Goal: Task Accomplishment & Management: Complete application form

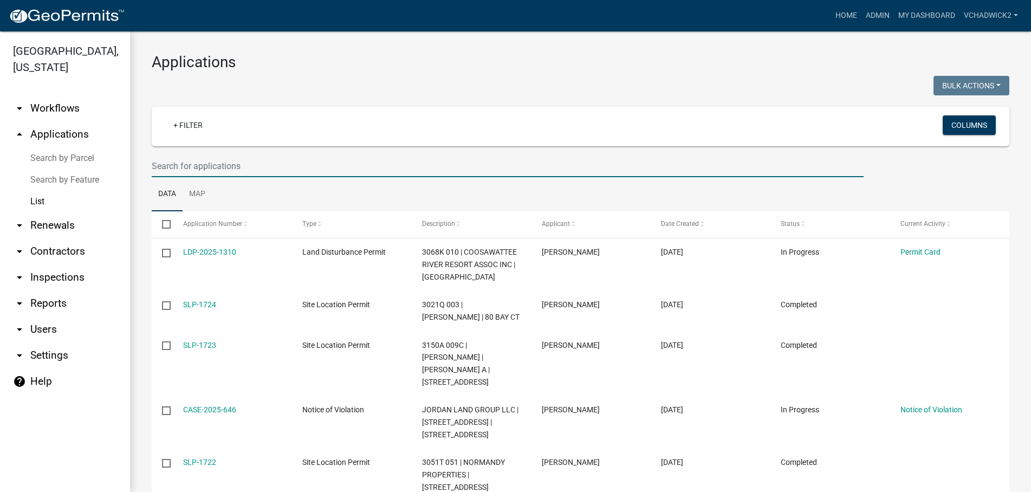
click at [242, 170] on input "text" at bounding box center [508, 166] width 712 height 22
type input "122 gu"
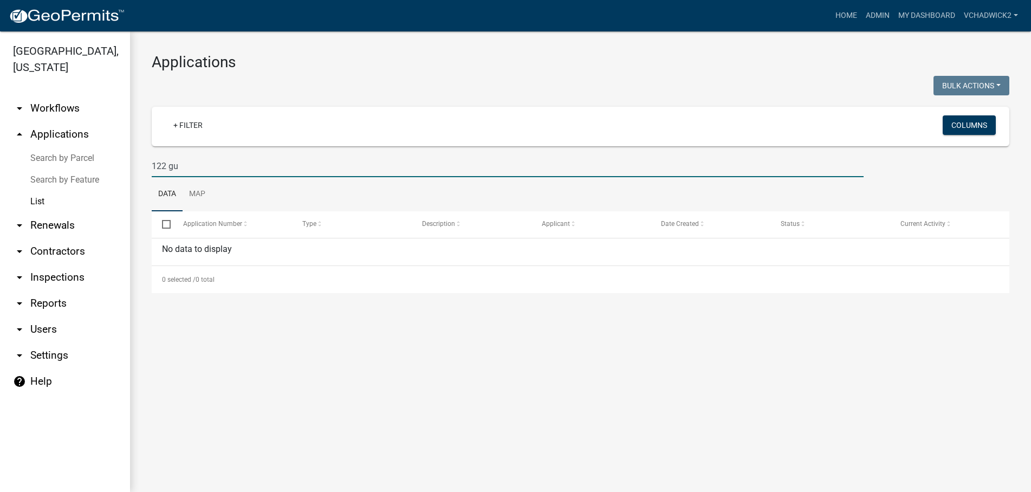
drag, startPoint x: 190, startPoint y: 163, endPoint x: 71, endPoint y: 162, distance: 118.6
click at [152, 162] on input "122 gu" at bounding box center [508, 166] width 712 height 22
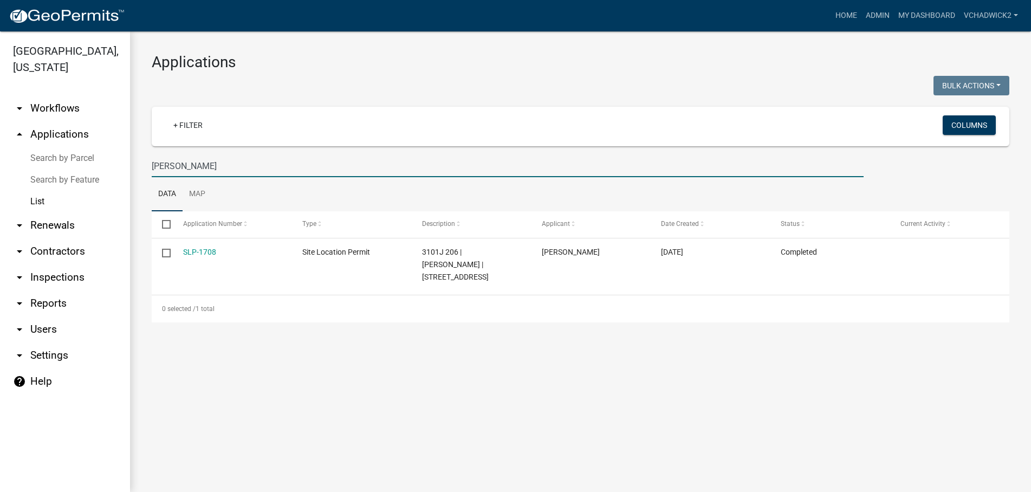
type input "[PERSON_NAME]"
click at [846, 12] on link "Home" at bounding box center [846, 15] width 30 height 21
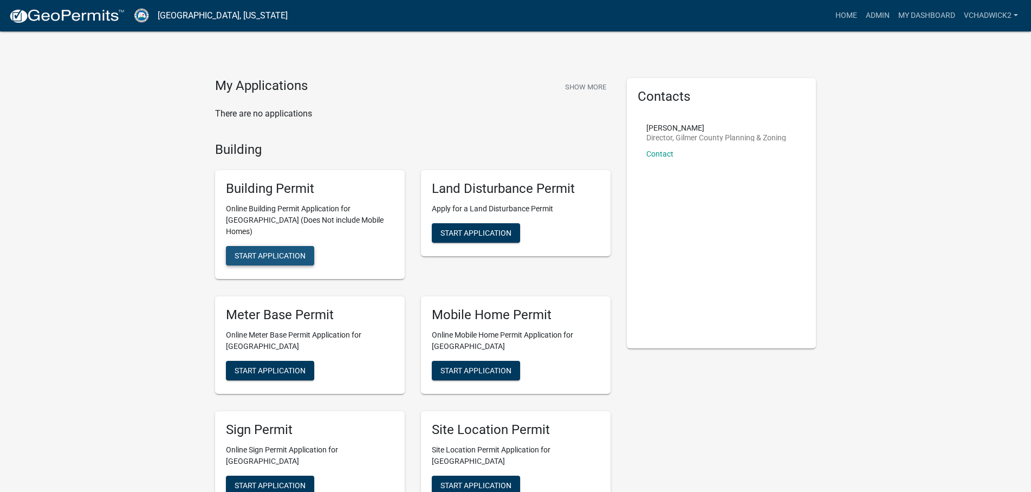
click at [280, 251] on span "Start Application" at bounding box center [270, 255] width 71 height 9
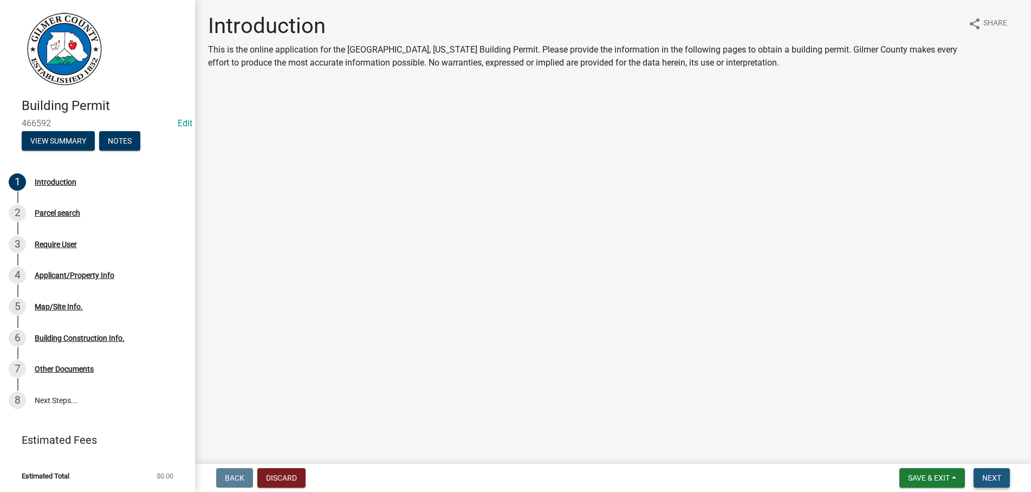
click at [982, 478] on button "Next" at bounding box center [991, 478] width 36 height 20
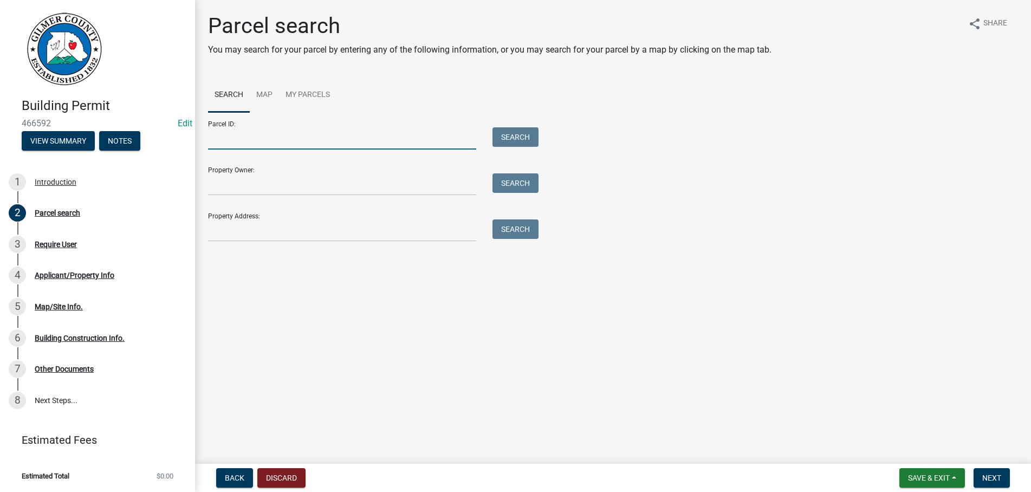
click at [269, 137] on input "Parcel ID:" at bounding box center [342, 138] width 268 height 22
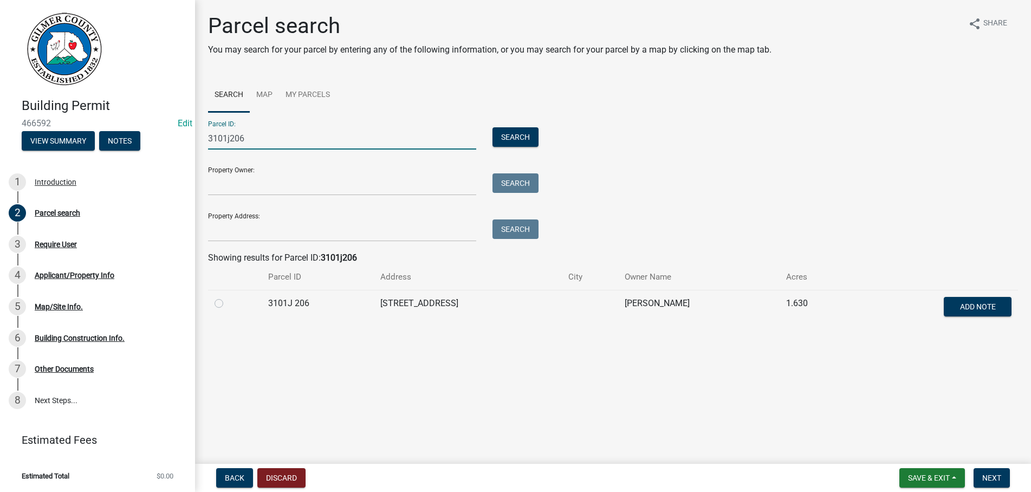
type input "3101j206"
click at [228, 297] on label at bounding box center [228, 297] width 0 height 0
click at [228, 303] on 206 "radio" at bounding box center [231, 300] width 7 height 7
radio 206 "true"
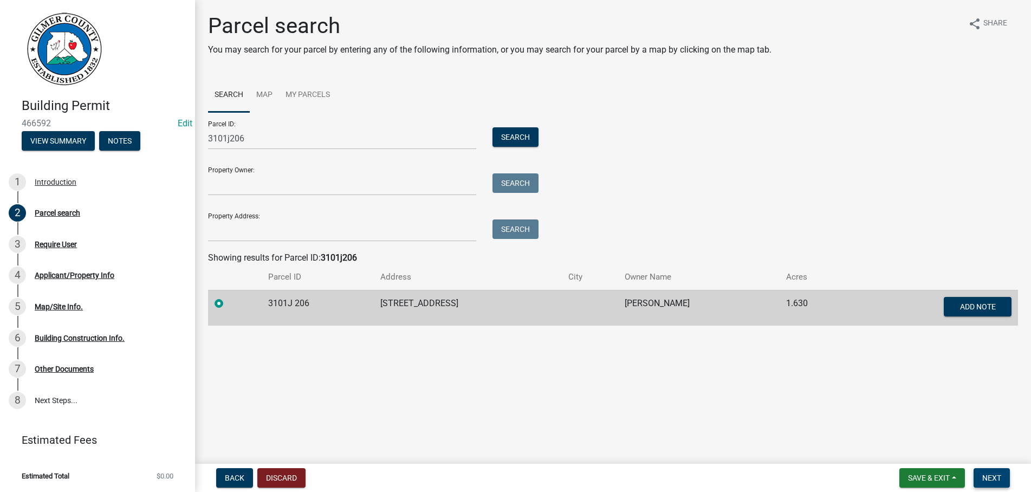
click at [987, 476] on span "Next" at bounding box center [991, 477] width 19 height 9
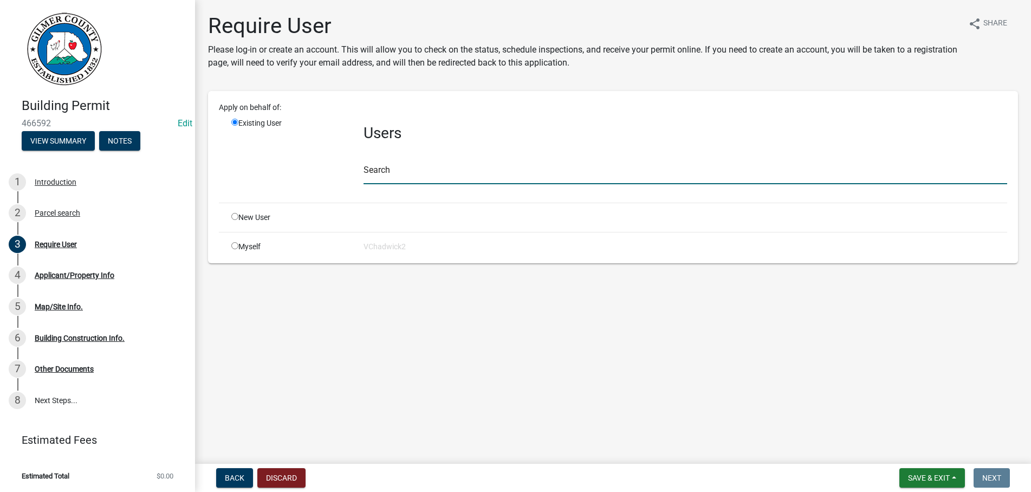
click at [411, 179] on input "text" at bounding box center [685, 173] width 644 height 22
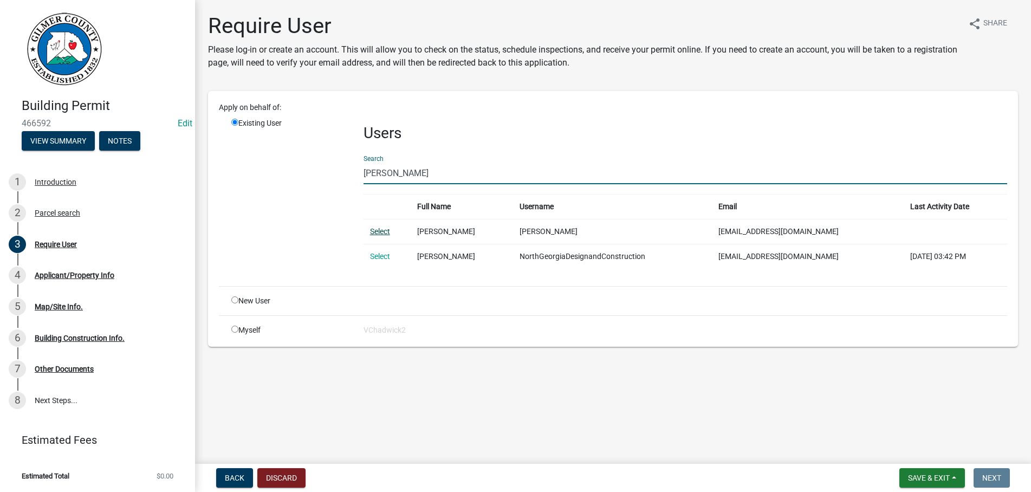
type input "[PERSON_NAME]"
click at [383, 230] on link "Select" at bounding box center [380, 231] width 20 height 9
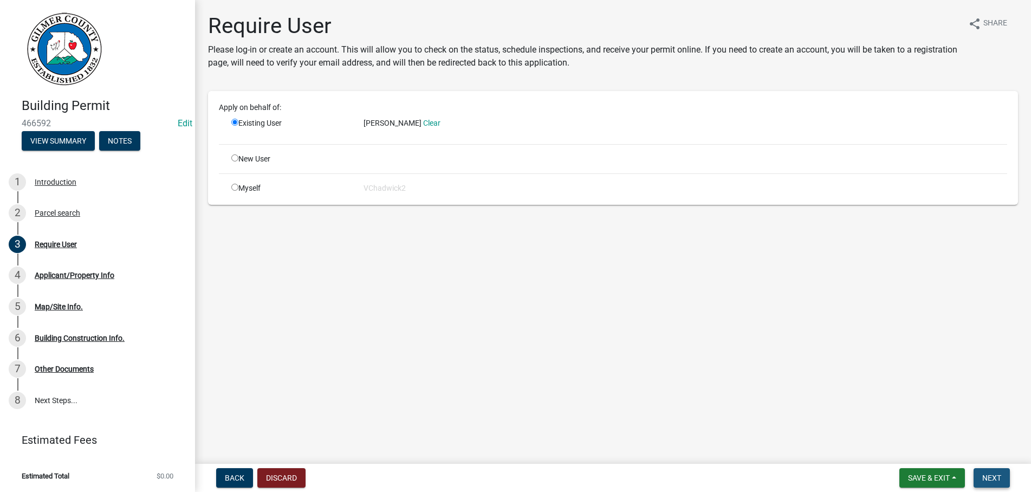
click at [995, 476] on span "Next" at bounding box center [991, 477] width 19 height 9
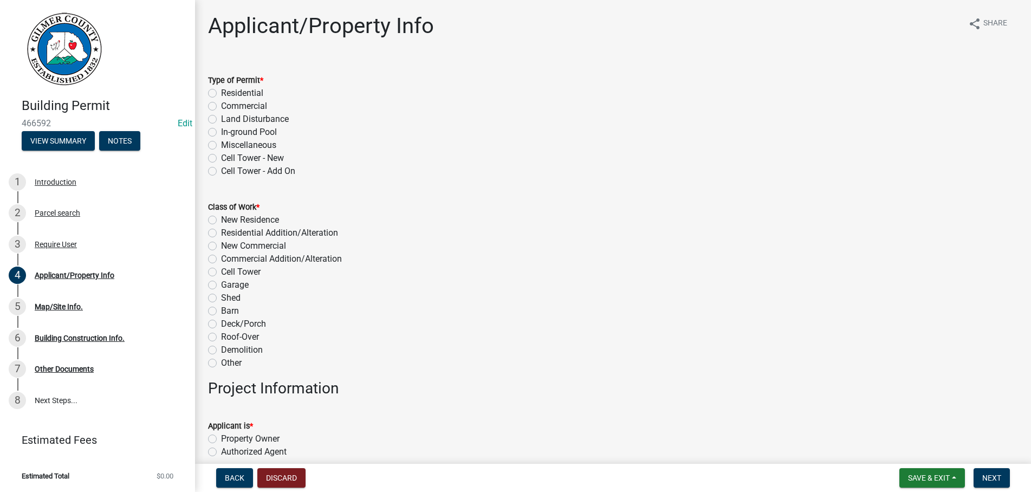
click at [221, 94] on label "Residential" at bounding box center [242, 93] width 42 height 13
click at [221, 94] on input "Residential" at bounding box center [224, 90] width 7 height 7
radio input "true"
click at [221, 217] on label "New Residence" at bounding box center [250, 219] width 58 height 13
click at [221, 217] on input "New Residence" at bounding box center [224, 216] width 7 height 7
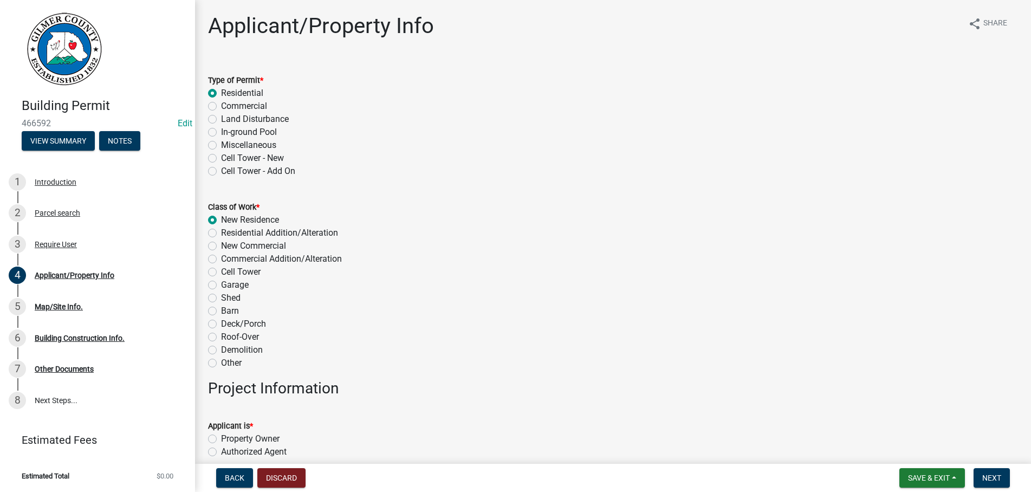
radio input "true"
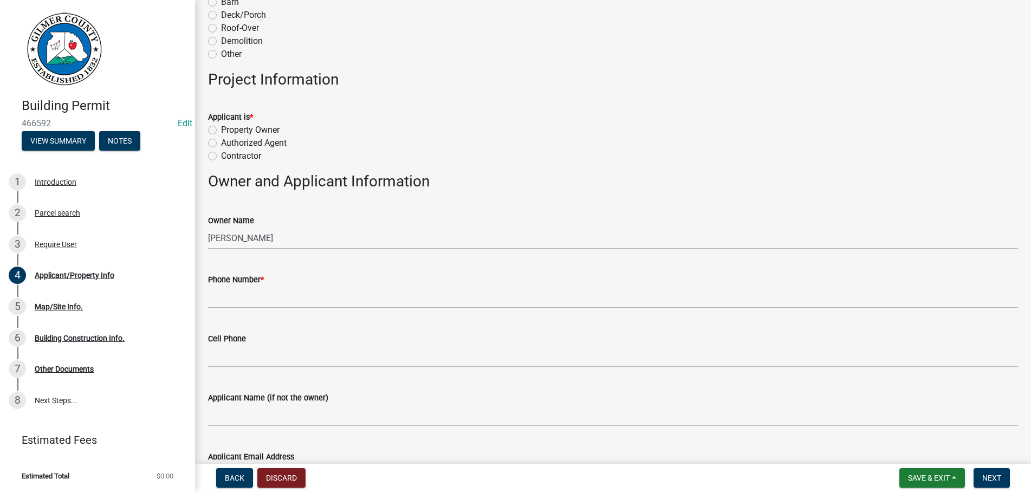
click at [221, 153] on label "Contractor" at bounding box center [241, 156] width 40 height 13
click at [221, 153] on input "Contractor" at bounding box center [224, 153] width 7 height 7
radio input "true"
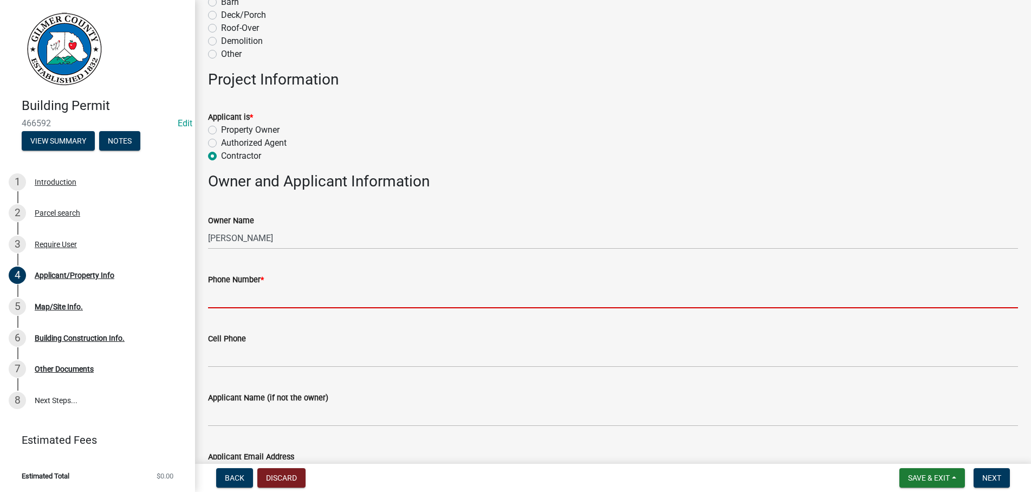
click at [306, 287] on input "Phone Number *" at bounding box center [613, 297] width 810 height 22
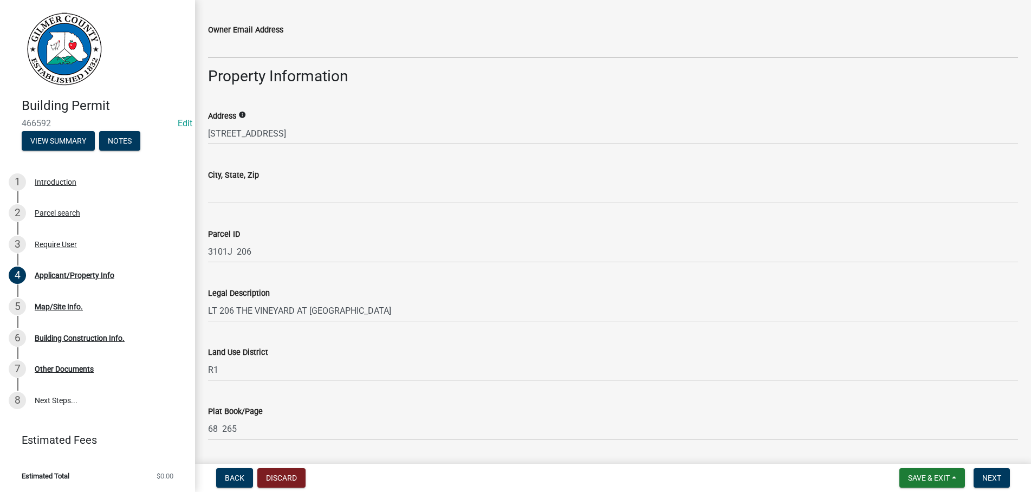
scroll to position [803, 0]
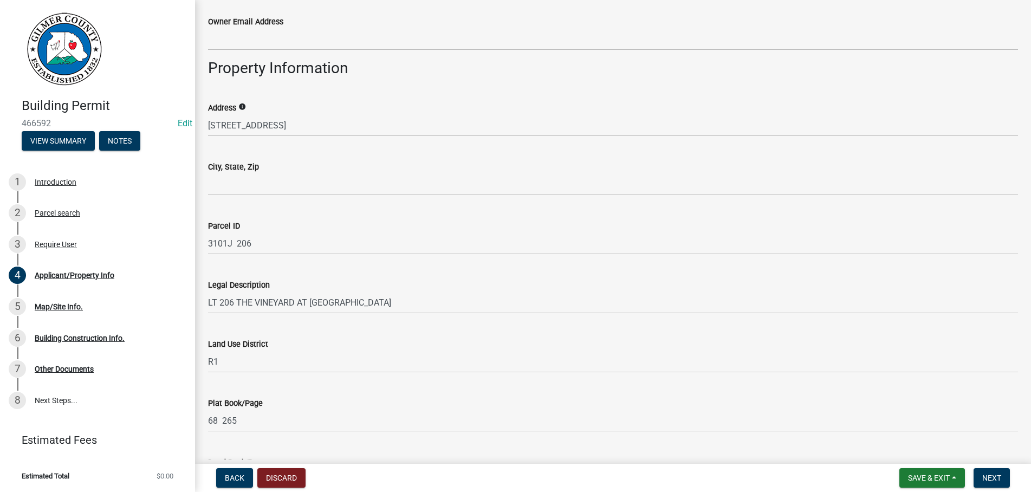
type input "[PHONE_NUMBER]"
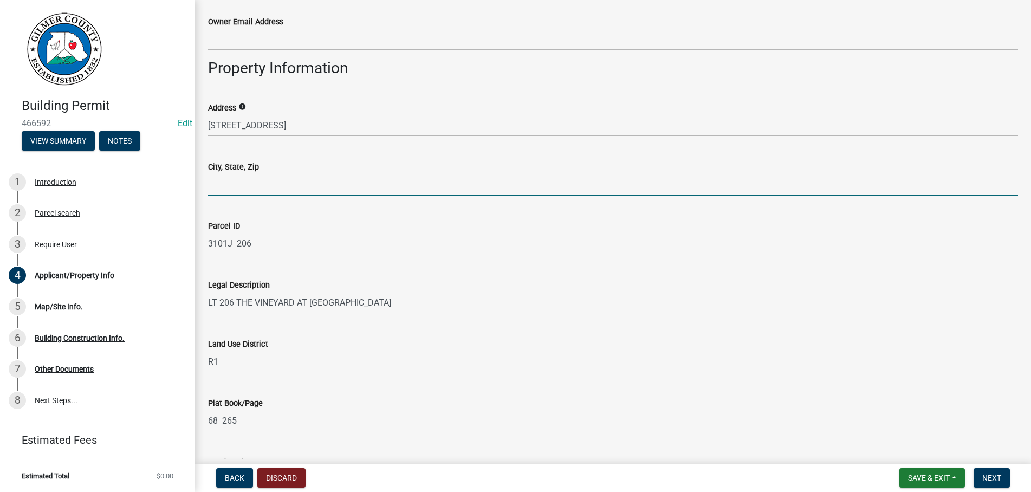
click at [259, 184] on input "City, State, Zip" at bounding box center [613, 184] width 810 height 22
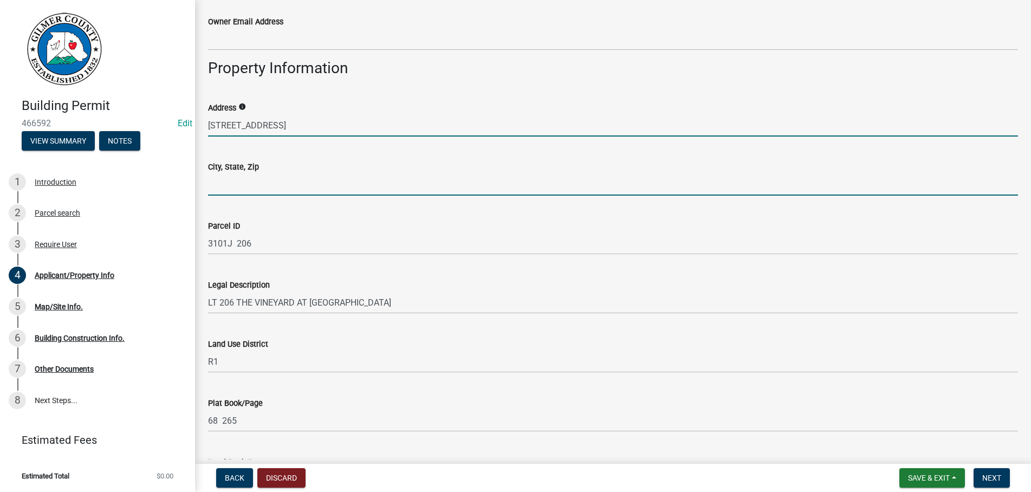
click at [290, 124] on input "[STREET_ADDRESS]" at bounding box center [613, 125] width 810 height 22
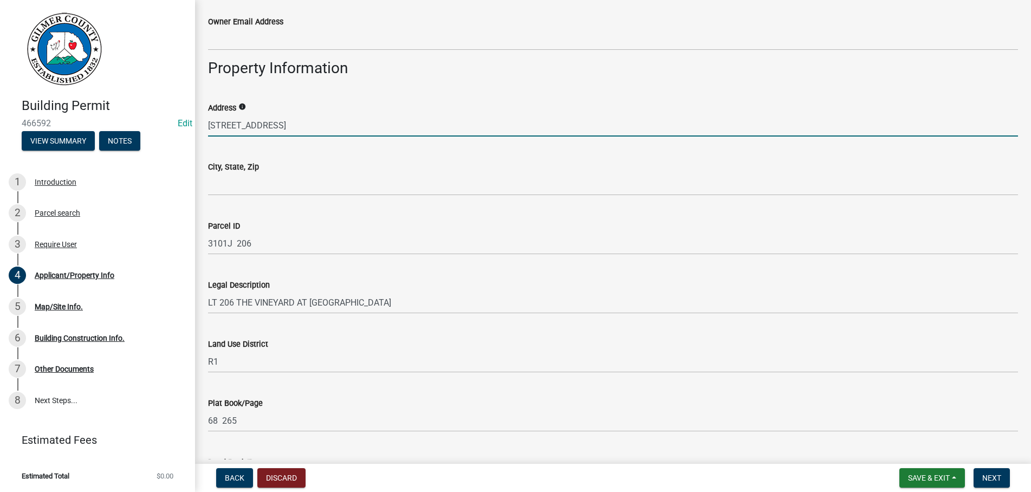
type input "[STREET_ADDRESS]"
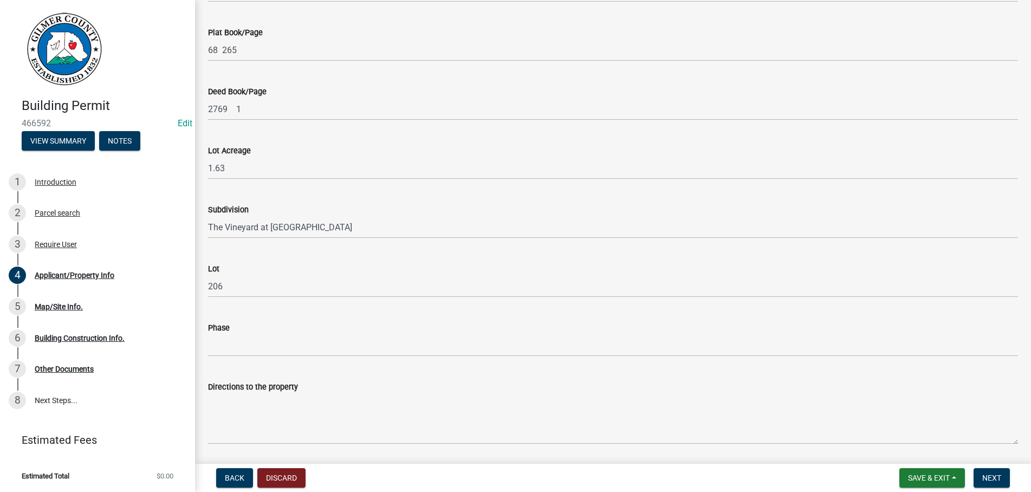
scroll to position [1209, 0]
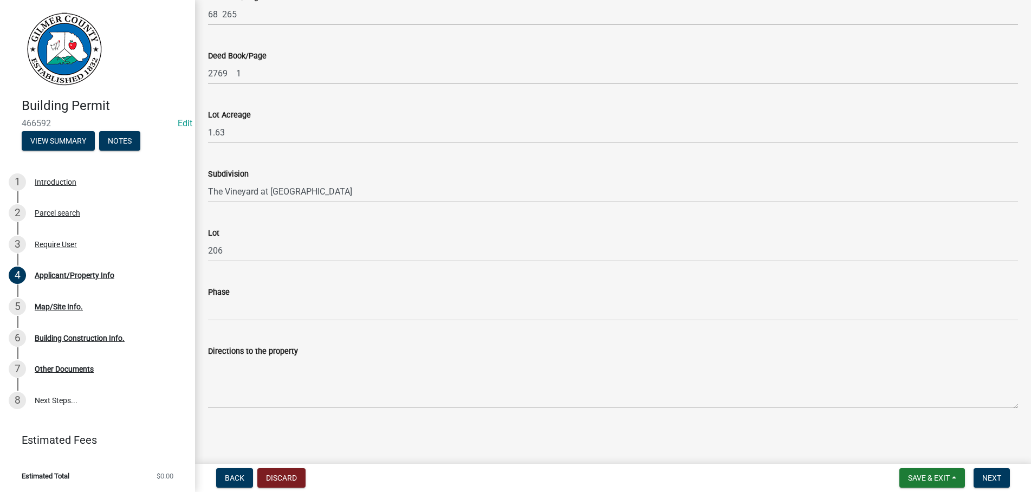
type input "TALKING ROCK, GA 30175"
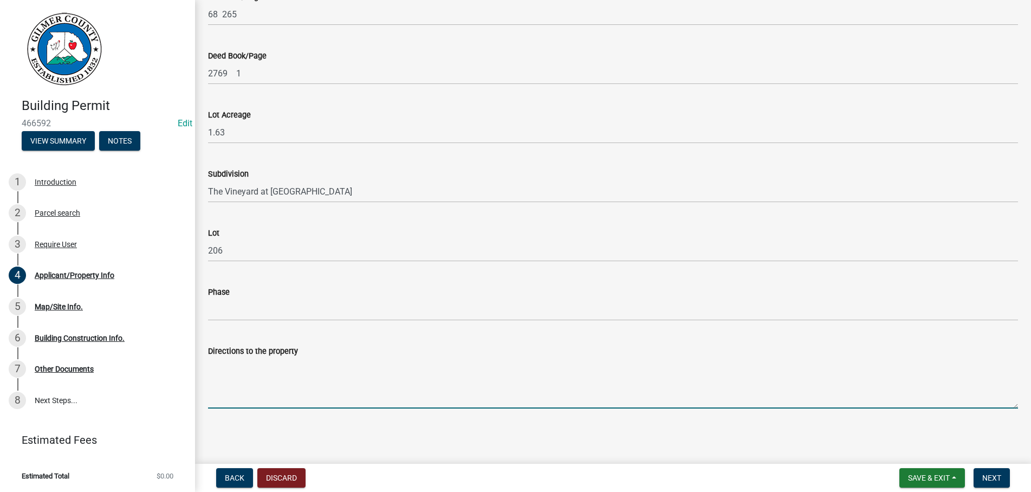
click at [261, 372] on textarea "Directions to the property" at bounding box center [613, 383] width 810 height 51
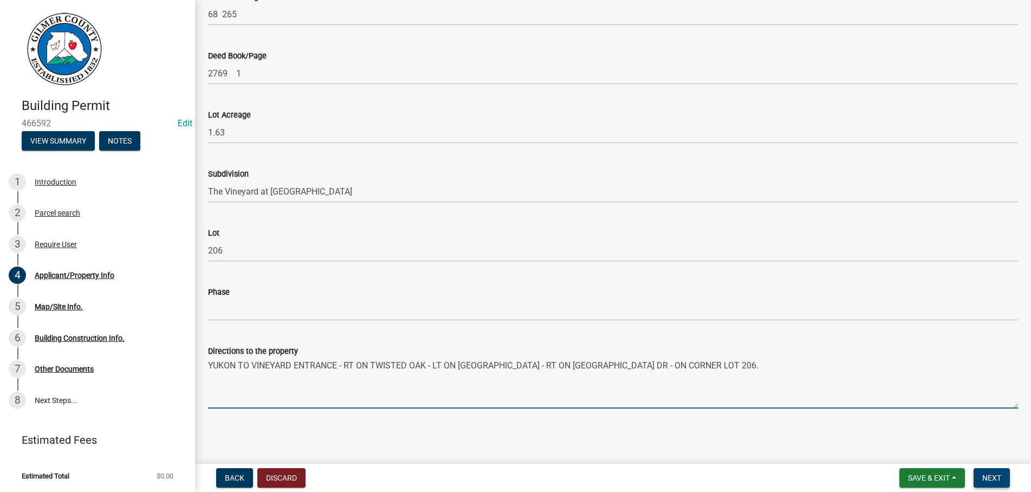
type textarea "YUKON TO VINEYARD ENTRANCE - RT ON TWISTED OAK - LT ON [GEOGRAPHIC_DATA] - RT O…"
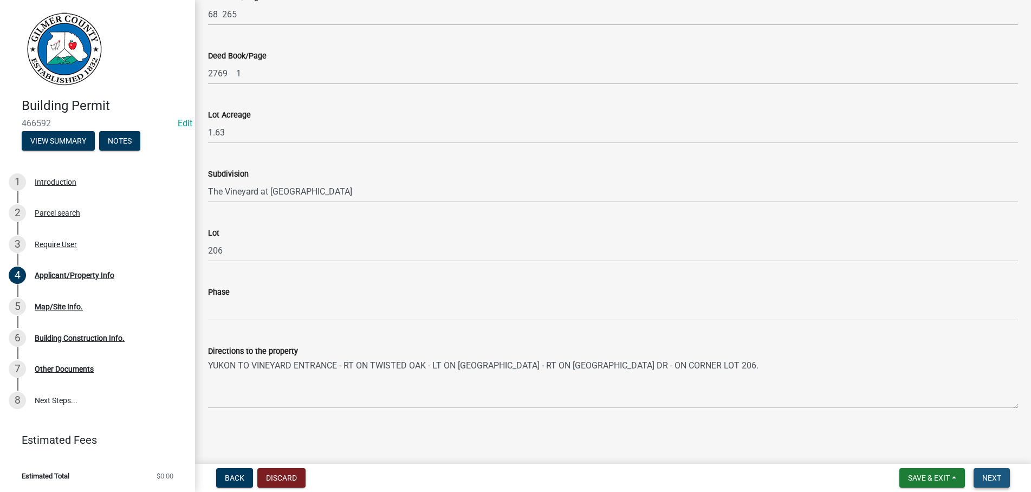
click at [995, 475] on span "Next" at bounding box center [991, 477] width 19 height 9
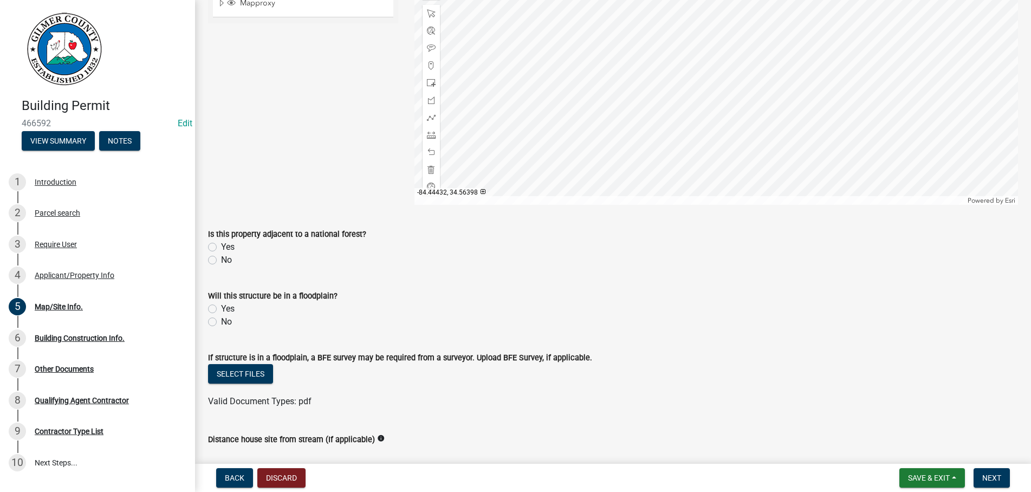
scroll to position [371, 0]
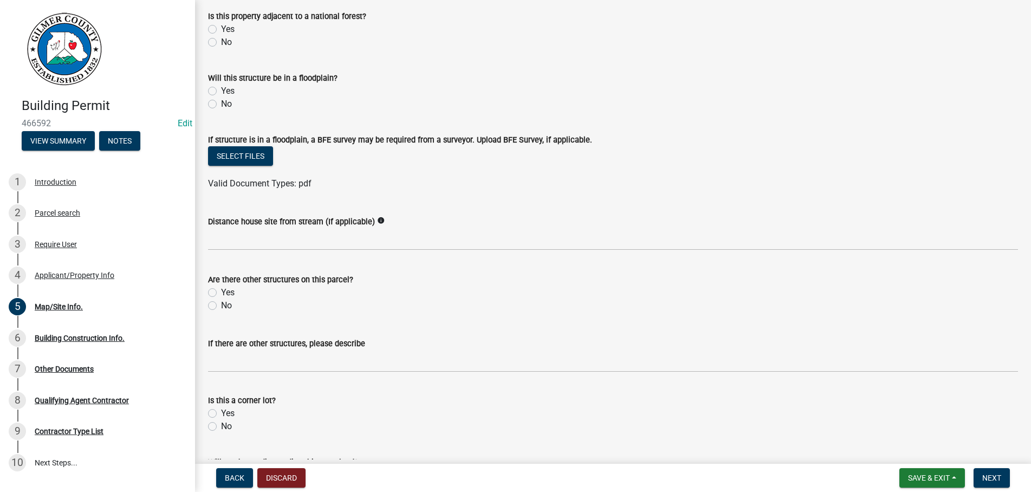
click at [221, 304] on label "No" at bounding box center [226, 305] width 11 height 13
click at [221, 304] on input "No" at bounding box center [224, 302] width 7 height 7
radio input "true"
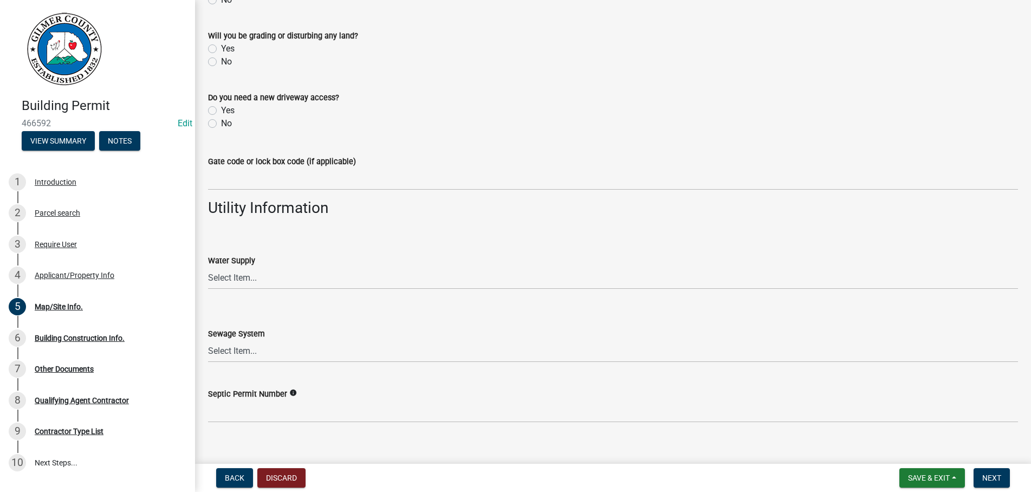
scroll to position [803, 0]
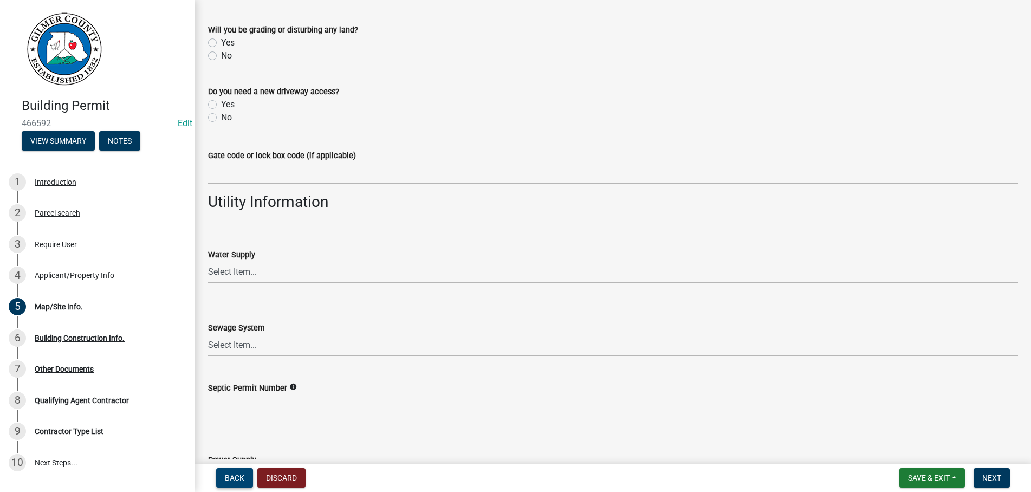
click at [234, 479] on span "Back" at bounding box center [235, 477] width 20 height 9
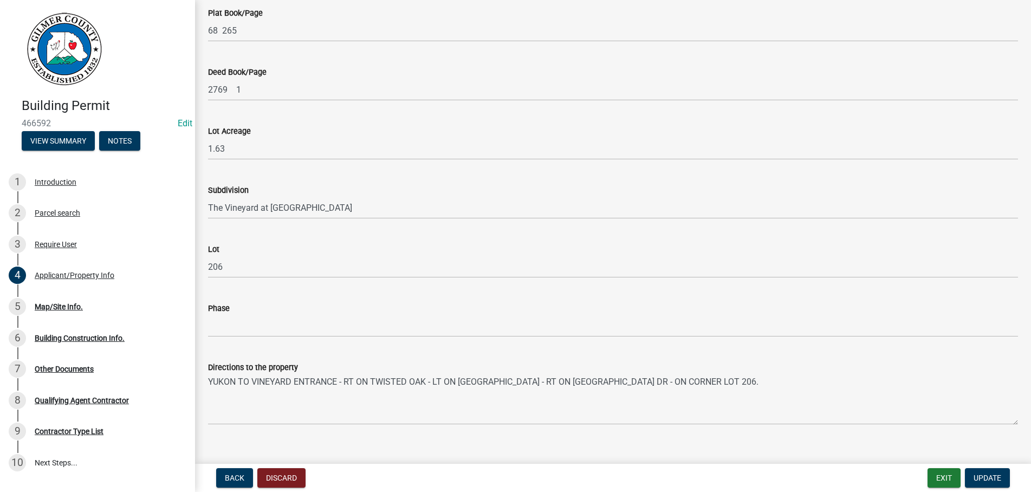
scroll to position [1209, 0]
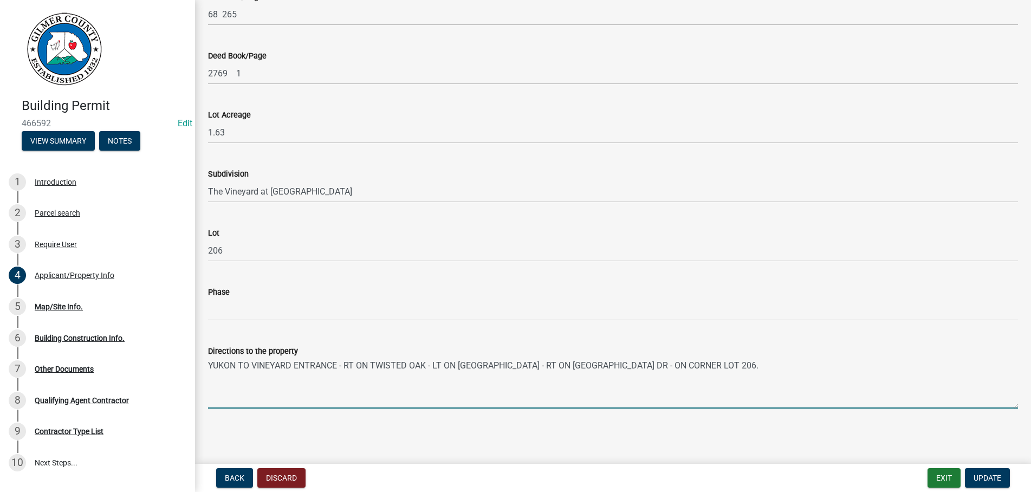
click at [618, 361] on textarea "YUKON TO VINEYARD ENTRANCE - RT ON TWISTED OAK - LT ON [GEOGRAPHIC_DATA] - RT O…" at bounding box center [613, 383] width 810 height 51
click at [732, 372] on textarea "YUKON TO VINEYARD ENTRANCE - RT ON TWISTED OAK - LT ON [GEOGRAPHIC_DATA] - RT O…" at bounding box center [613, 383] width 810 height 51
type textarea "YUKON TO VINEYARD ENTRANCE - RT ON TWISTED OAK - LT ON [GEOGRAPHIC_DATA] - RT O…"
click at [992, 474] on span "Update" at bounding box center [987, 477] width 28 height 9
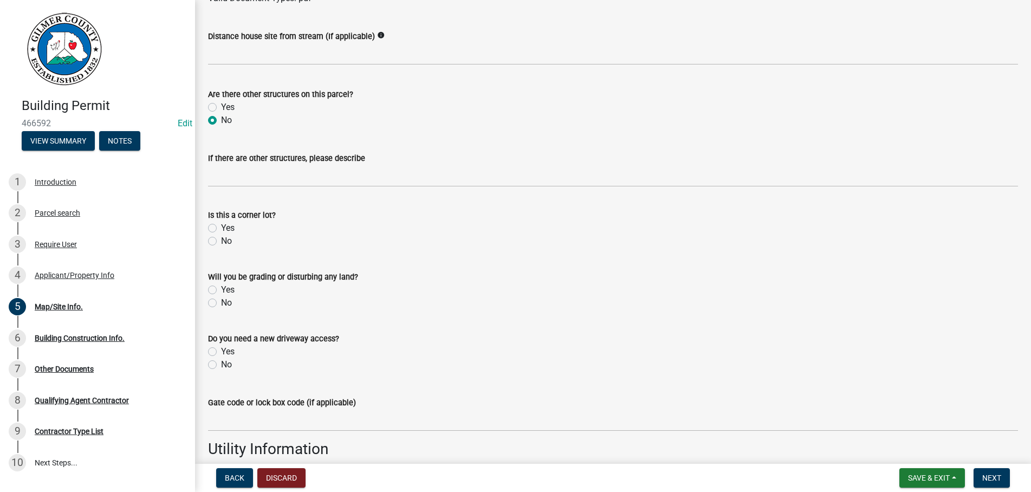
scroll to position [803, 0]
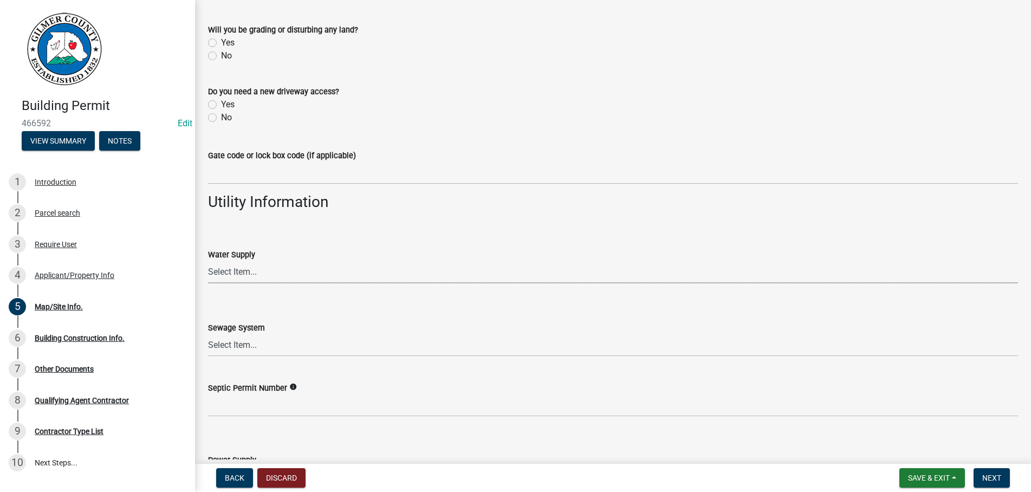
click at [208, 261] on select "Select Item... Well Community Public Spring" at bounding box center [613, 272] width 810 height 22
click option "Public" at bounding box center [0, 0] width 0 height 0
select select "e44f2733-11c1-42c1-adbb-9eb09c48163d"
click at [208, 334] on select "Select Item... Septic Community Public" at bounding box center [613, 345] width 810 height 22
click option "Septic" at bounding box center [0, 0] width 0 height 0
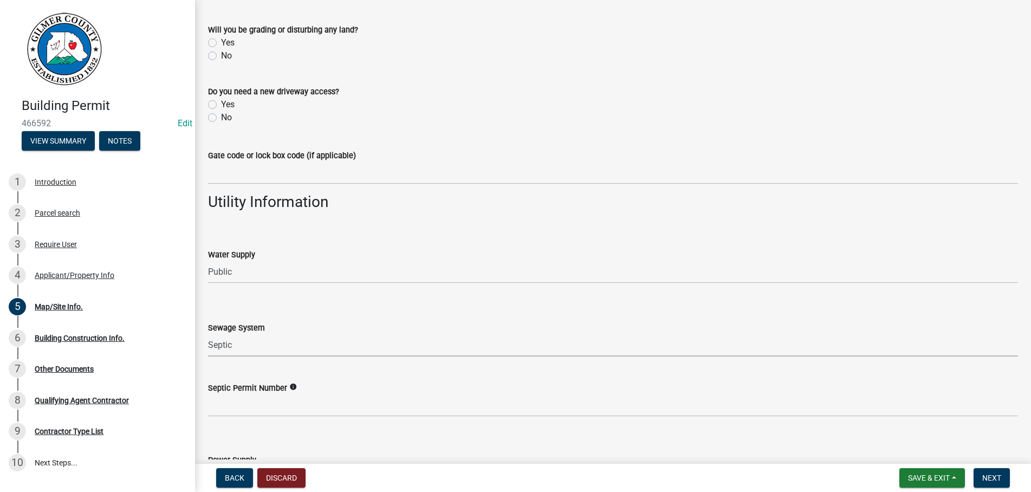
select select "92a37e23-3b7d-408e-b3c7-0afbe39b0942"
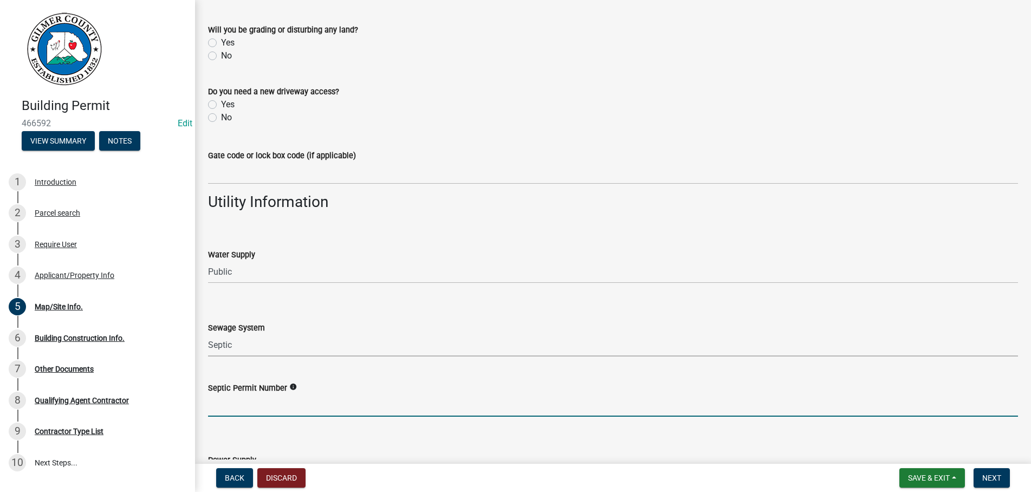
click at [232, 410] on input "Septic Permit Number" at bounding box center [613, 405] width 810 height 22
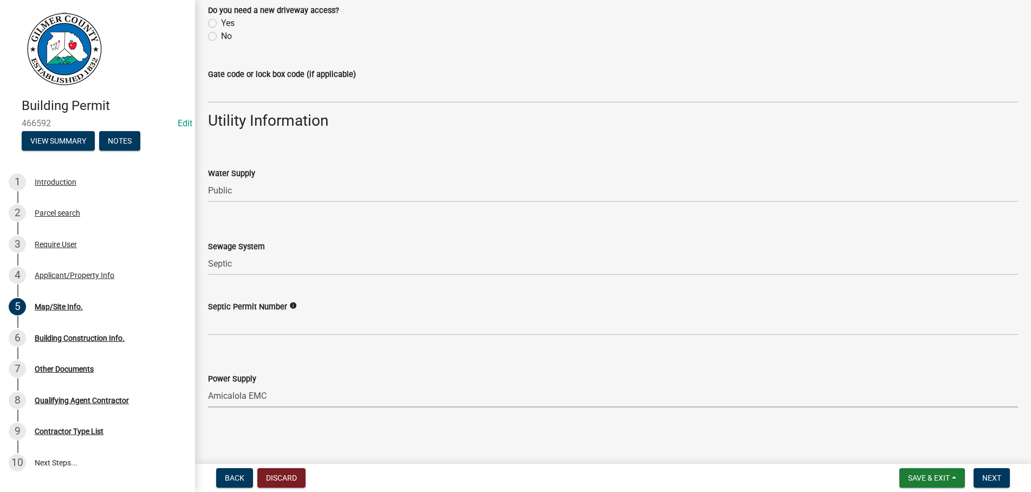
select select "c9feaa94-b03b-4165-97cf-90fdf63947c5"
click at [989, 479] on span "Next" at bounding box center [991, 477] width 19 height 9
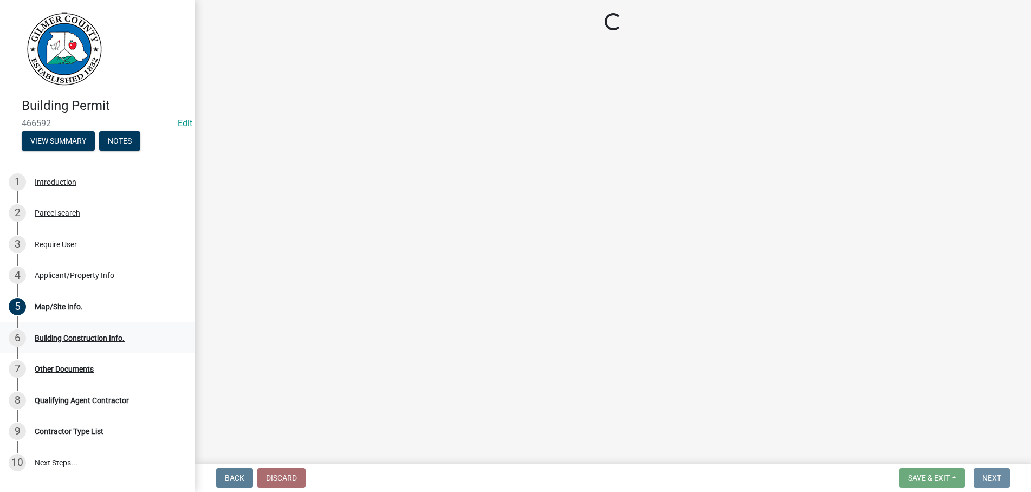
scroll to position [0, 0]
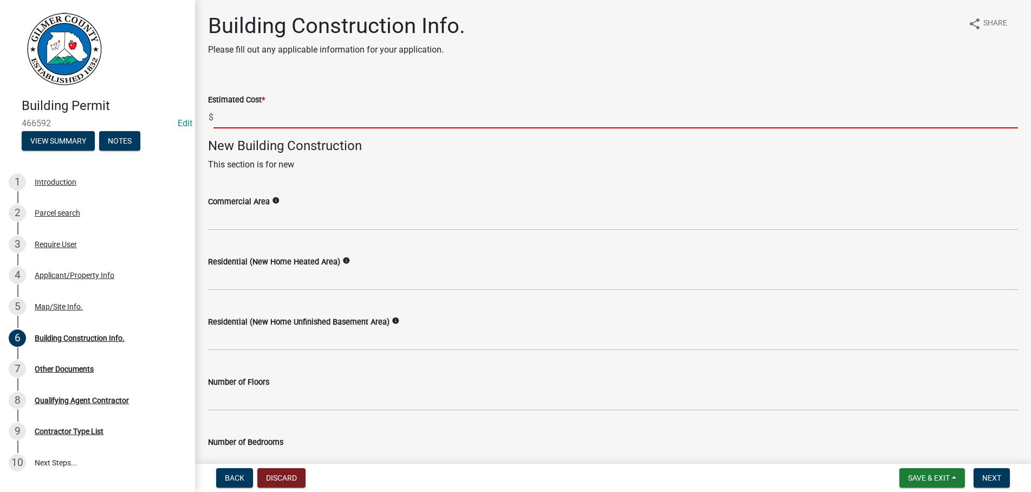
click at [249, 113] on input "text" at bounding box center [615, 117] width 804 height 22
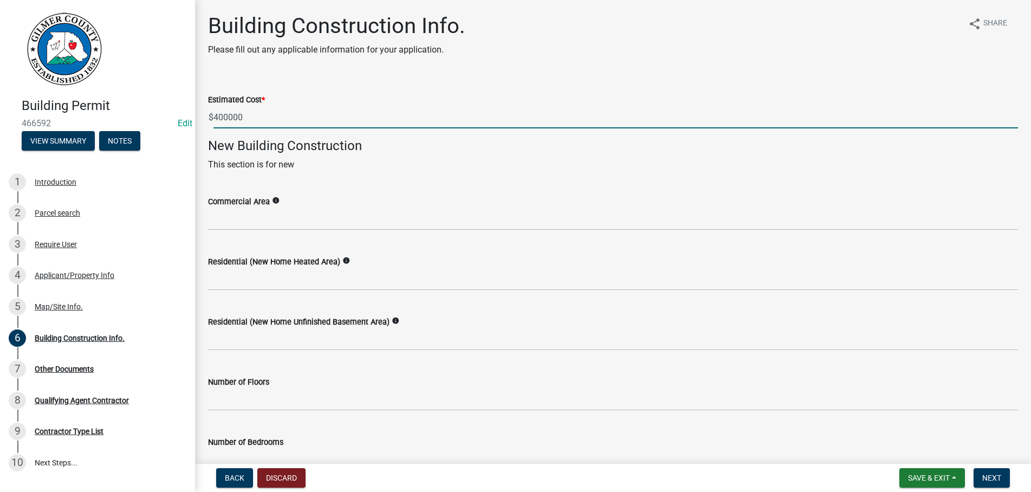
type input "400000"
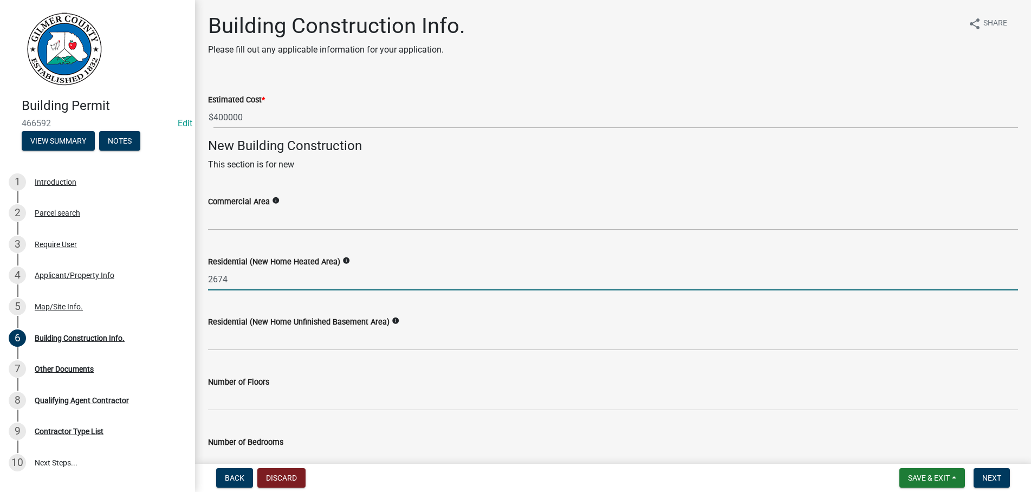
type input "2674"
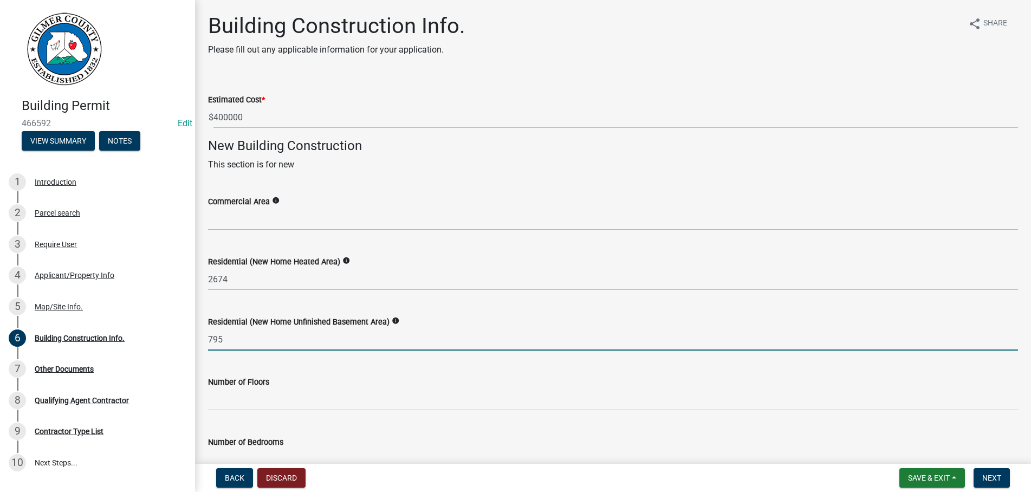
type input "795"
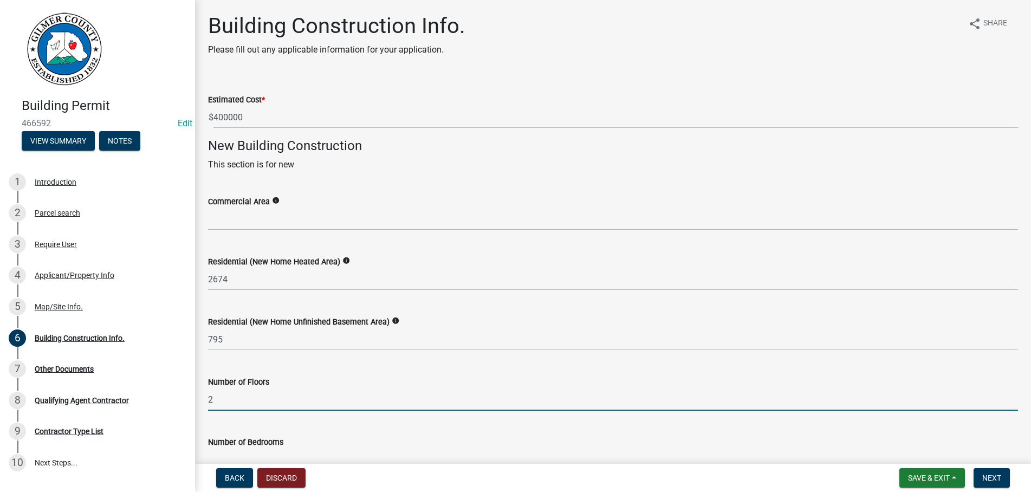
type input "2"
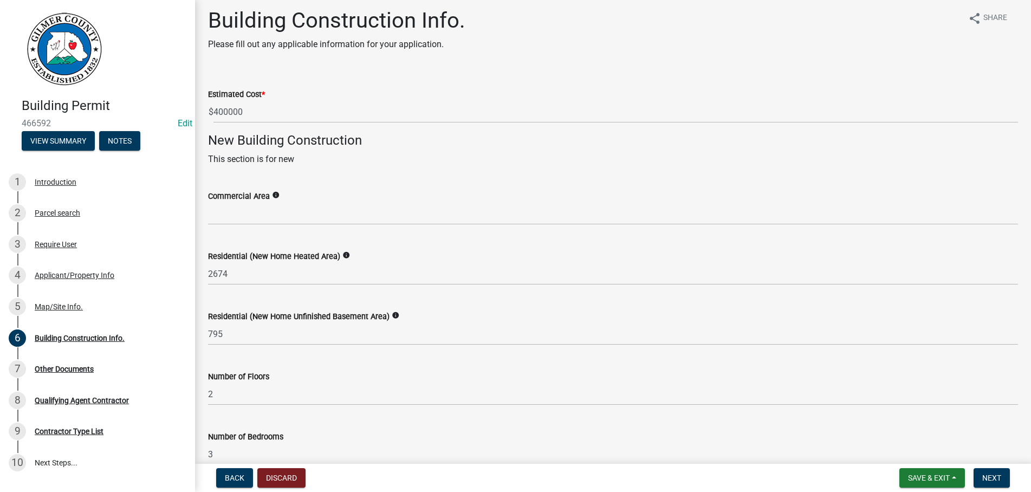
type input "3"
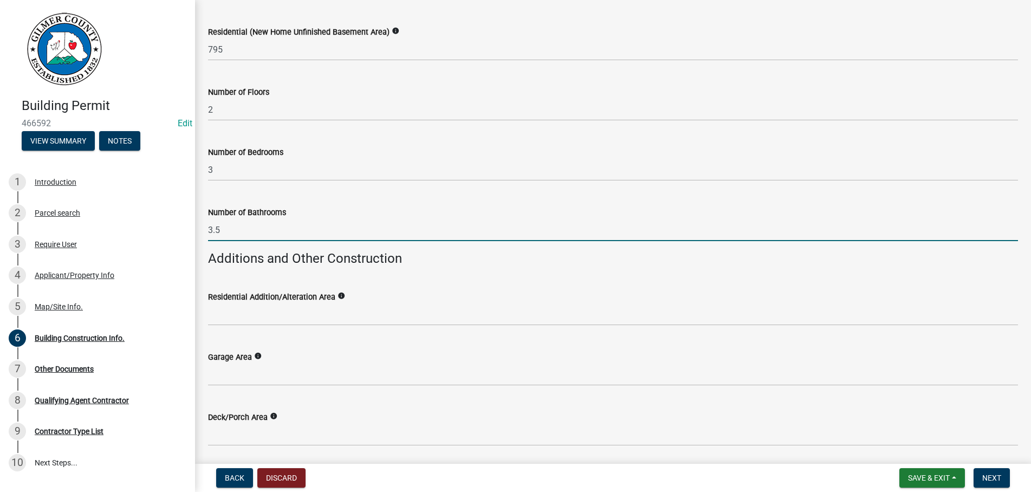
type input "3.5"
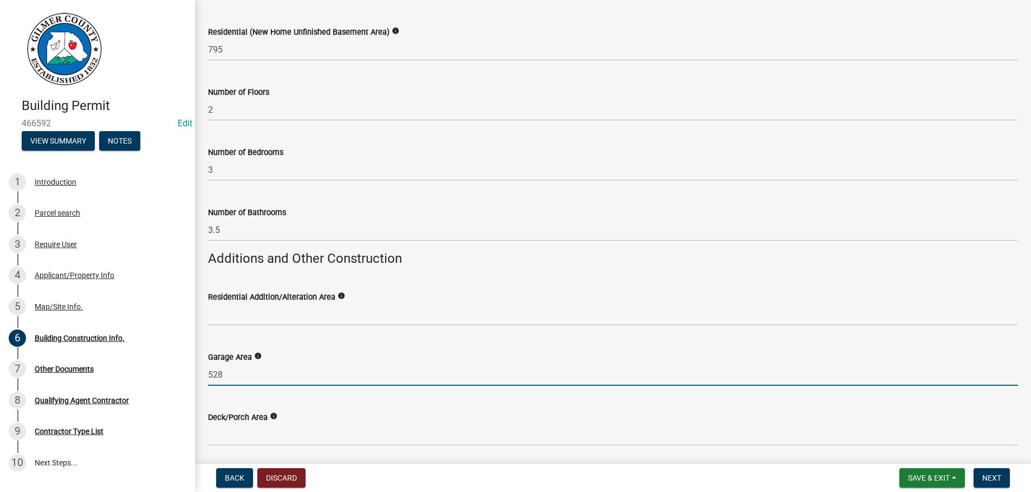
type input "528"
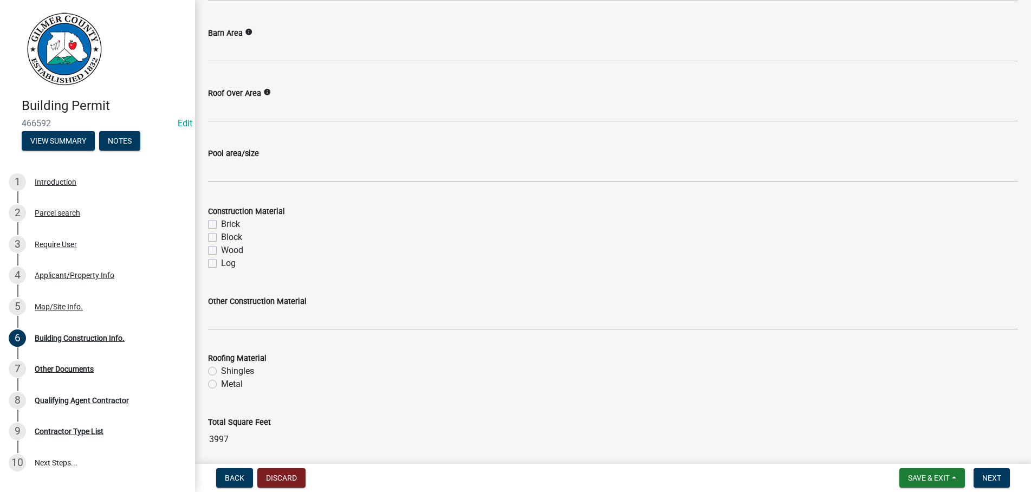
scroll to position [897, 0]
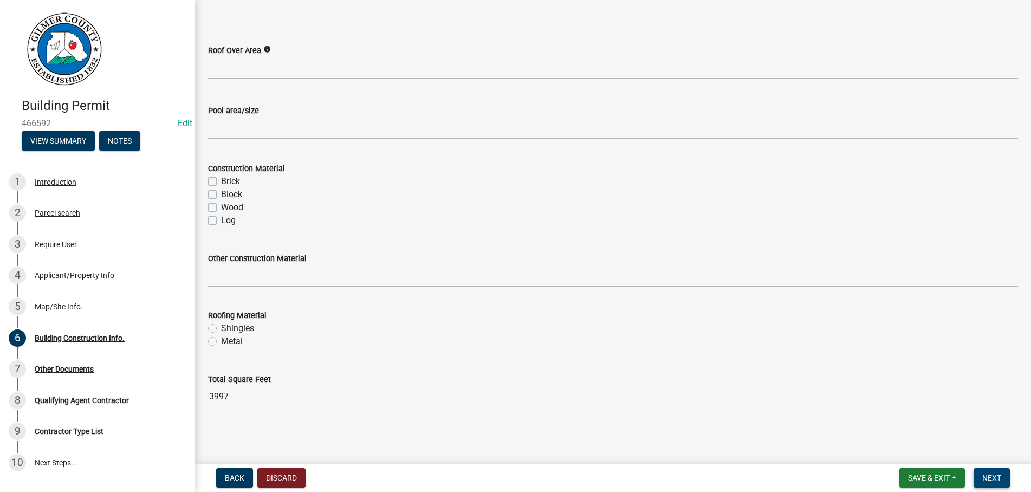
type input "406"
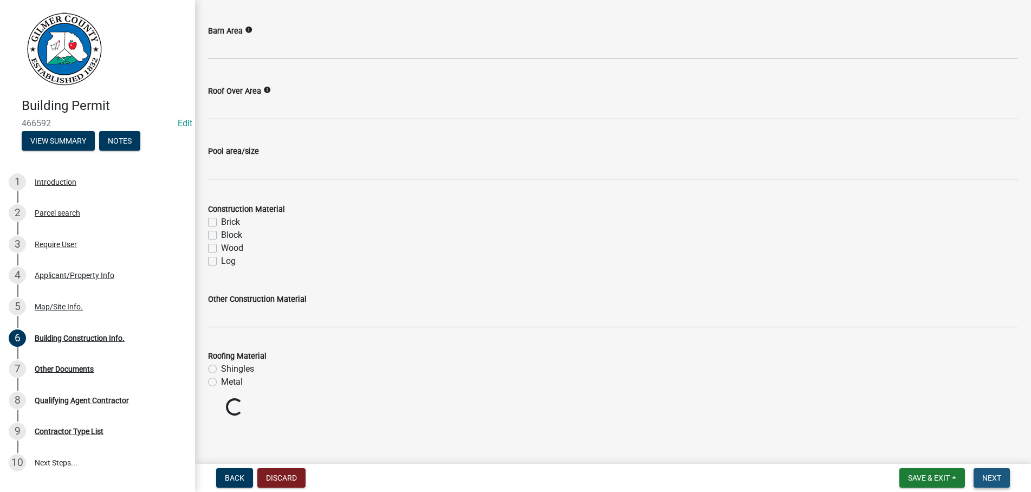
click at [986, 479] on span "Next" at bounding box center [991, 477] width 19 height 9
click at [995, 479] on span "Next" at bounding box center [991, 477] width 19 height 9
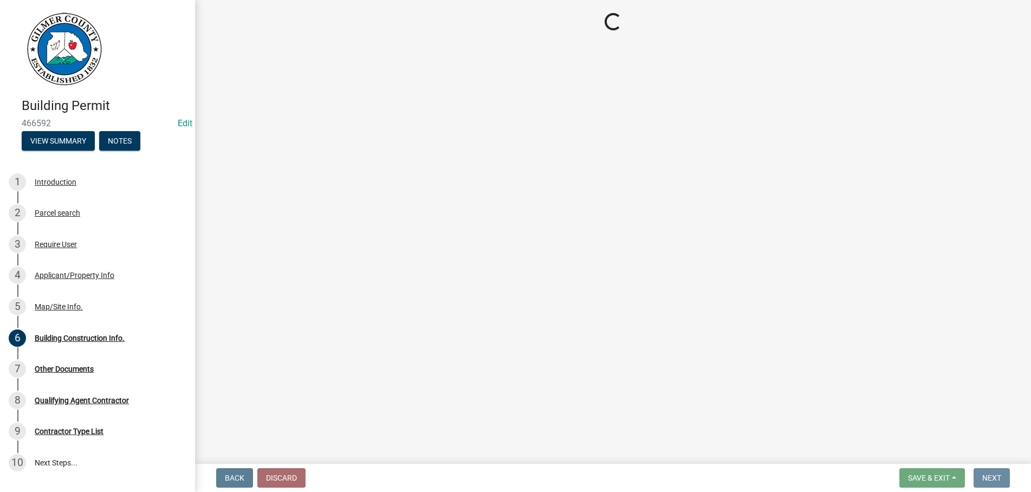
scroll to position [0, 0]
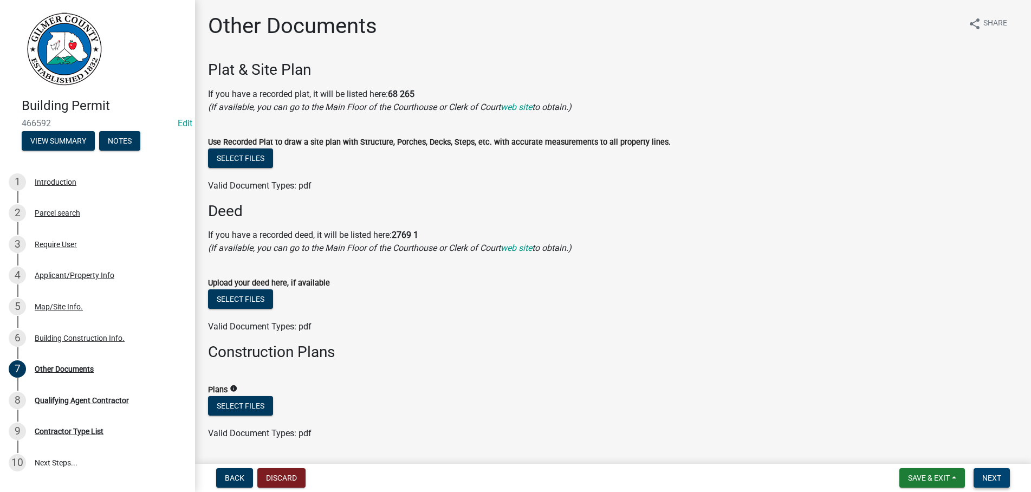
click at [990, 478] on span "Next" at bounding box center [991, 477] width 19 height 9
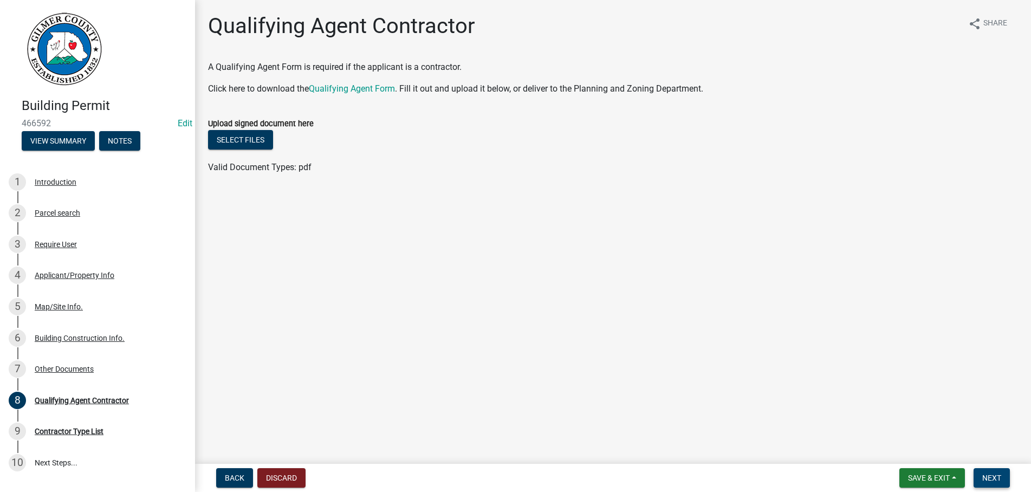
click at [983, 473] on button "Next" at bounding box center [991, 478] width 36 height 20
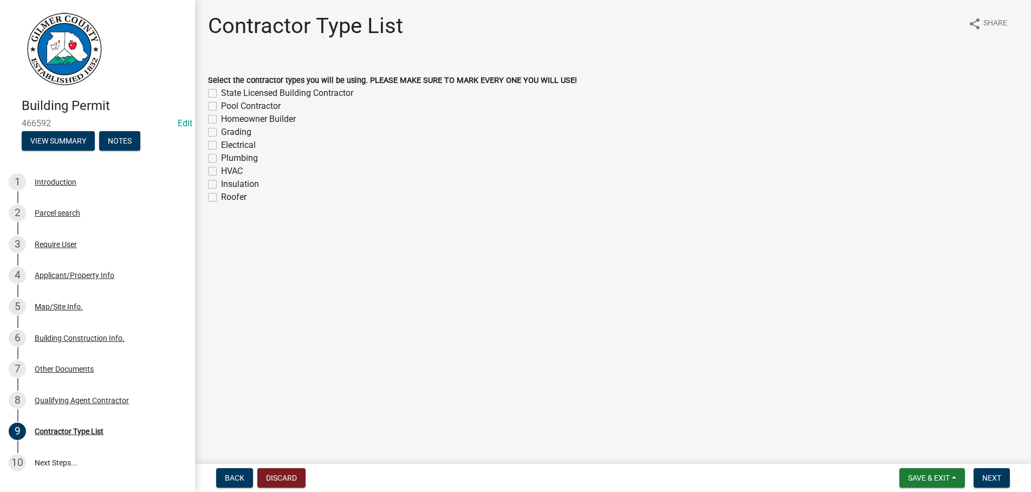
click at [221, 93] on label "State Licensed Building Contractor" at bounding box center [287, 93] width 132 height 13
click at [221, 93] on input "State Licensed Building Contractor" at bounding box center [224, 90] width 7 height 7
checkbox input "true"
checkbox input "false"
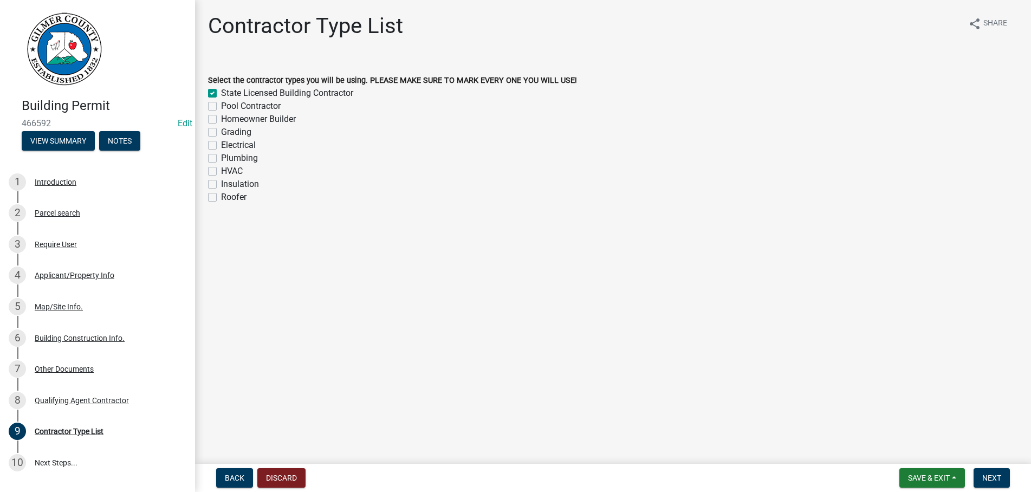
checkbox input "false"
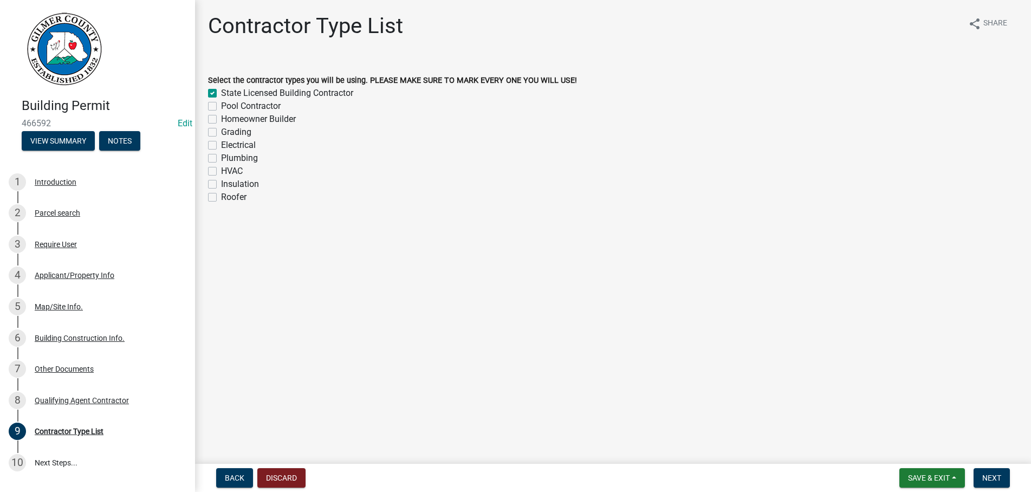
checkbox input "false"
click at [988, 477] on span "Next" at bounding box center [991, 477] width 19 height 9
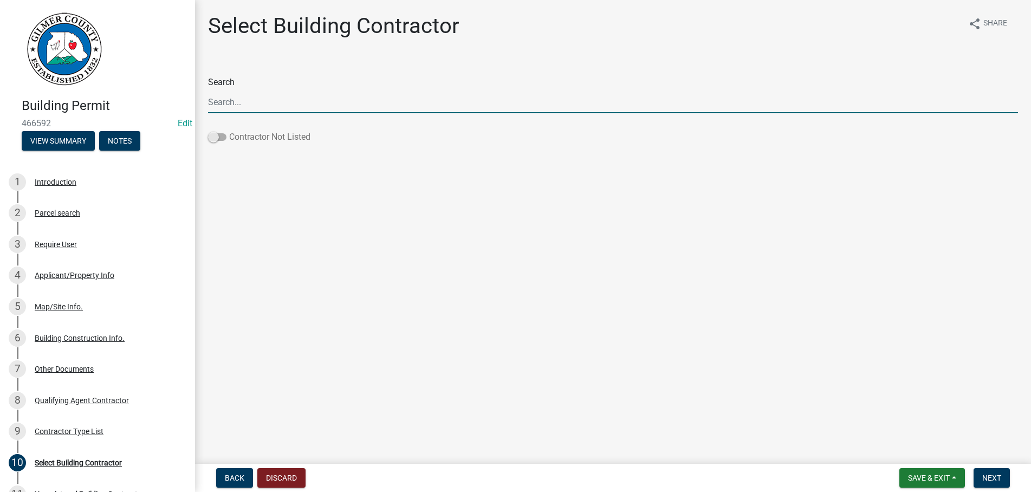
click at [219, 136] on span at bounding box center [217, 137] width 18 height 8
click at [229, 131] on input "Contractor Not Listed" at bounding box center [229, 131] width 0 height 0
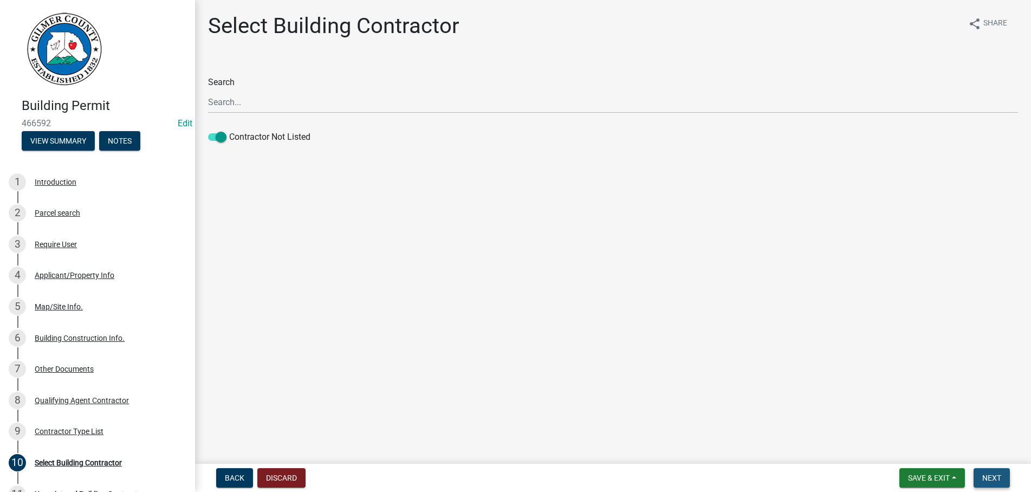
click at [982, 475] on button "Next" at bounding box center [991, 478] width 36 height 20
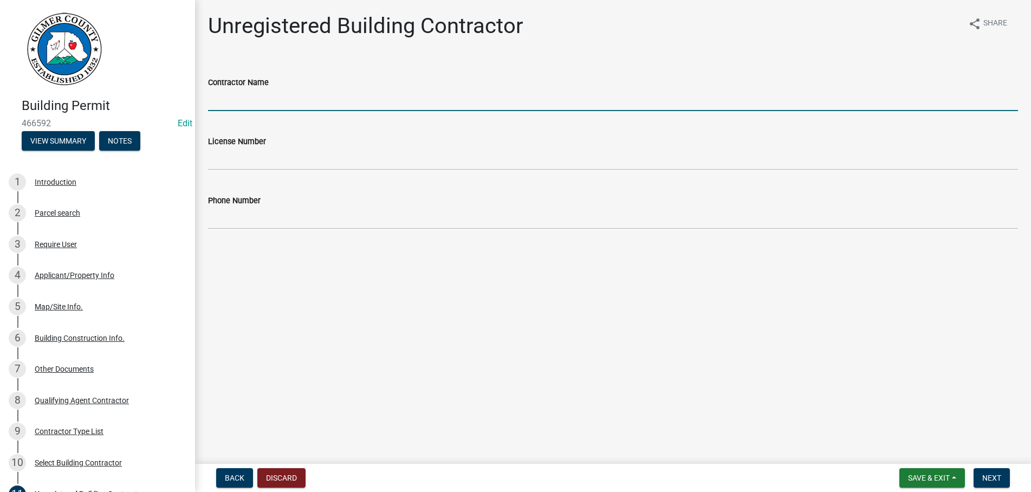
click at [245, 98] on input "Contractor Name" at bounding box center [613, 100] width 810 height 22
type input "[PERSON_NAME]"
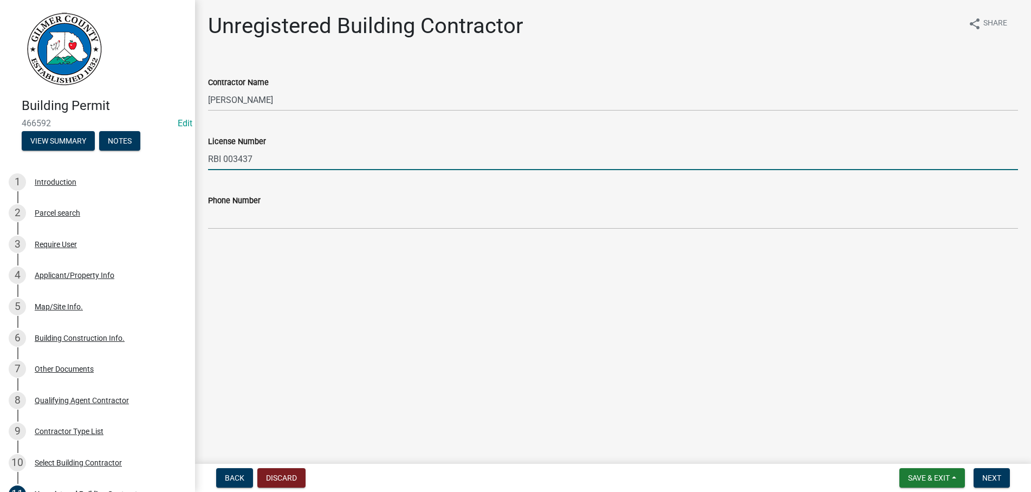
type input "RBI 003437"
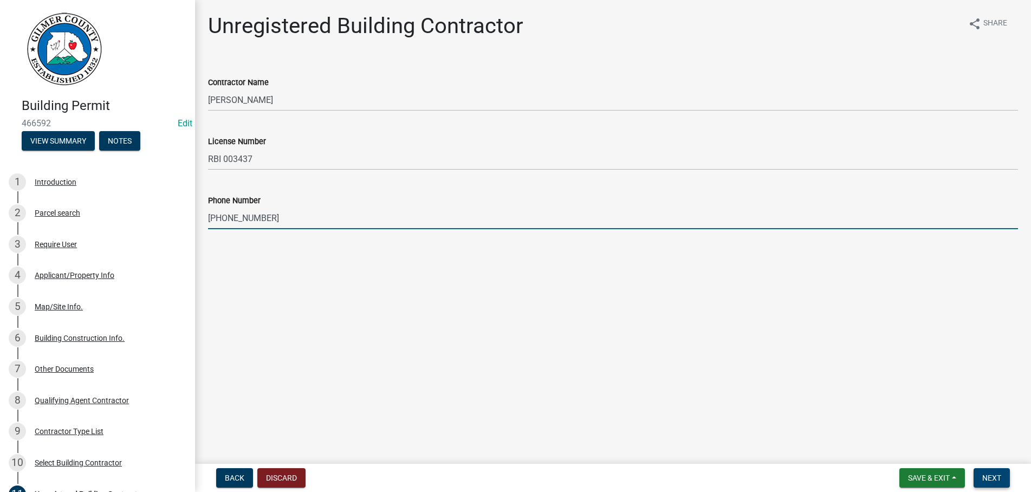
type input "[PHONE_NUMBER]"
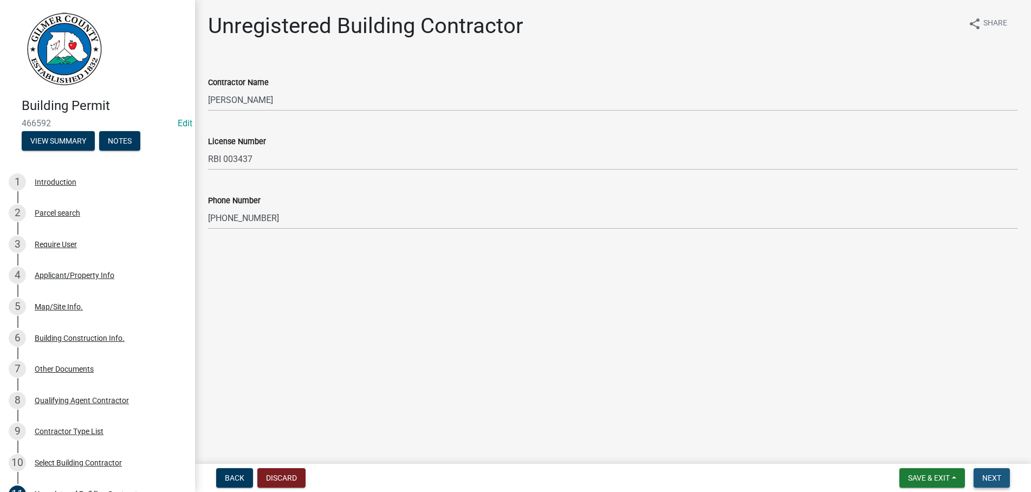
click at [1003, 479] on button "Next" at bounding box center [991, 478] width 36 height 20
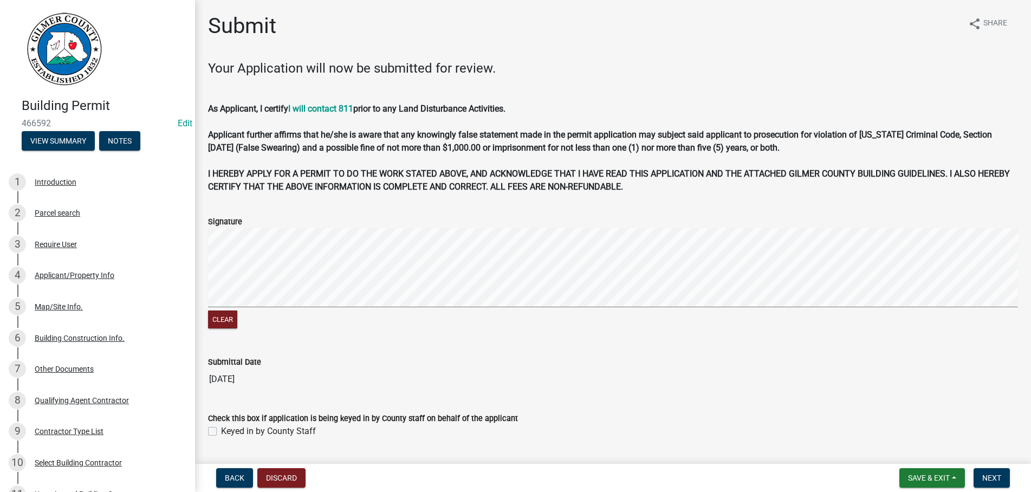
click at [221, 433] on label "Keyed in by County Staff" at bounding box center [268, 431] width 95 height 13
click at [221, 432] on input "Keyed in by County Staff" at bounding box center [224, 428] width 7 height 7
checkbox input "true"
click at [987, 481] on span "Next" at bounding box center [991, 477] width 19 height 9
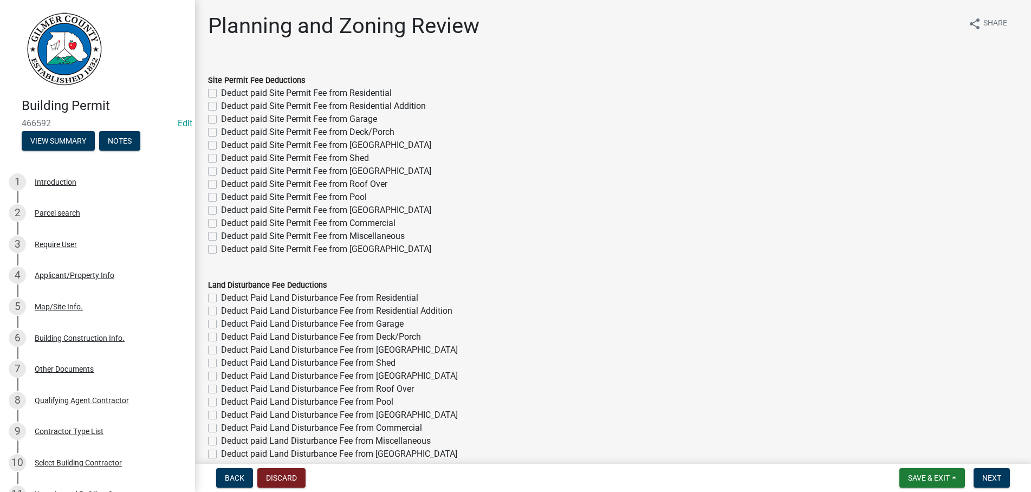
click at [221, 95] on label "Deduct paid Site Permit Fee from Residential" at bounding box center [306, 93] width 171 height 13
click at [221, 94] on input "Deduct paid Site Permit Fee from Residential" at bounding box center [224, 90] width 7 height 7
checkbox input "true"
checkbox input "false"
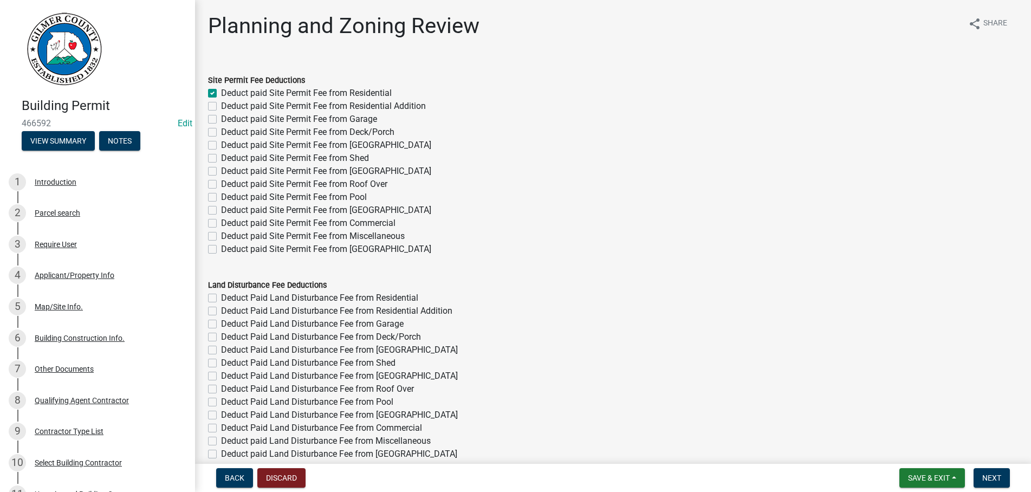
checkbox input "false"
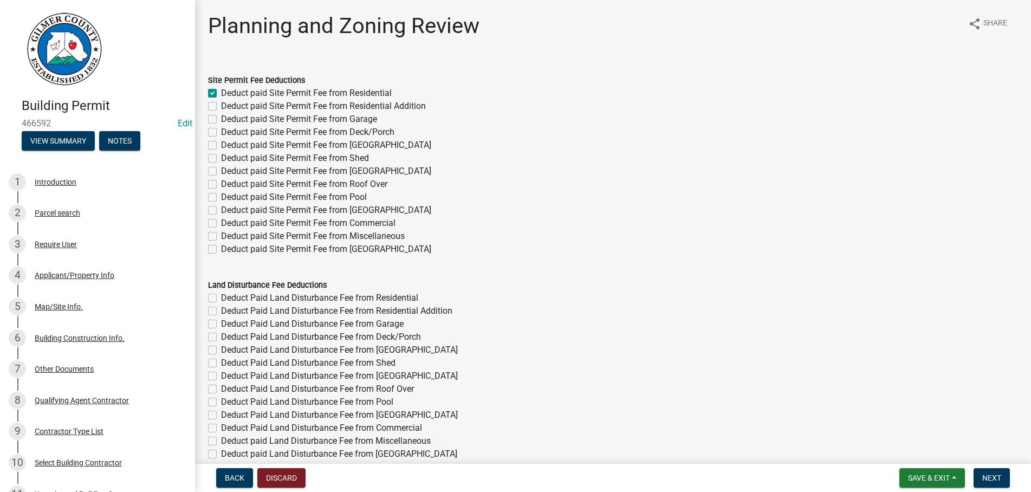
checkbox input "false"
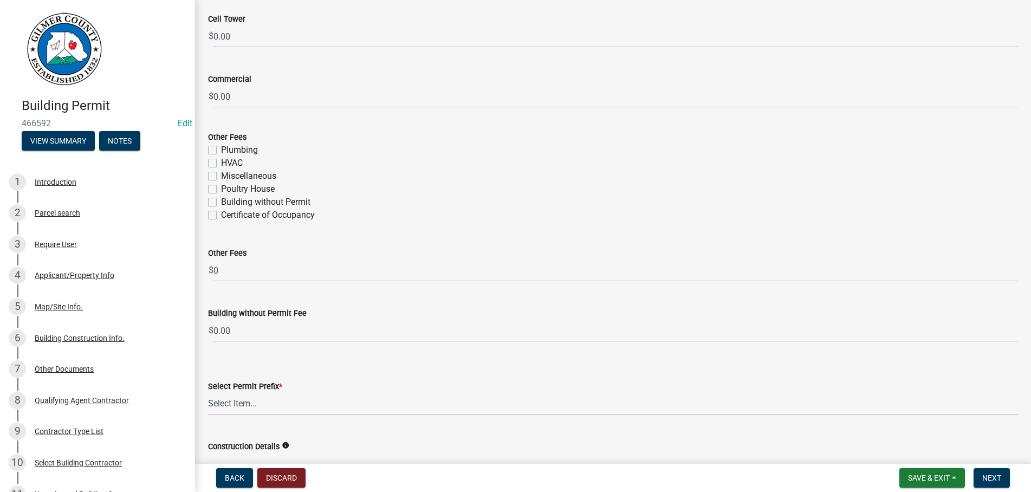
scroll to position [1914, 0]
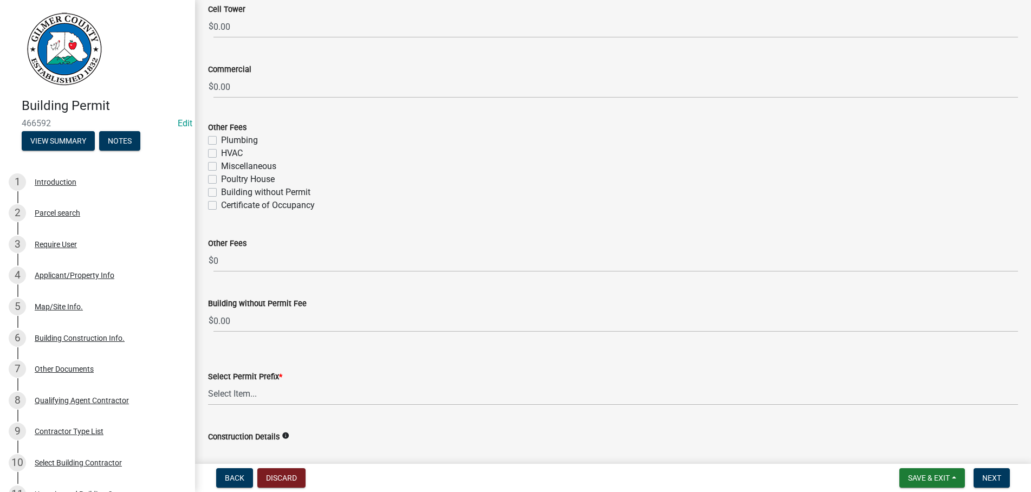
click at [221, 206] on label "Certificate of Occupancy" at bounding box center [268, 205] width 94 height 13
click at [221, 206] on input "Certificate of Occupancy" at bounding box center [224, 202] width 7 height 7
checkbox input "true"
checkbox input "false"
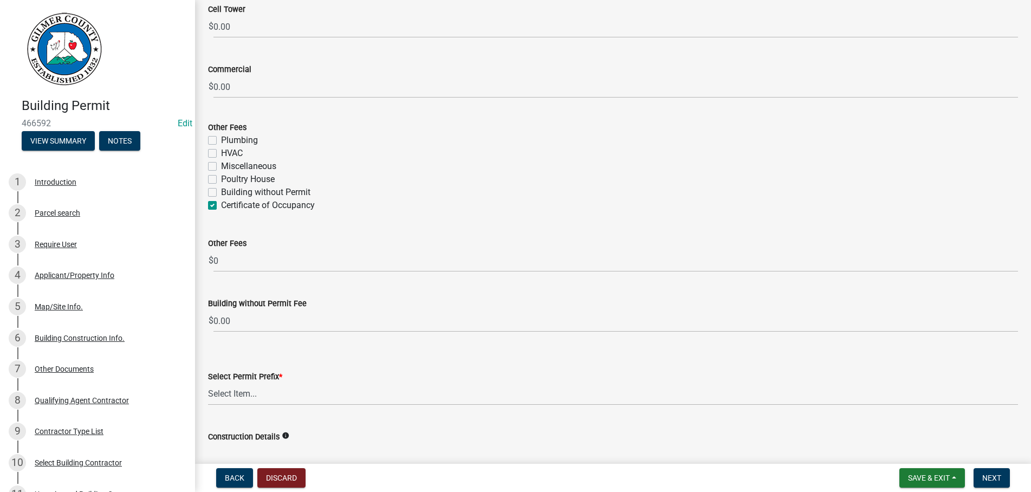
checkbox input "false"
checkbox input "true"
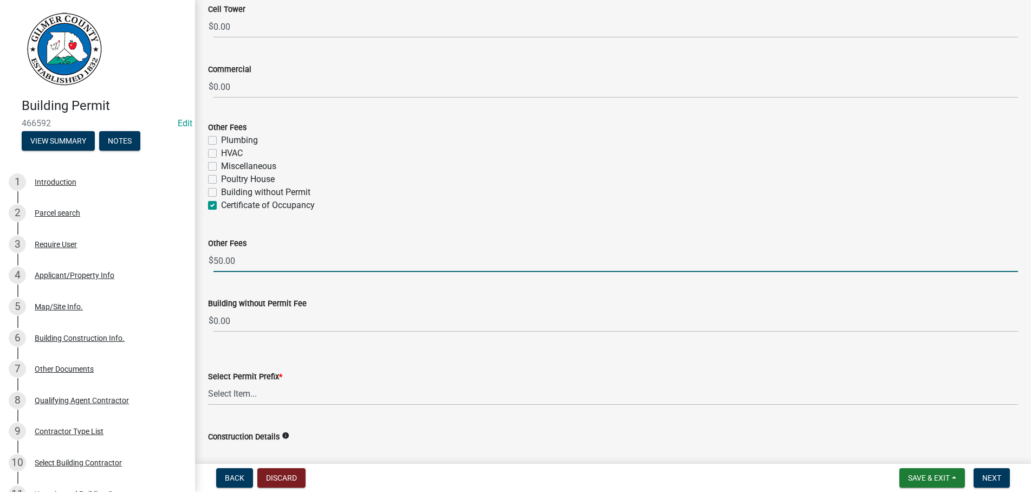
drag, startPoint x: 241, startPoint y: 259, endPoint x: 12, endPoint y: 241, distance: 229.3
click at [213, 250] on input "50.00" at bounding box center [615, 261] width 804 height 22
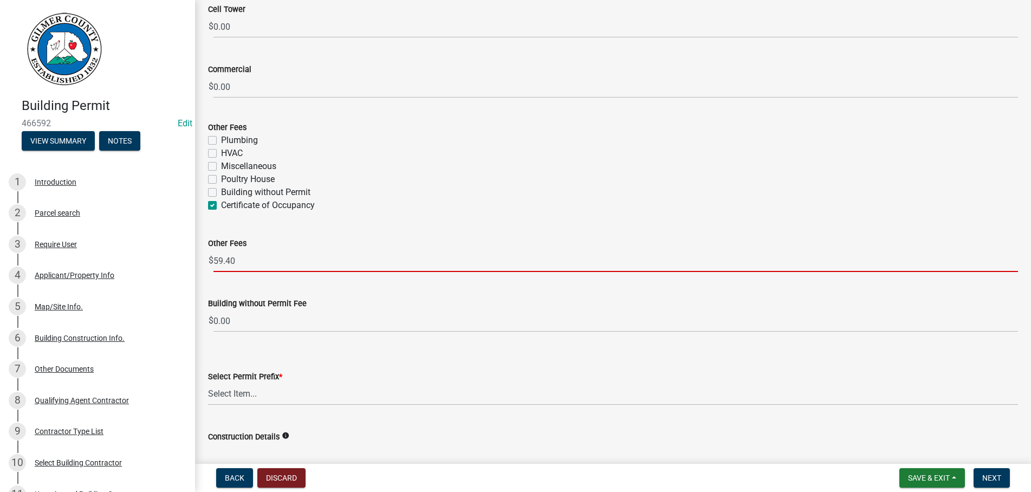
type input "59.40"
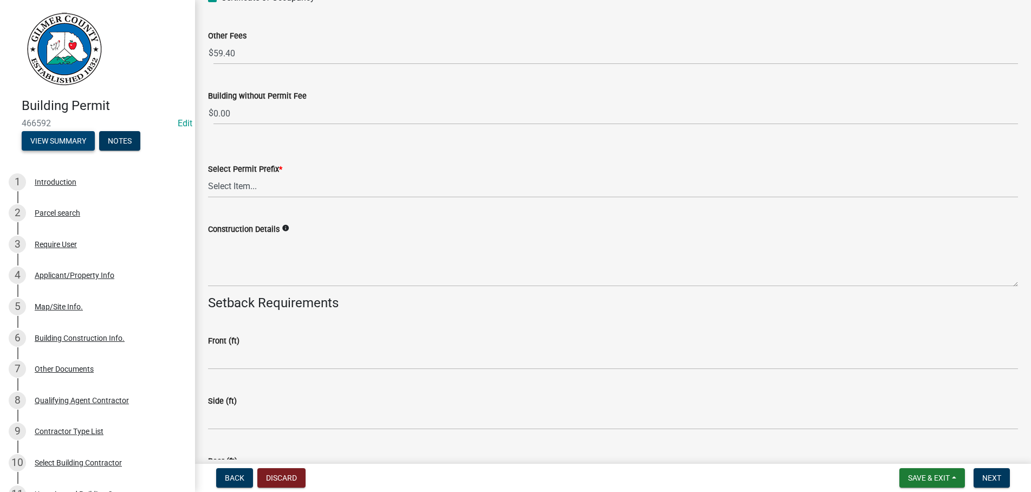
scroll to position [2223, 0]
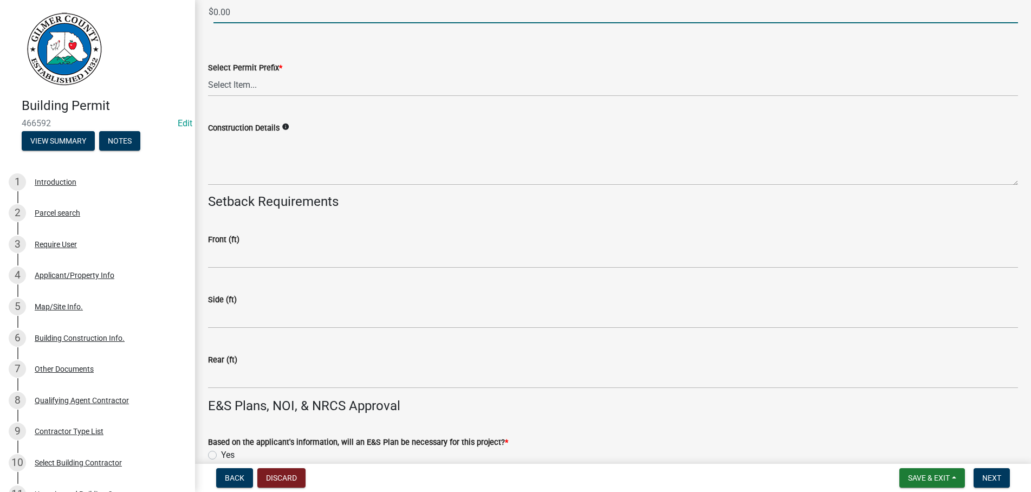
click at [323, 10] on input "0.00" at bounding box center [615, 12] width 804 height 22
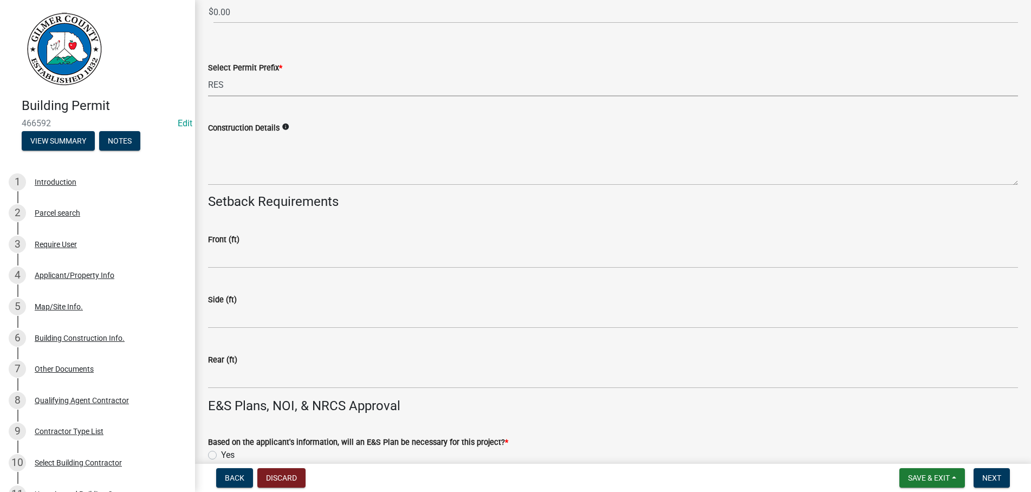
select select "b5c39336-92b9-49ce-a0a5-4e9e9babf743"
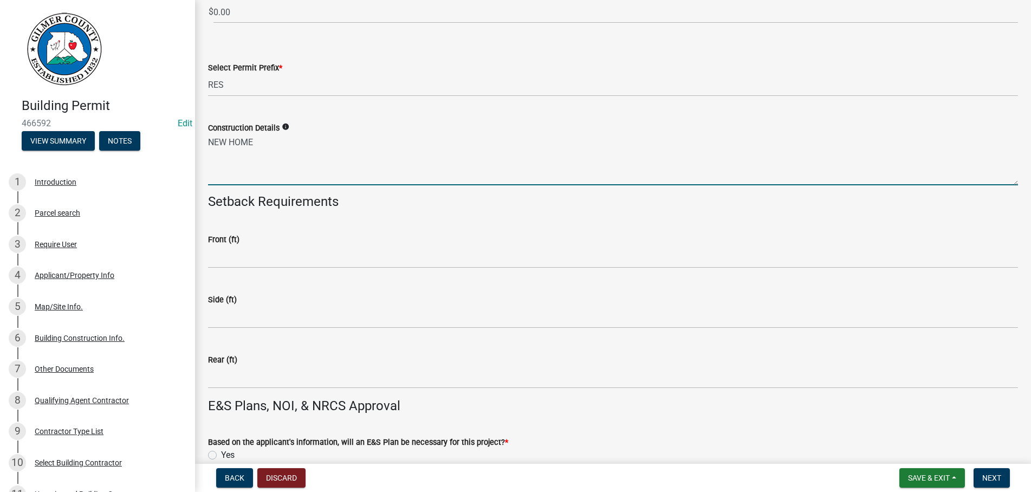
type textarea "NEW HOME"
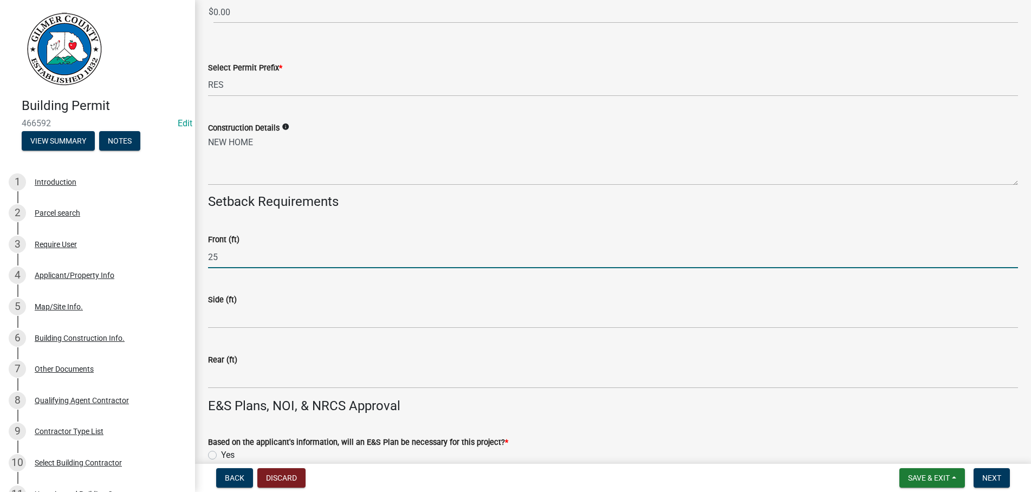
type input "25"
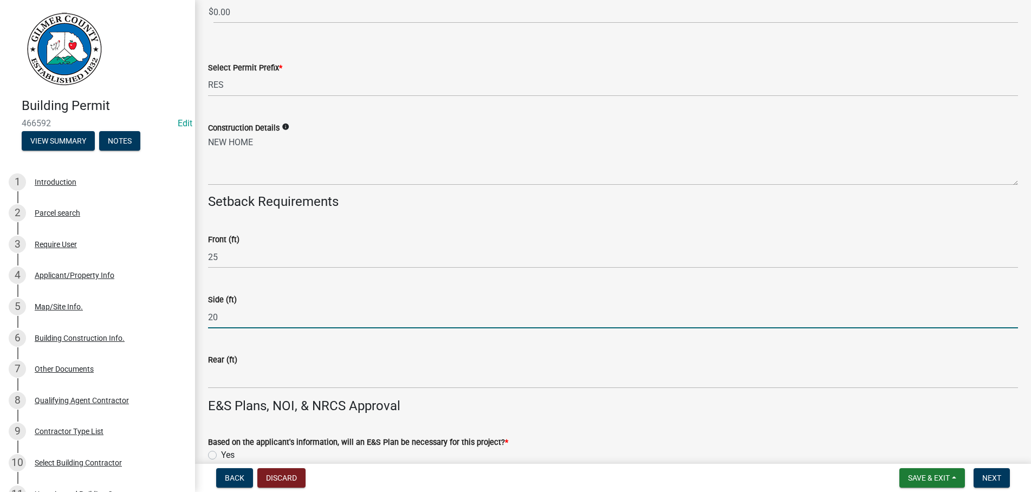
type input "20"
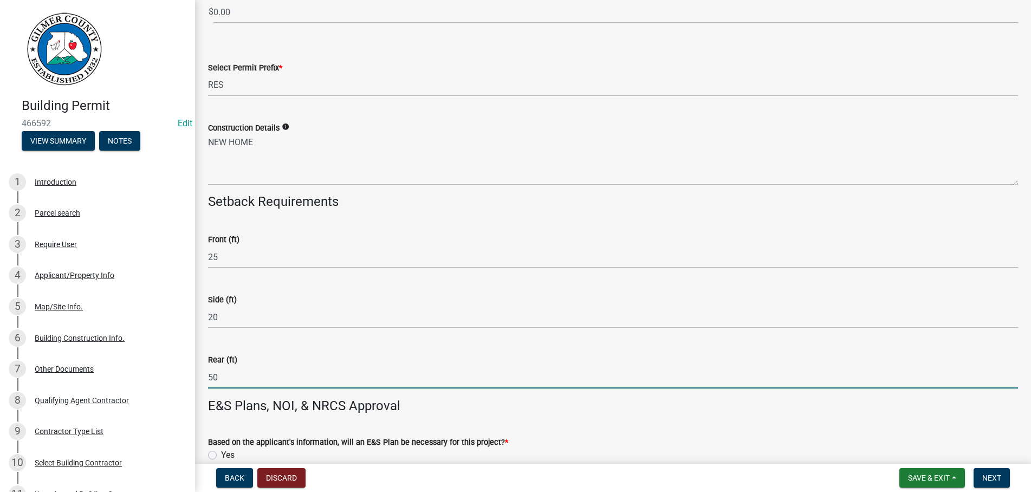
type input "50"
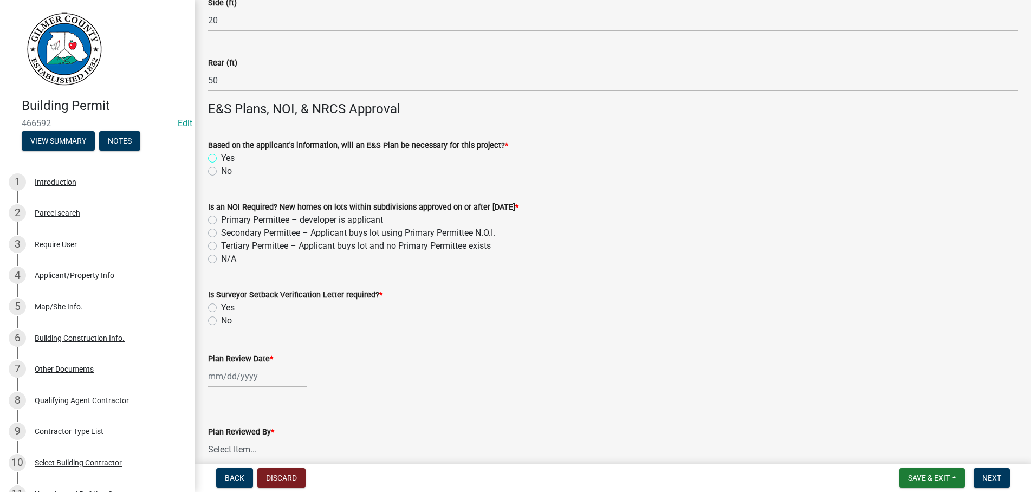
scroll to position [2594, 0]
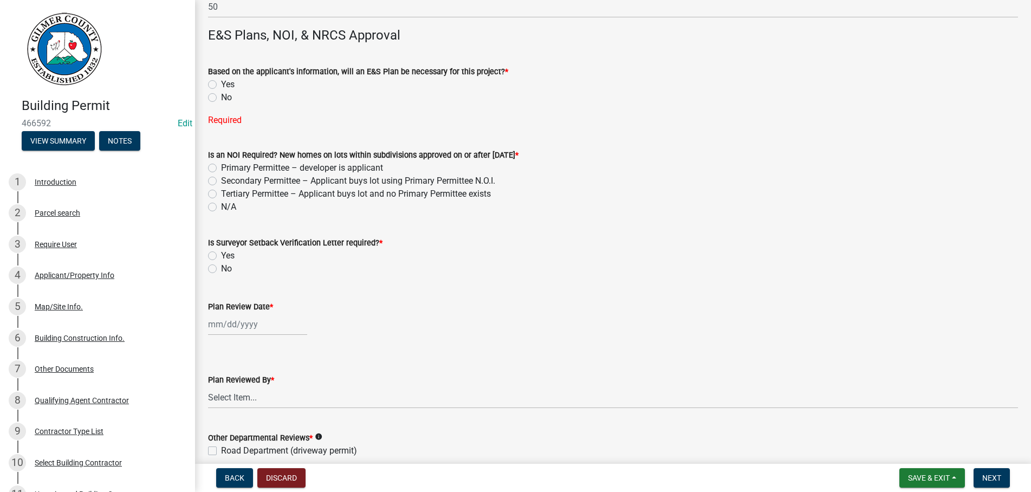
drag, startPoint x: 215, startPoint y: 98, endPoint x: 218, endPoint y: 160, distance: 62.9
click at [221, 98] on label "No" at bounding box center [226, 97] width 11 height 13
click at [221, 98] on input "No" at bounding box center [224, 94] width 7 height 7
radio input "true"
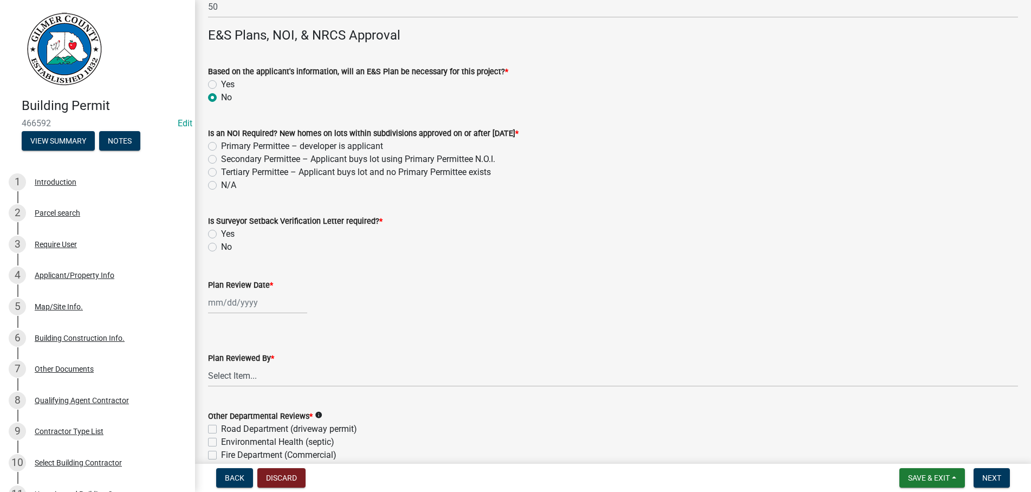
click at [221, 185] on label "N/A" at bounding box center [228, 185] width 15 height 13
click at [221, 185] on input "N/A" at bounding box center [224, 182] width 7 height 7
radio input "true"
drag, startPoint x: 214, startPoint y: 249, endPoint x: 562, endPoint y: 247, distance: 348.3
click at [220, 249] on div "No" at bounding box center [613, 247] width 810 height 13
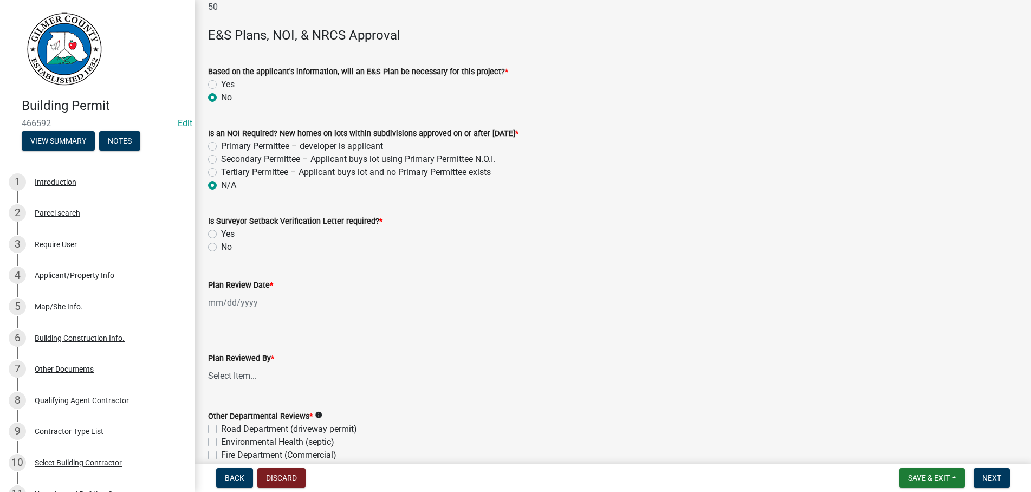
click at [221, 249] on label "No" at bounding box center [226, 247] width 11 height 13
click at [221, 248] on input "No" at bounding box center [224, 244] width 7 height 7
radio input "true"
select select "8"
select select "2025"
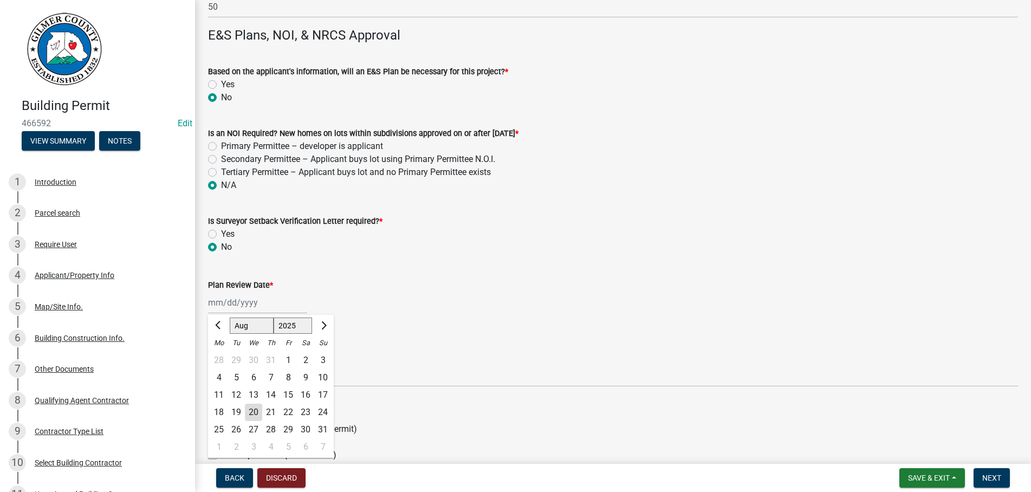
type input "[DATE]"
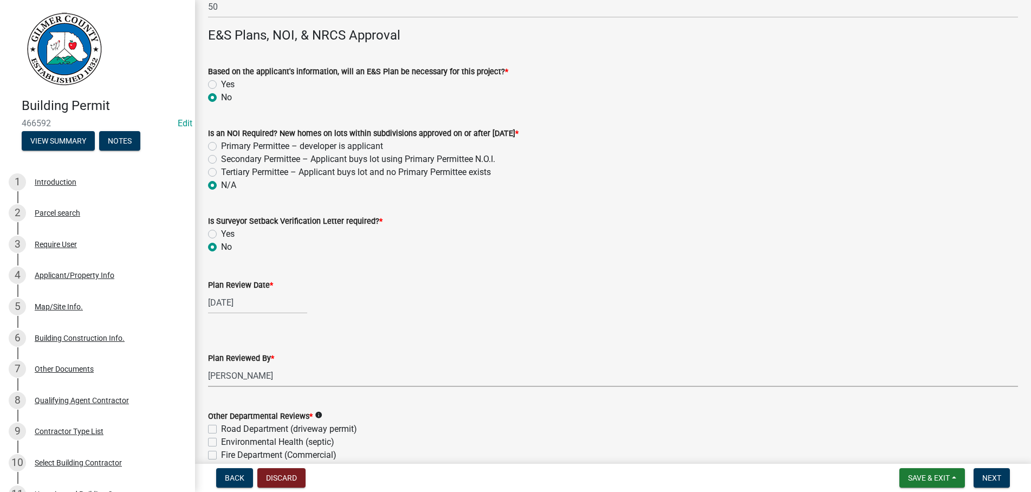
select select "b44f7338-8171-40f4-83dd-b8ba3065c966"
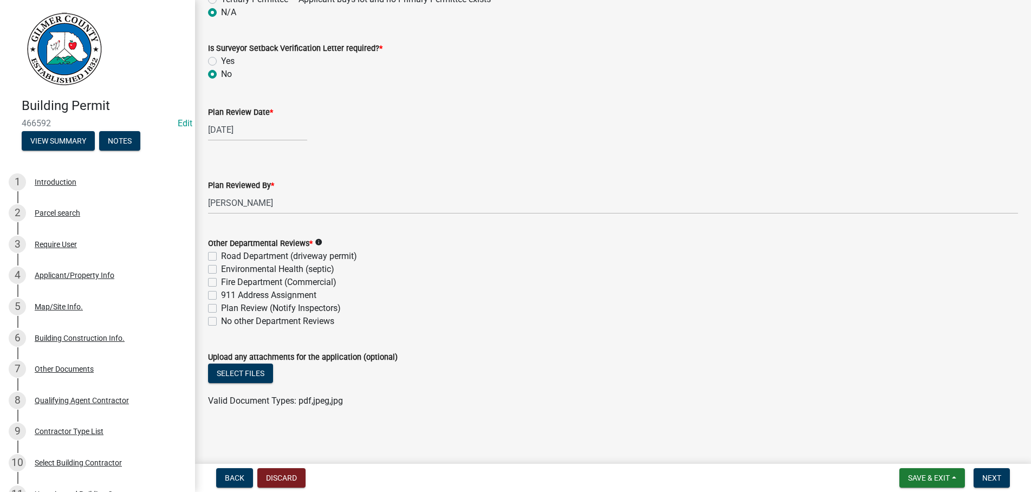
click at [221, 322] on label "No other Department Reviews" at bounding box center [277, 321] width 113 height 13
click at [221, 322] on input "No other Department Reviews" at bounding box center [224, 318] width 7 height 7
checkbox input "true"
checkbox input "false"
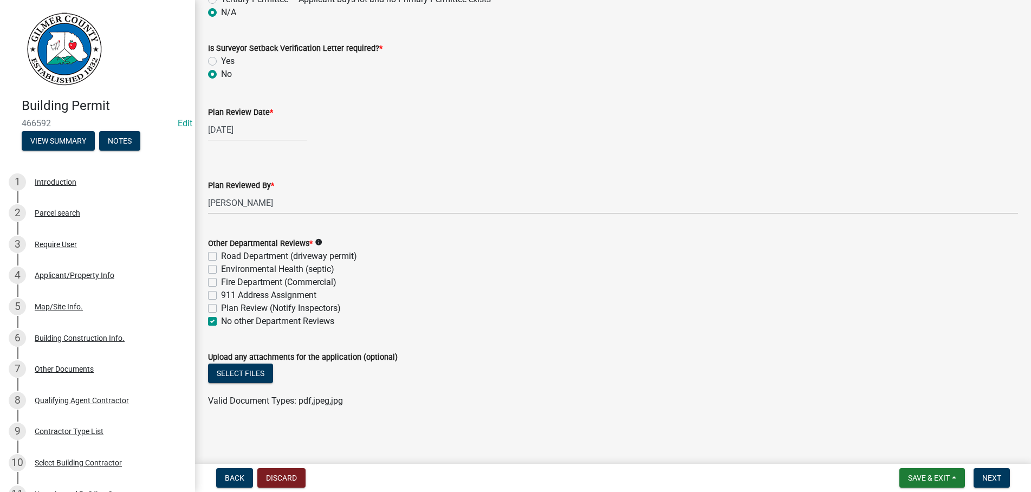
checkbox input "false"
checkbox input "true"
click at [245, 374] on button "Select files" at bounding box center [240, 373] width 65 height 20
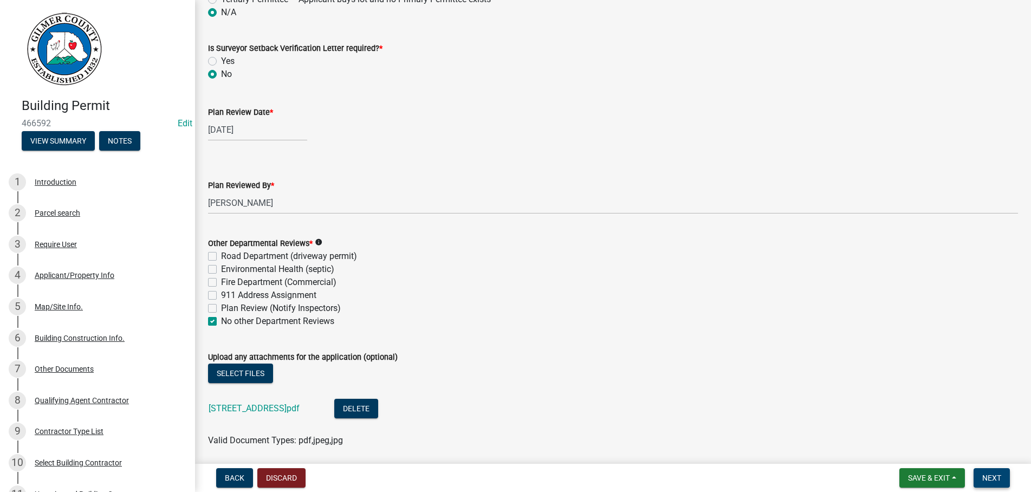
click at [989, 476] on span "Next" at bounding box center [991, 477] width 19 height 9
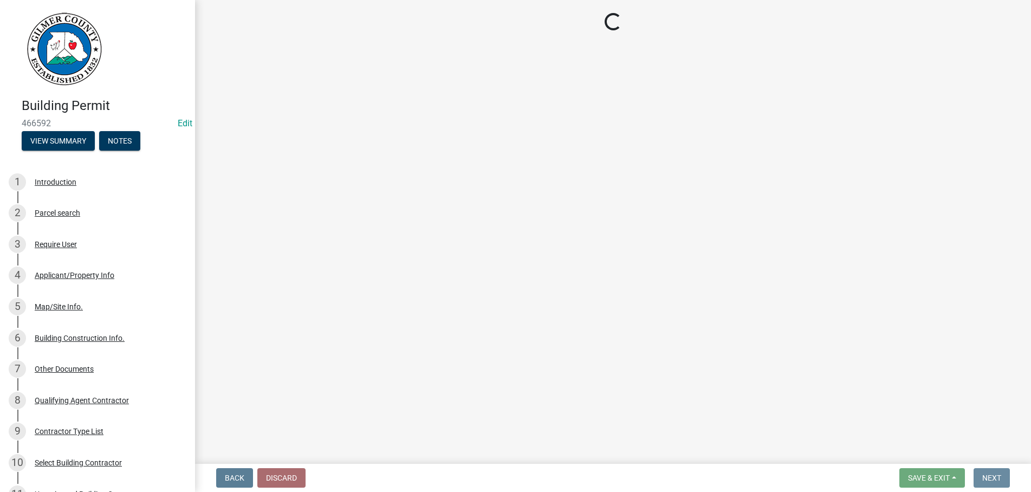
scroll to position [0, 0]
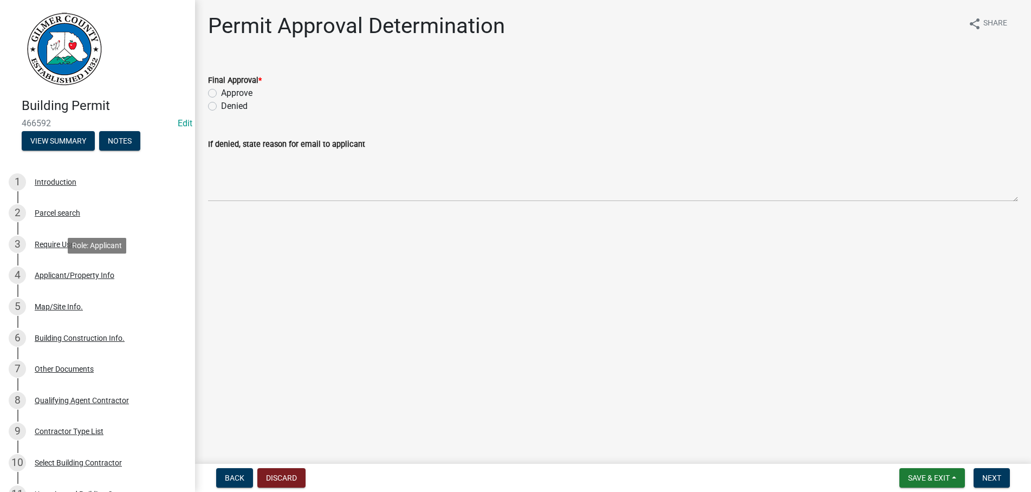
click at [53, 270] on div "4 Applicant/Property Info" at bounding box center [93, 275] width 169 height 17
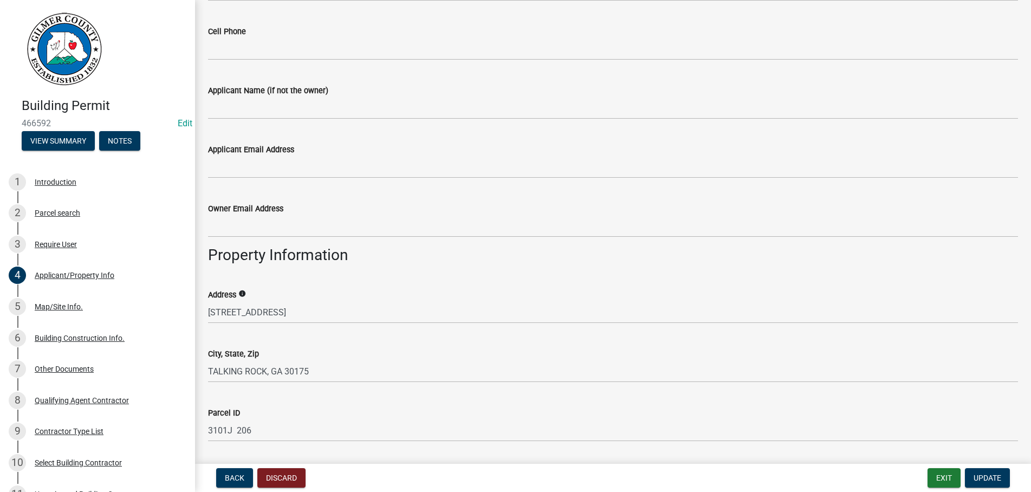
scroll to position [618, 0]
click at [992, 471] on button "Update" at bounding box center [987, 478] width 45 height 20
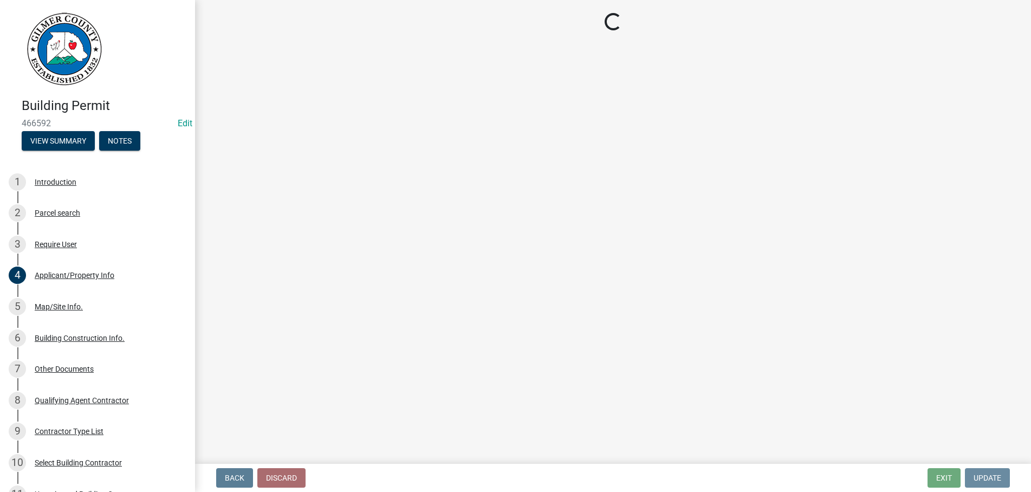
scroll to position [0, 0]
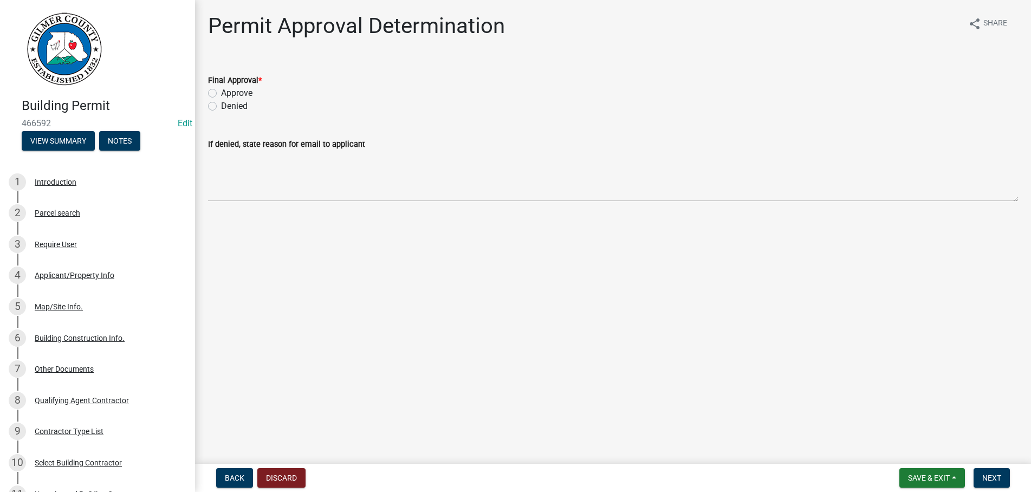
click at [221, 95] on label "Approve" at bounding box center [236, 93] width 31 height 13
click at [221, 94] on input "Approve" at bounding box center [224, 90] width 7 height 7
radio input "true"
click at [988, 479] on span "Next" at bounding box center [991, 477] width 19 height 9
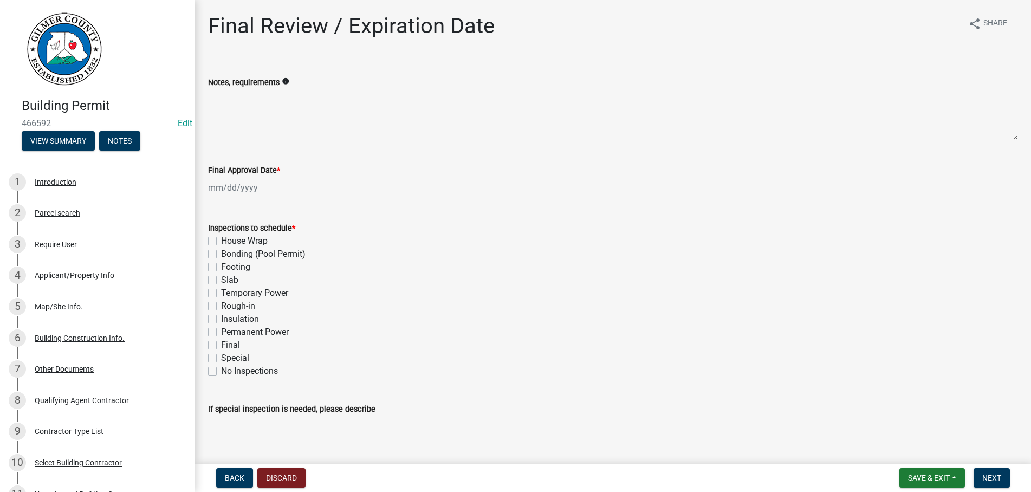
click at [264, 186] on input "Final Approval Date *" at bounding box center [257, 188] width 99 height 22
select select "8"
select select "2025"
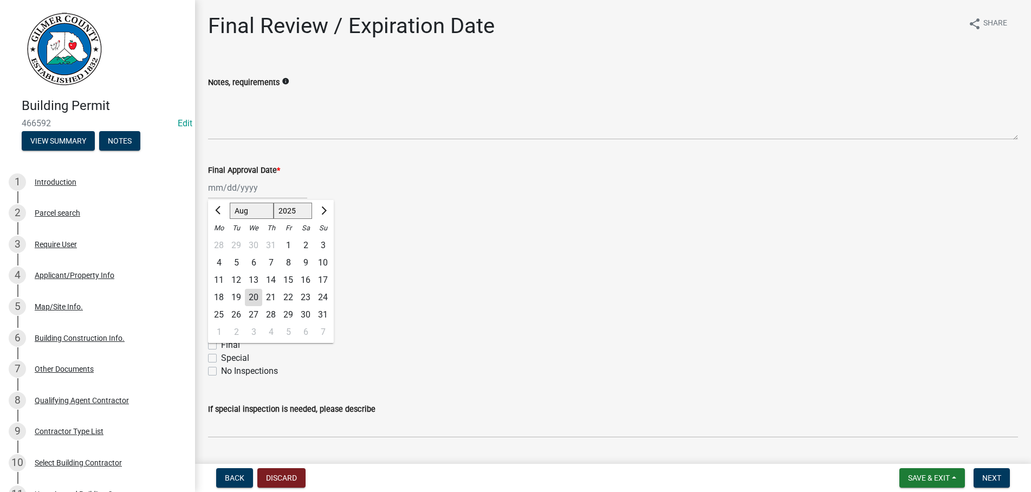
type input "[DATE]"
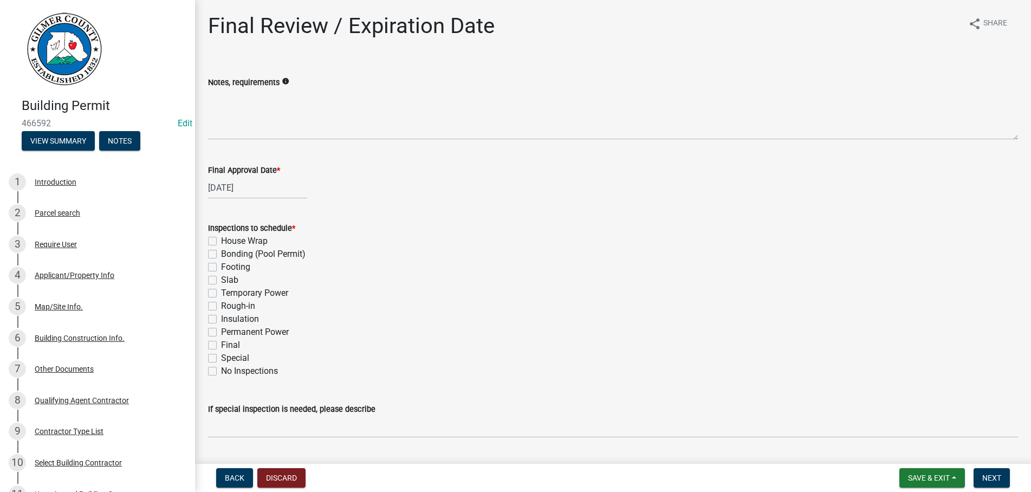
click at [221, 267] on label "Footing" at bounding box center [235, 267] width 29 height 13
click at [221, 267] on input "Footing" at bounding box center [224, 264] width 7 height 7
checkbox input "true"
checkbox input "false"
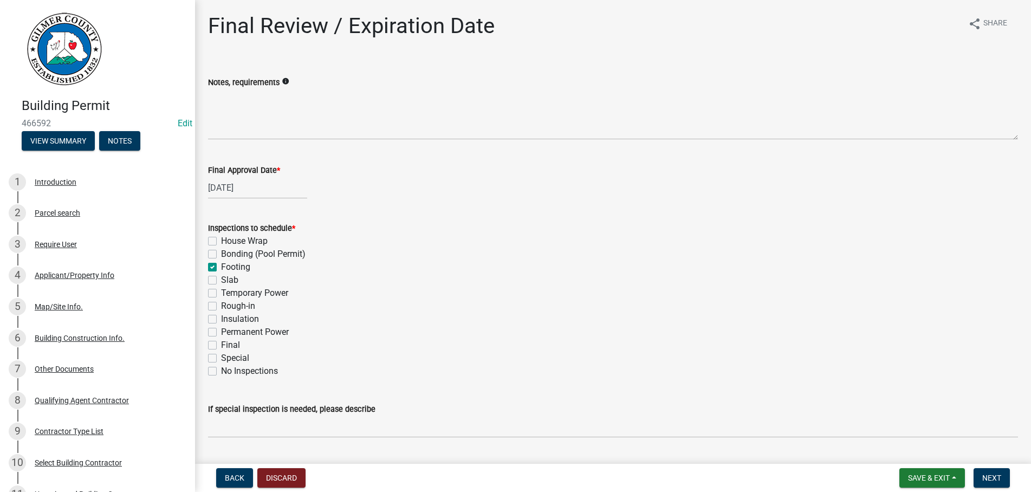
checkbox input "true"
checkbox input "false"
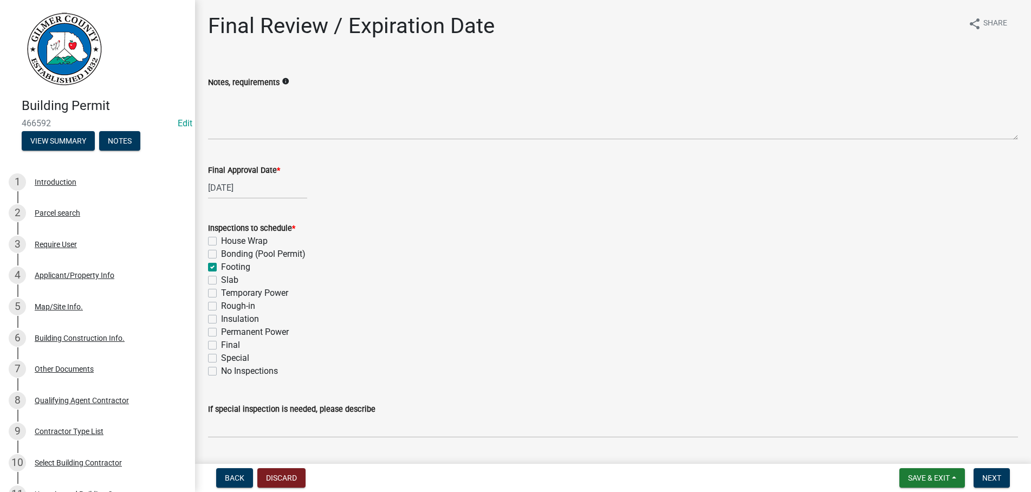
checkbox input "false"
click at [221, 277] on label "Slab" at bounding box center [229, 280] width 17 height 13
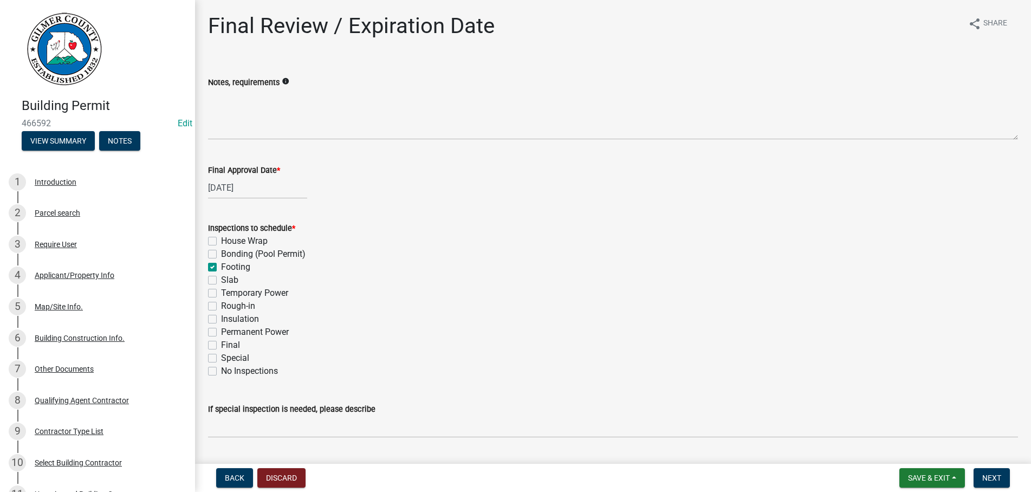
click at [221, 277] on input "Slab" at bounding box center [224, 277] width 7 height 7
checkbox input "true"
checkbox input "false"
checkbox input "true"
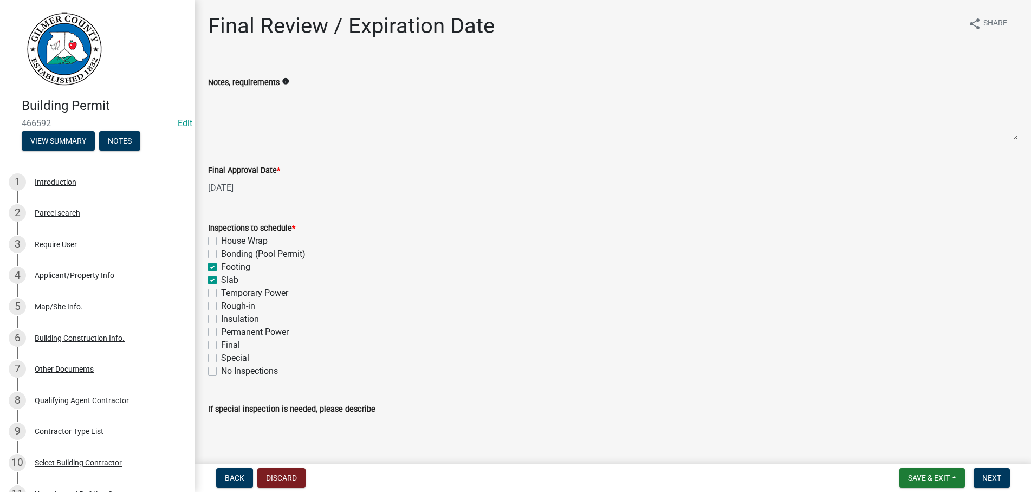
checkbox input "true"
checkbox input "false"
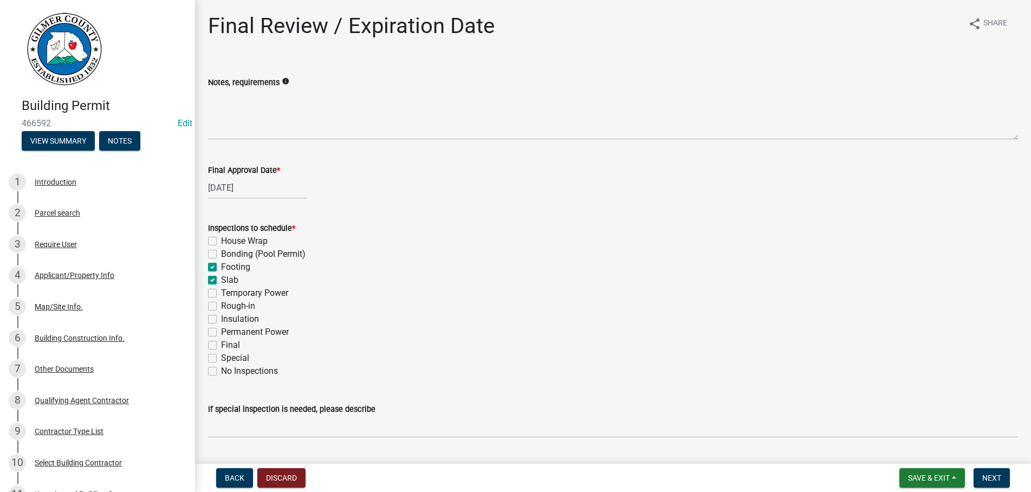
checkbox input "false"
click at [221, 306] on label "Rough-in" at bounding box center [238, 306] width 34 height 13
click at [221, 306] on input "Rough-in" at bounding box center [224, 303] width 7 height 7
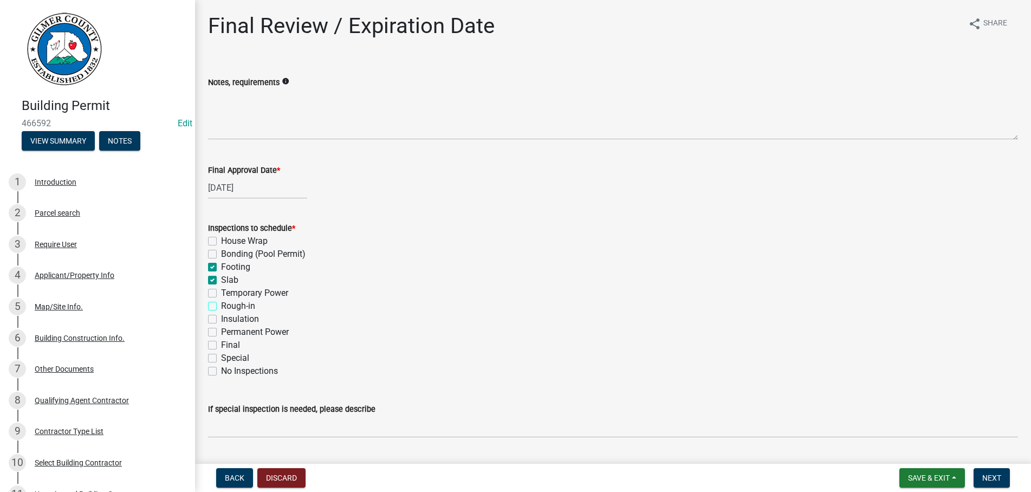
checkbox input "true"
checkbox input "false"
checkbox input "true"
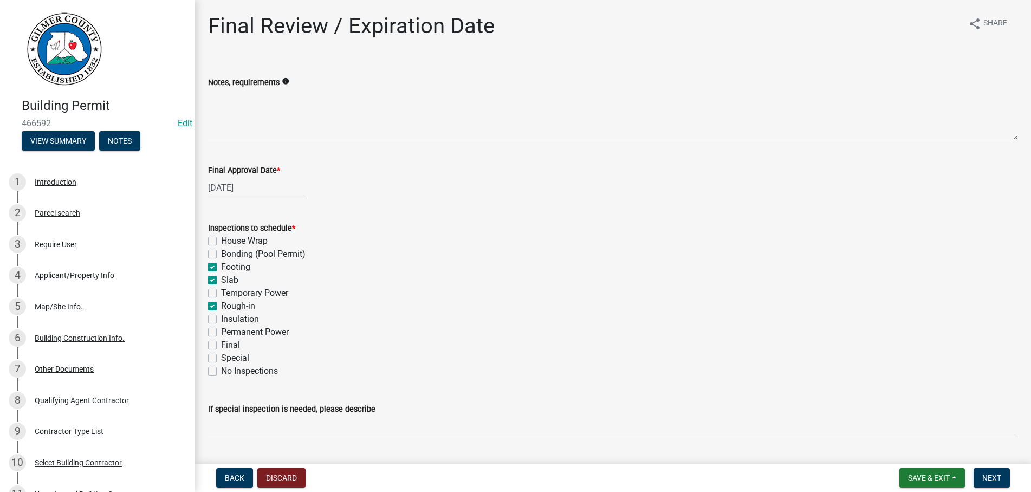
checkbox input "false"
checkbox input "true"
checkbox input "false"
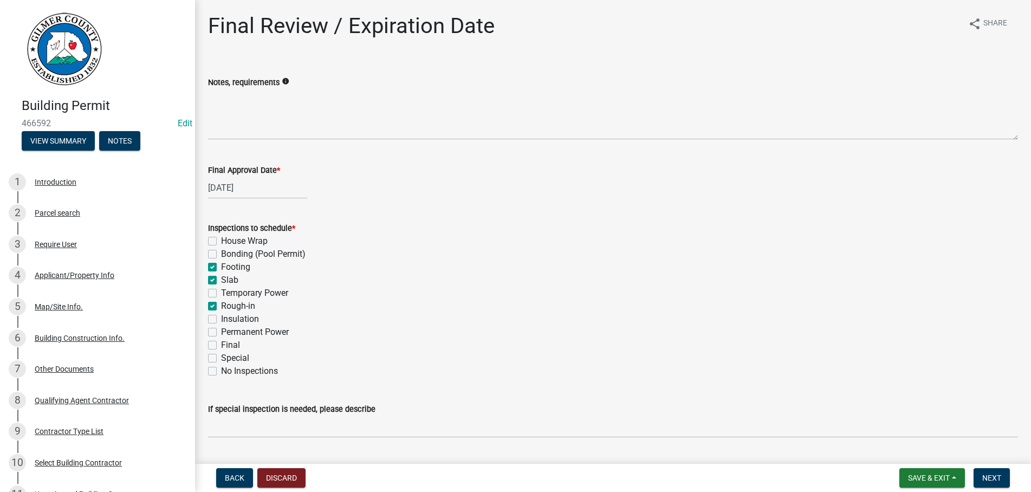
checkbox input "false"
click at [218, 332] on div "Permanent Power" at bounding box center [613, 332] width 810 height 13
click at [221, 332] on label "Permanent Power" at bounding box center [255, 332] width 68 height 13
click at [221, 332] on input "Permanent Power" at bounding box center [224, 329] width 7 height 7
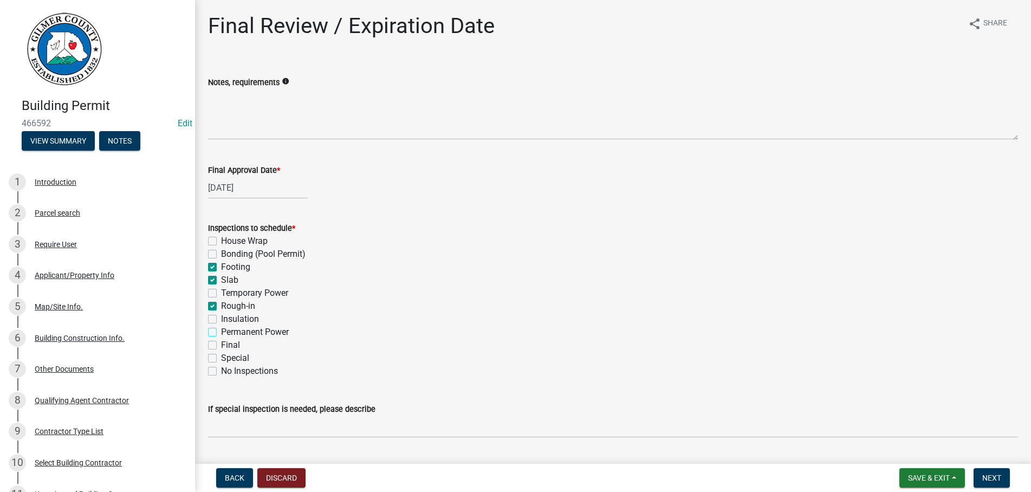
checkbox input "true"
checkbox input "false"
checkbox input "true"
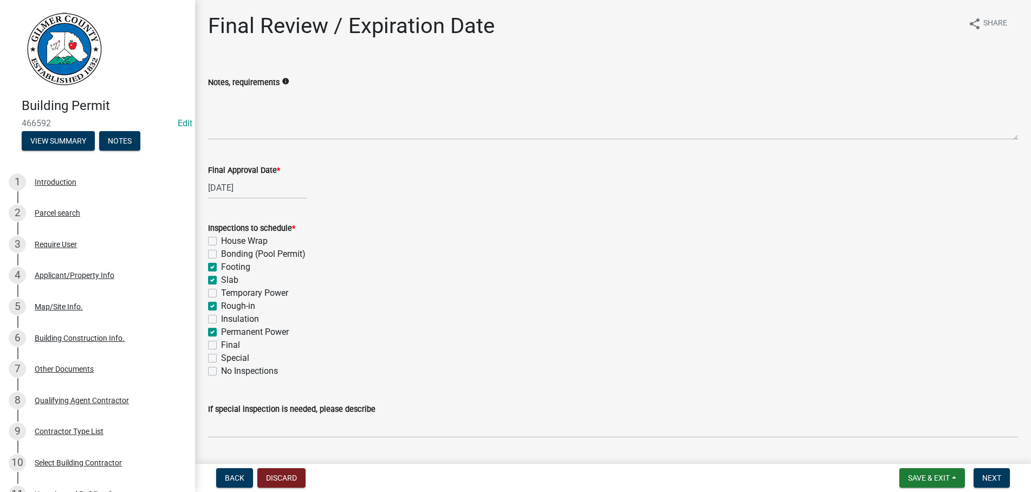
checkbox input "false"
checkbox input "true"
checkbox input "false"
checkbox input "true"
checkbox input "false"
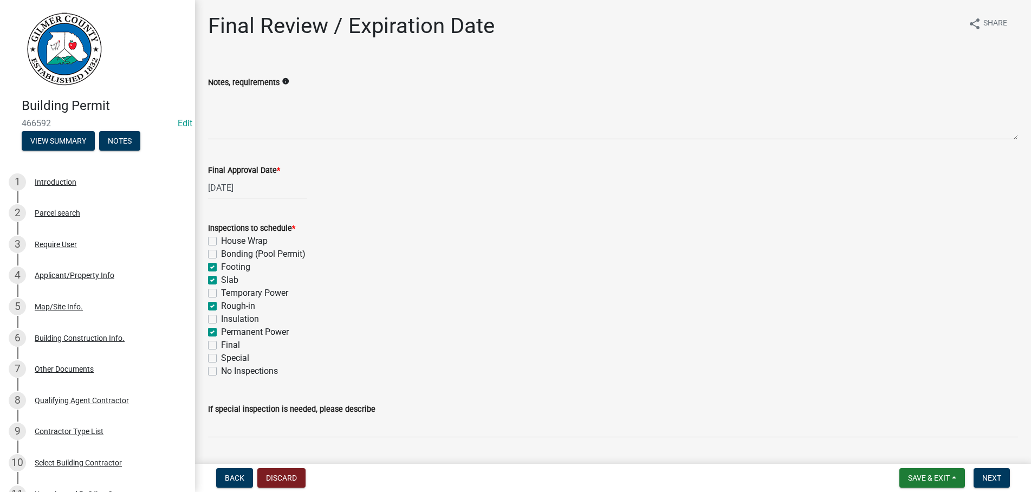
checkbox input "false"
click at [221, 344] on label "Final" at bounding box center [230, 345] width 19 height 13
click at [221, 344] on input "Final" at bounding box center [224, 342] width 7 height 7
checkbox input "true"
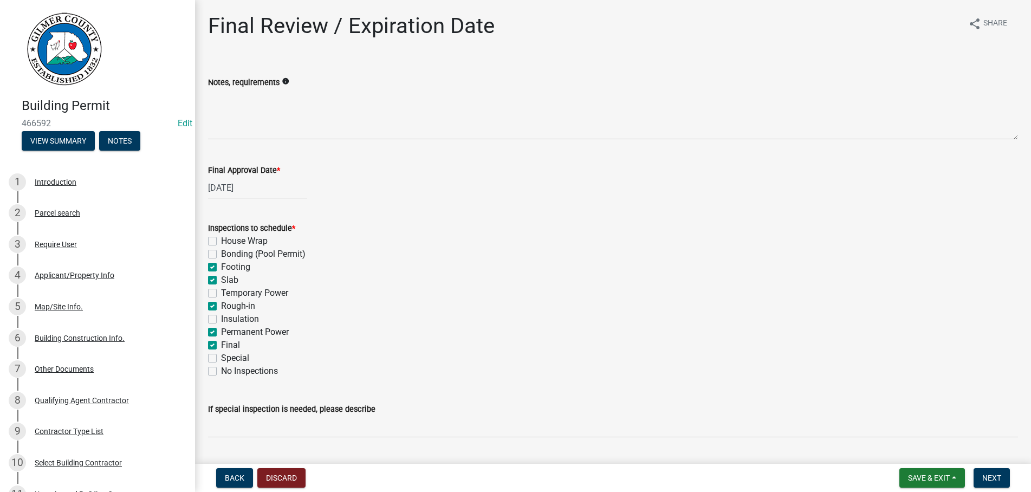
checkbox input "false"
checkbox input "true"
checkbox input "false"
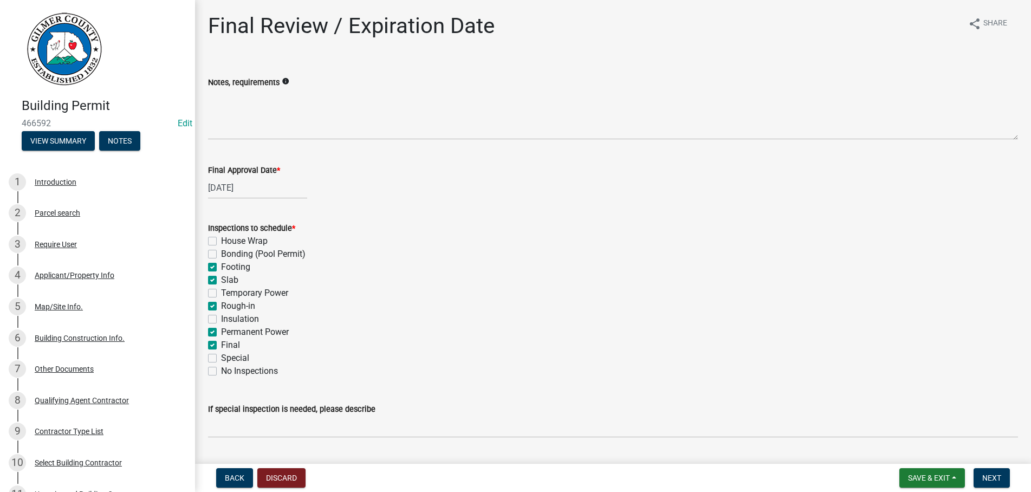
checkbox input "true"
checkbox input "false"
checkbox input "true"
checkbox input "false"
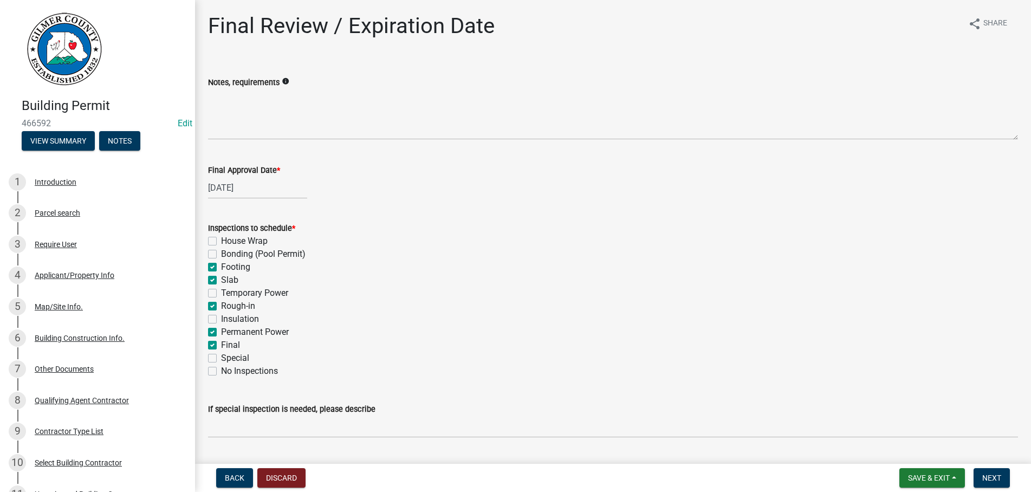
checkbox input "false"
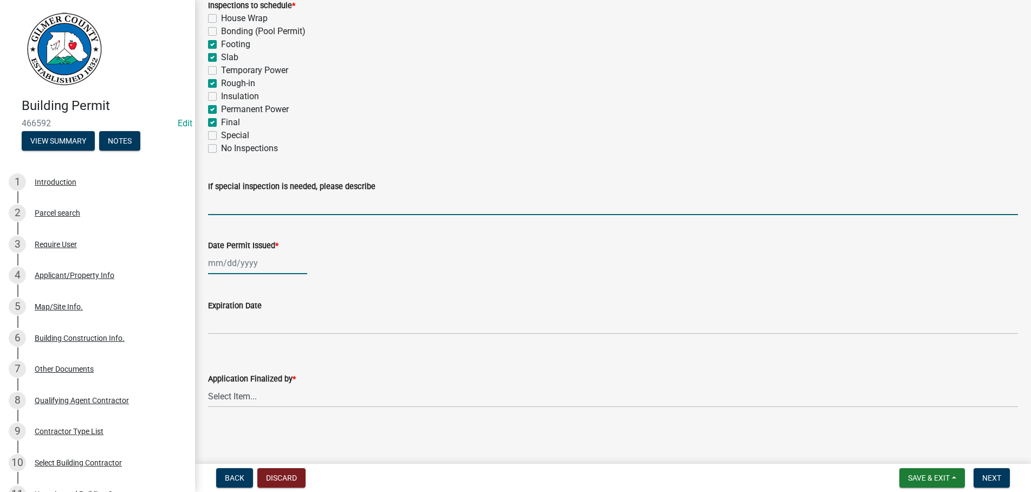
select select "8"
select select "2025"
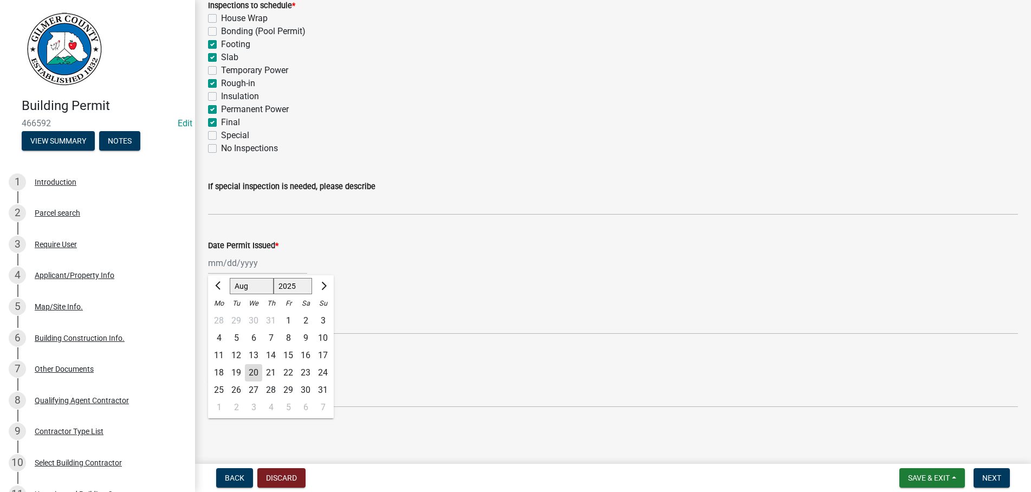
type input "[DATE]"
select select "b44f7338-8171-40f4-83dd-b8ba3065c966"
click at [989, 476] on span "Next" at bounding box center [991, 477] width 19 height 9
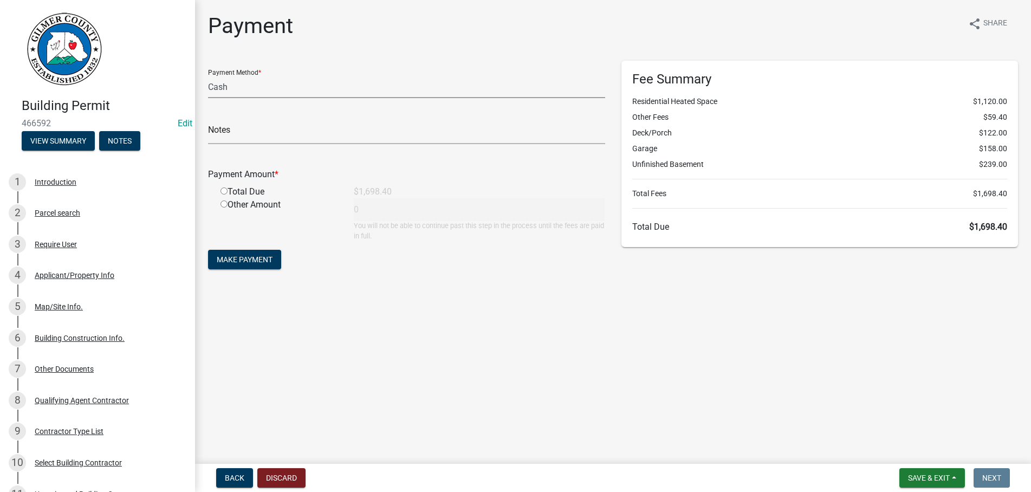
click at [208, 76] on select "Credit Card POS Check Cash" at bounding box center [406, 87] width 397 height 22
select select "1: 0"
click option "Check" at bounding box center [0, 0] width 0 height 0
click at [248, 128] on input "text" at bounding box center [406, 133] width 397 height 22
click at [224, 192] on input "radio" at bounding box center [223, 190] width 7 height 7
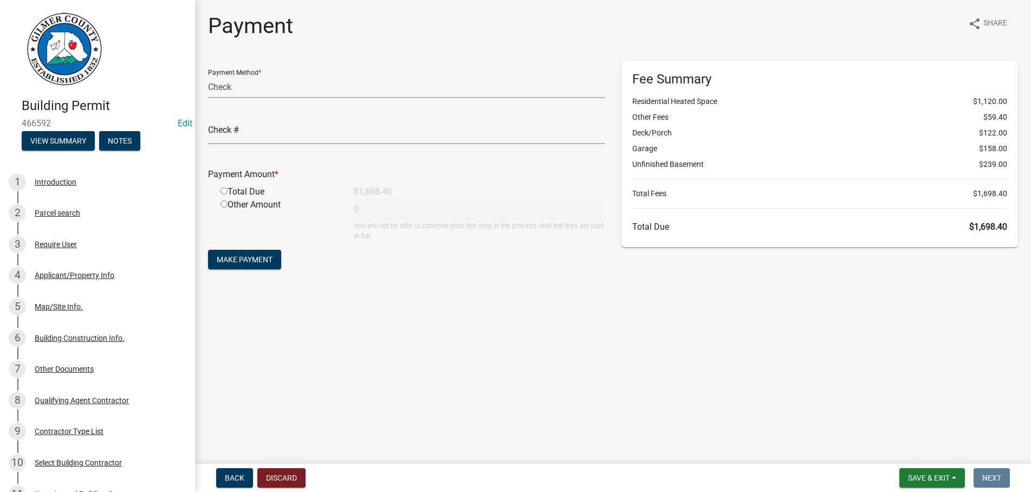
radio input "true"
type input "1698.4"
click at [296, 128] on input "text" at bounding box center [406, 133] width 397 height 22
type input "3763"
click at [208, 250] on button "Make Payment" at bounding box center [244, 260] width 73 height 20
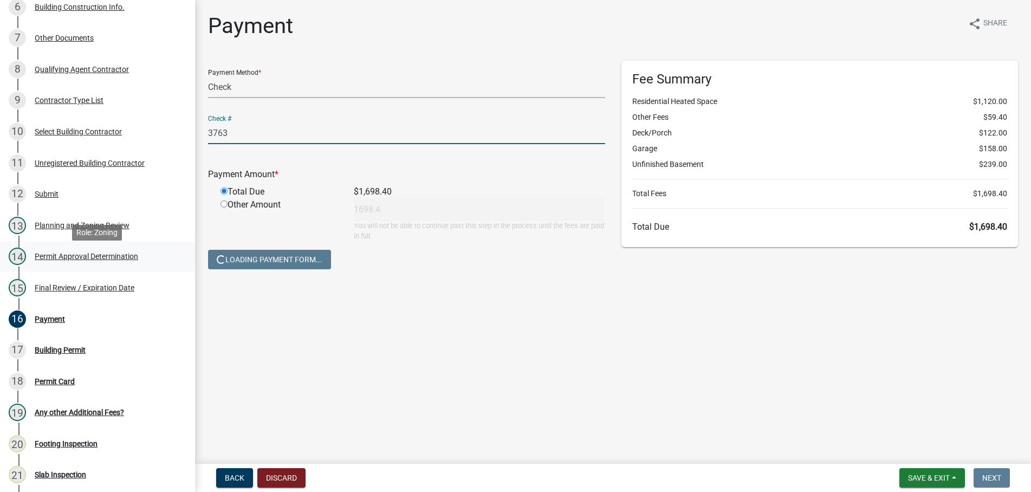
scroll to position [332, 0]
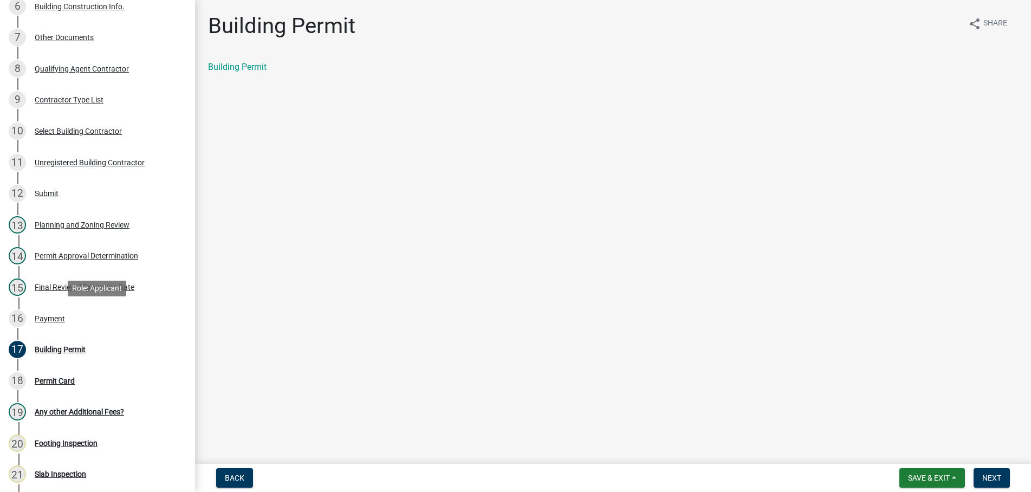
click at [50, 315] on div "Payment" at bounding box center [50, 319] width 30 height 8
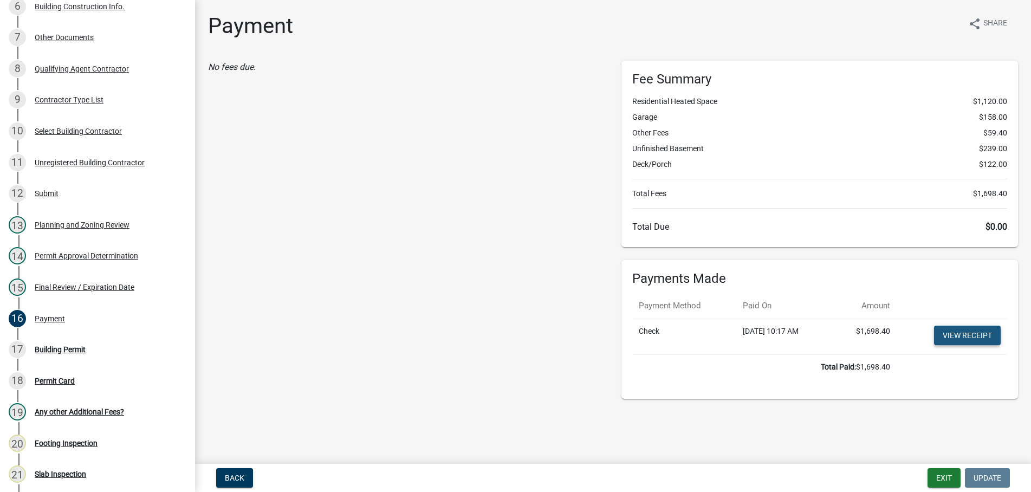
click at [977, 332] on link "View receipt" at bounding box center [967, 336] width 67 height 20
click at [63, 345] on div "17 Building Permit" at bounding box center [93, 349] width 169 height 17
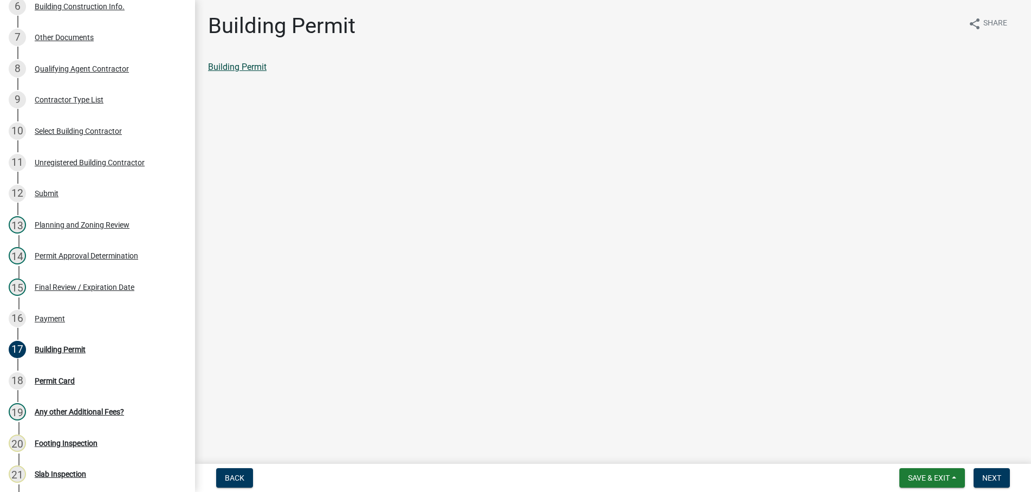
click at [226, 70] on link "Building Permit" at bounding box center [237, 67] width 59 height 10
click at [984, 471] on button "Next" at bounding box center [991, 478] width 36 height 20
click at [239, 67] on link "Permit Card" at bounding box center [230, 67] width 45 height 10
click at [995, 479] on span "Next" at bounding box center [991, 477] width 19 height 9
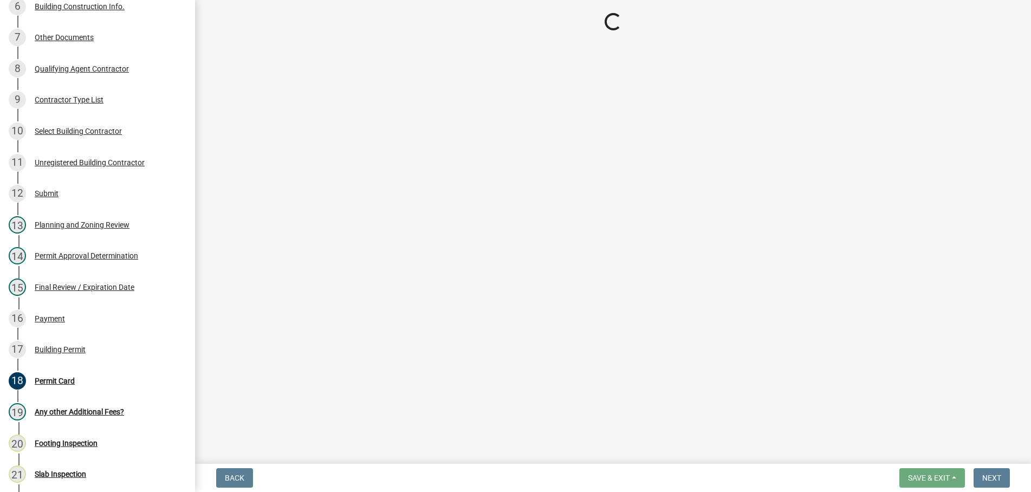
scroll to position [353, 0]
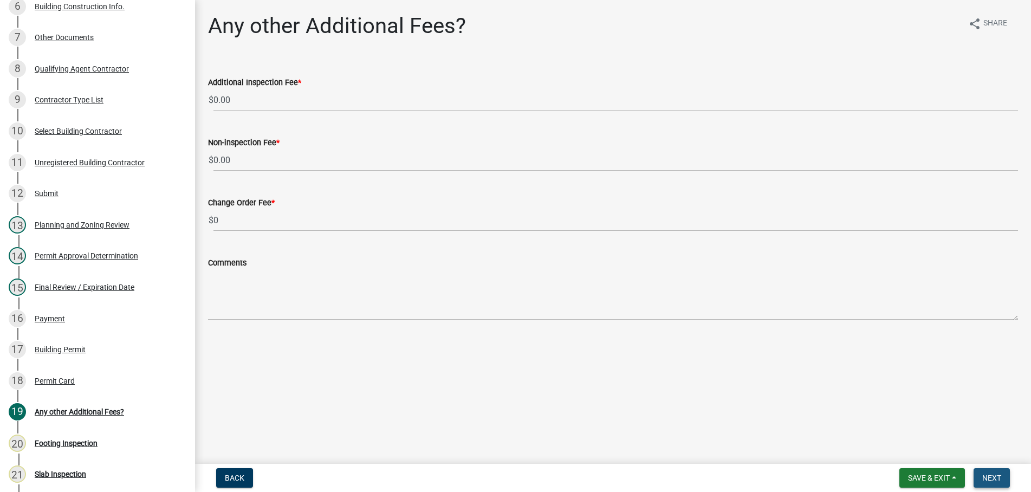
click at [996, 476] on span "Next" at bounding box center [991, 477] width 19 height 9
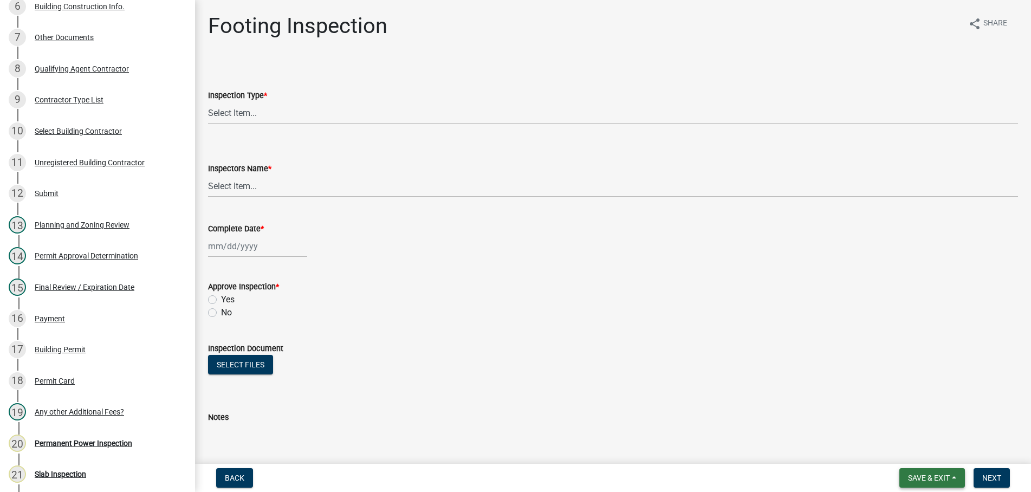
click at [929, 479] on span "Save & Exit" at bounding box center [929, 477] width 42 height 9
click at [913, 450] on button "Save & Exit" at bounding box center [921, 450] width 87 height 26
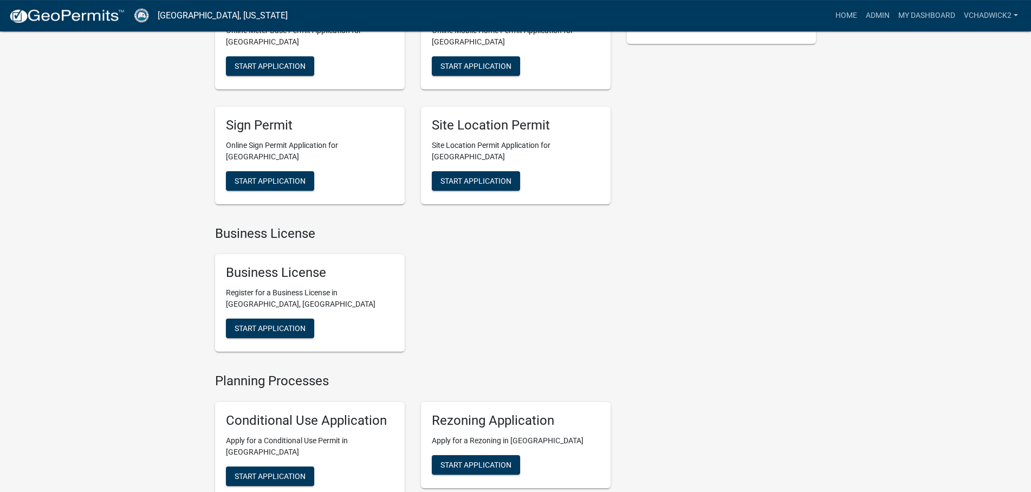
scroll to position [332, 0]
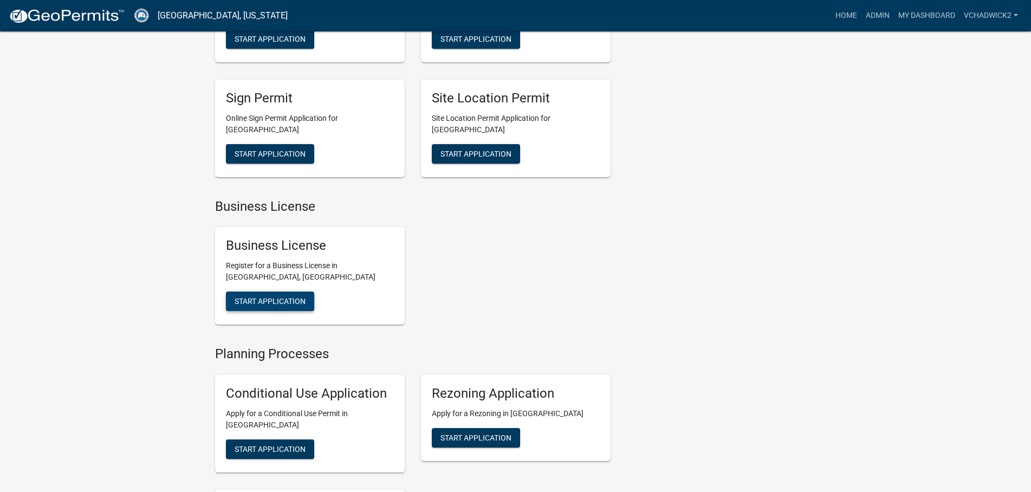
click at [266, 297] on span "Start Application" at bounding box center [270, 301] width 71 height 9
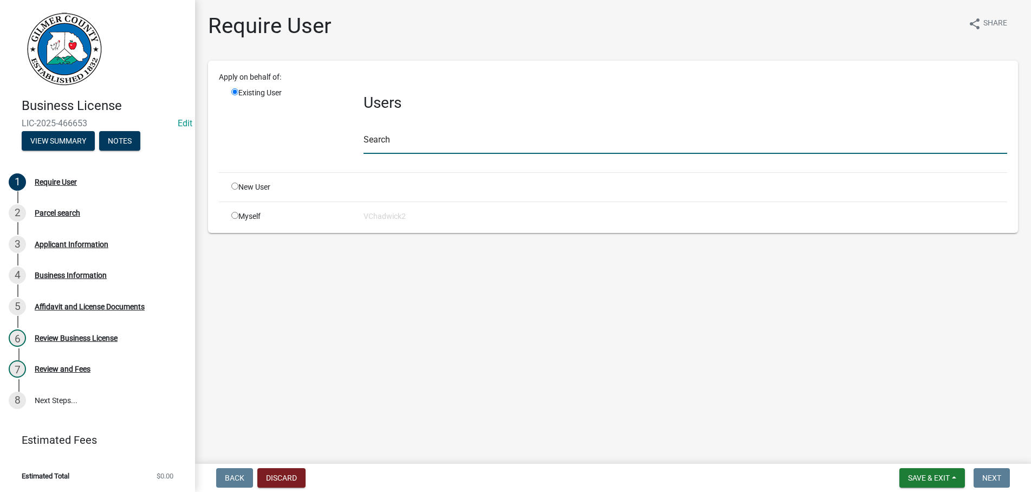
click at [419, 142] on input "text" at bounding box center [685, 143] width 644 height 22
click at [235, 186] on input "radio" at bounding box center [234, 186] width 7 height 7
radio input "true"
radio input "false"
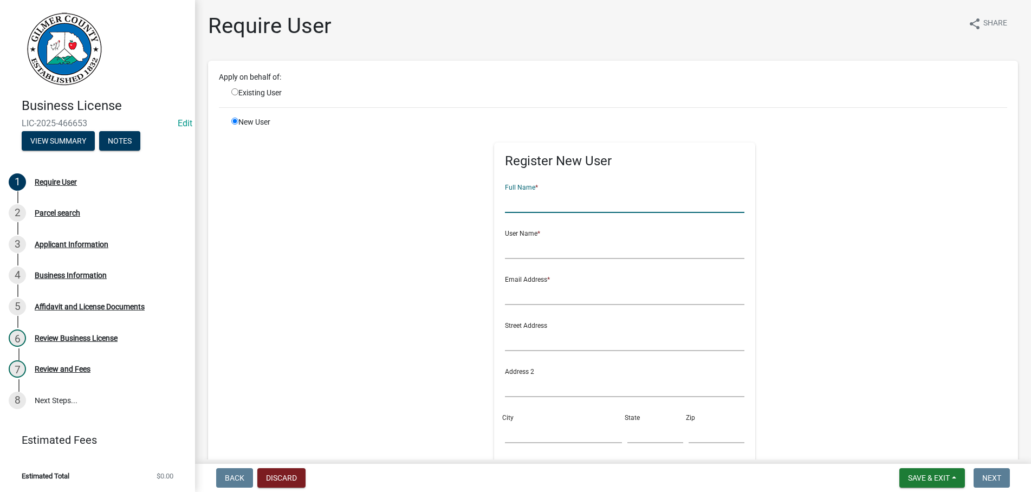
click at [547, 209] on input "text" at bounding box center [625, 202] width 240 height 22
type input "[PERSON_NAME]"
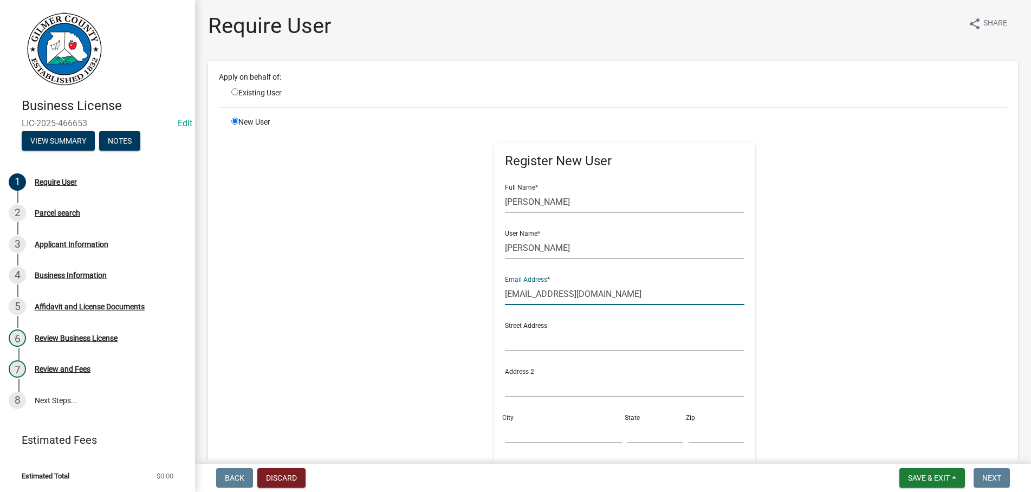
type input "[EMAIL_ADDRESS][DOMAIN_NAME]"
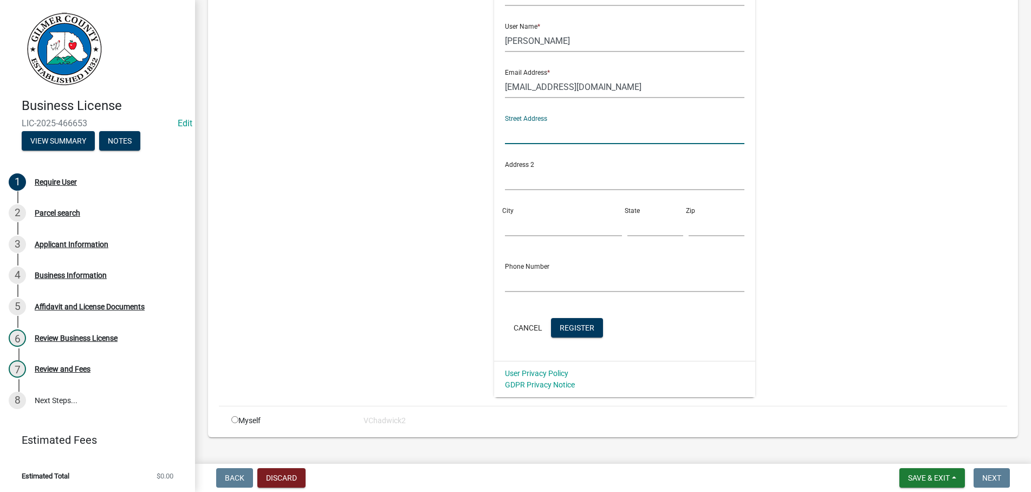
scroll to position [227, 0]
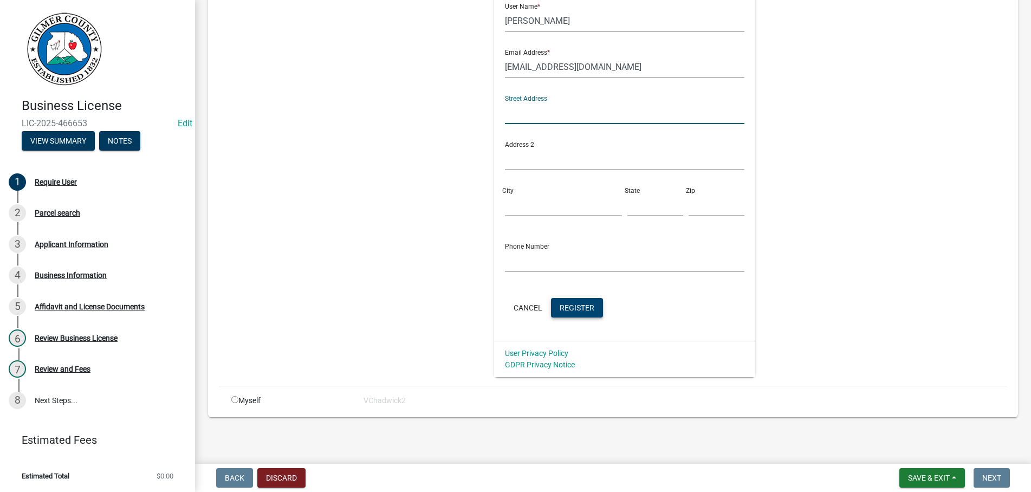
click at [584, 307] on span "Register" at bounding box center [577, 307] width 35 height 9
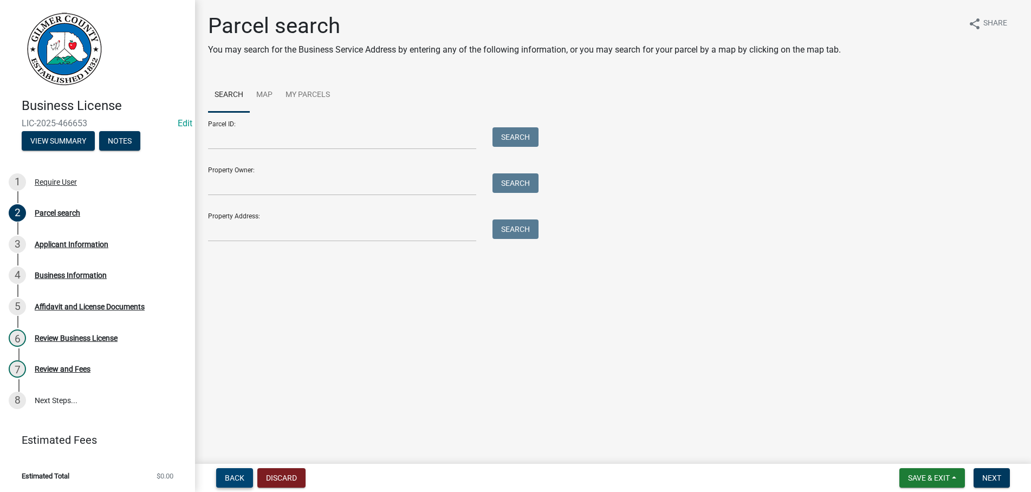
click at [235, 479] on span "Back" at bounding box center [235, 477] width 20 height 9
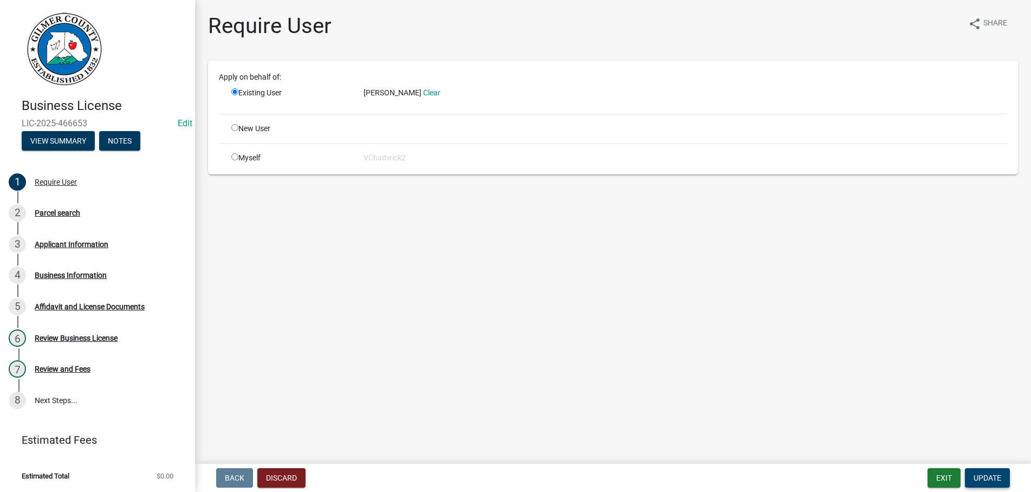
click at [973, 480] on button "Update" at bounding box center [987, 478] width 45 height 20
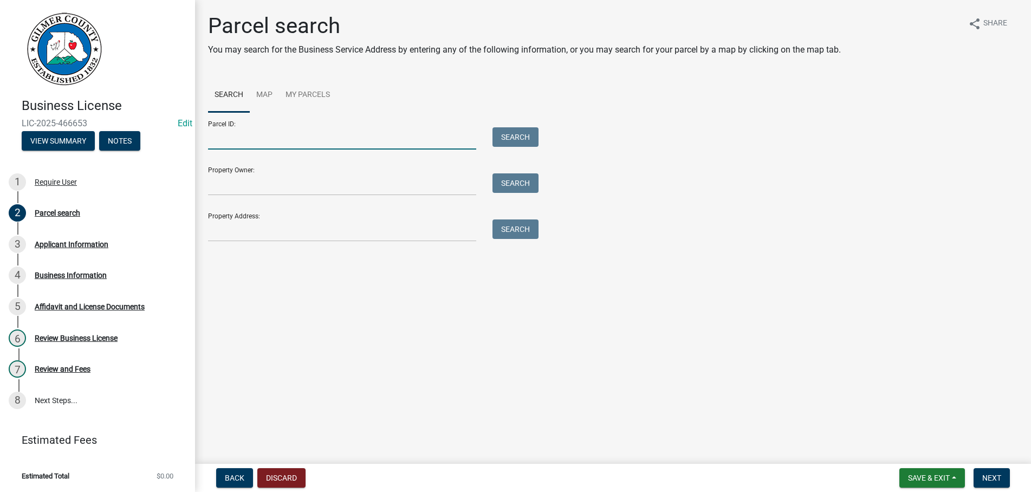
click at [274, 134] on input "Parcel ID:" at bounding box center [342, 138] width 268 height 22
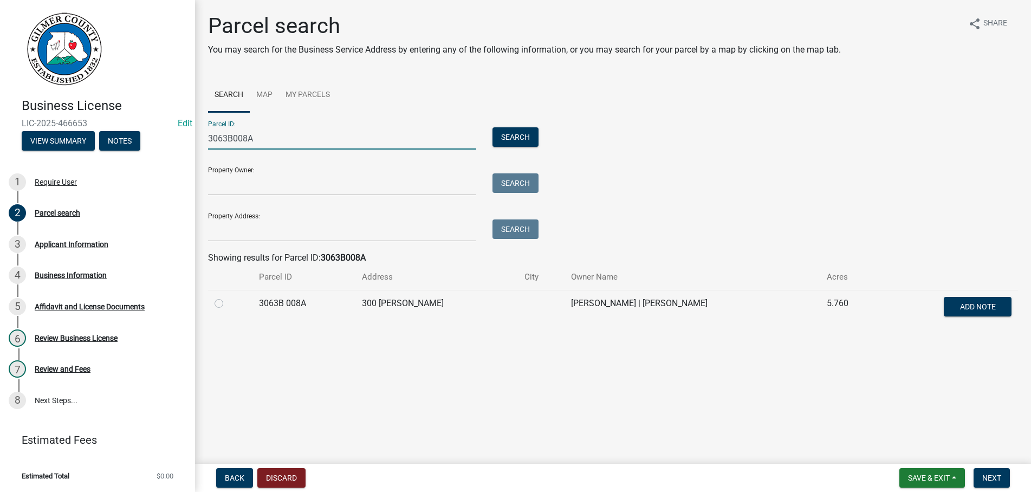
type input "3063B008A"
click at [228, 297] on label at bounding box center [228, 297] width 0 height 0
click at [228, 303] on 008A "radio" at bounding box center [231, 300] width 7 height 7
radio 008A "true"
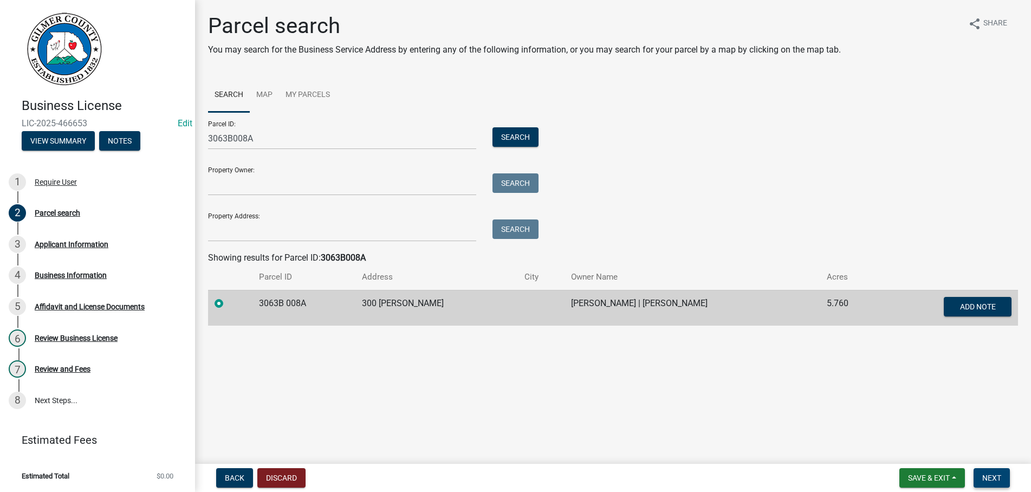
click at [997, 475] on span "Next" at bounding box center [991, 477] width 19 height 9
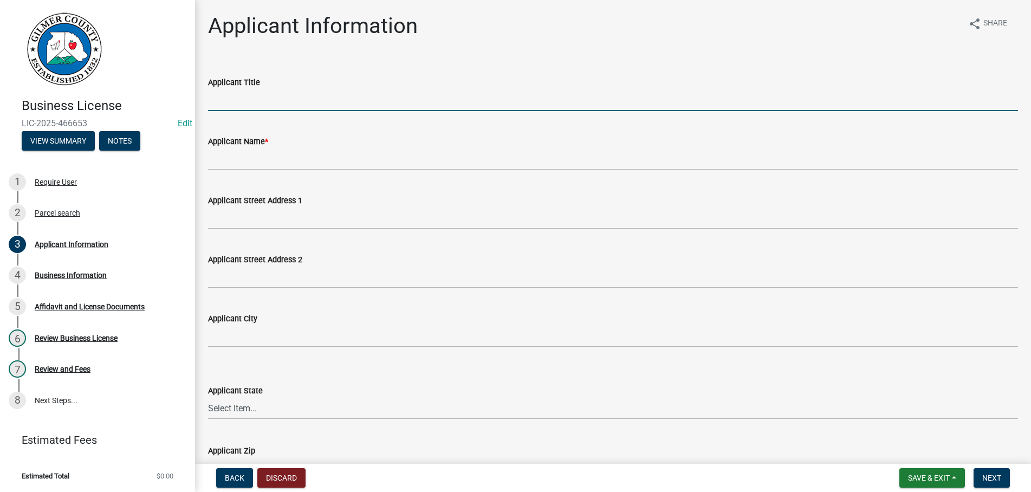
drag, startPoint x: 233, startPoint y: 106, endPoint x: 265, endPoint y: 96, distance: 33.4
click at [233, 106] on input "Applicant Title" at bounding box center [613, 100] width 810 height 22
type input "OWNER"
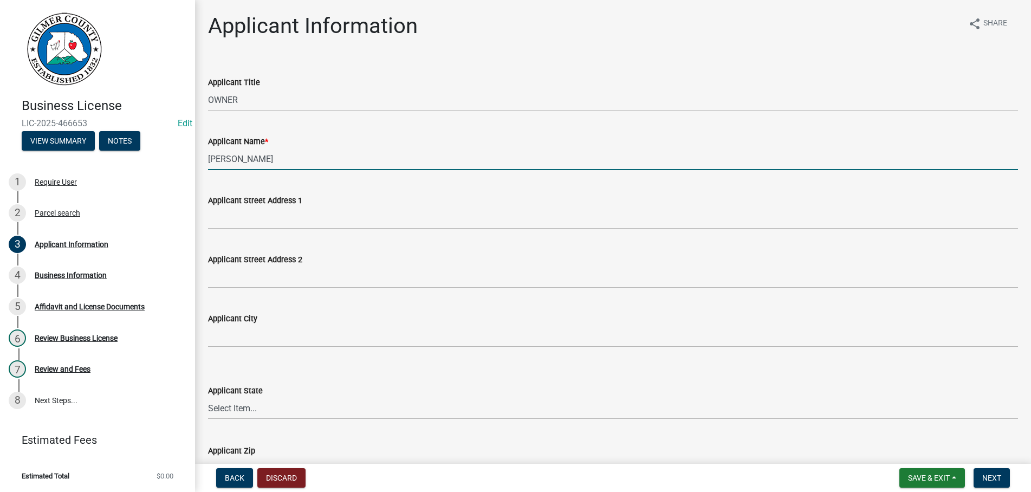
type input "[PERSON_NAME]"
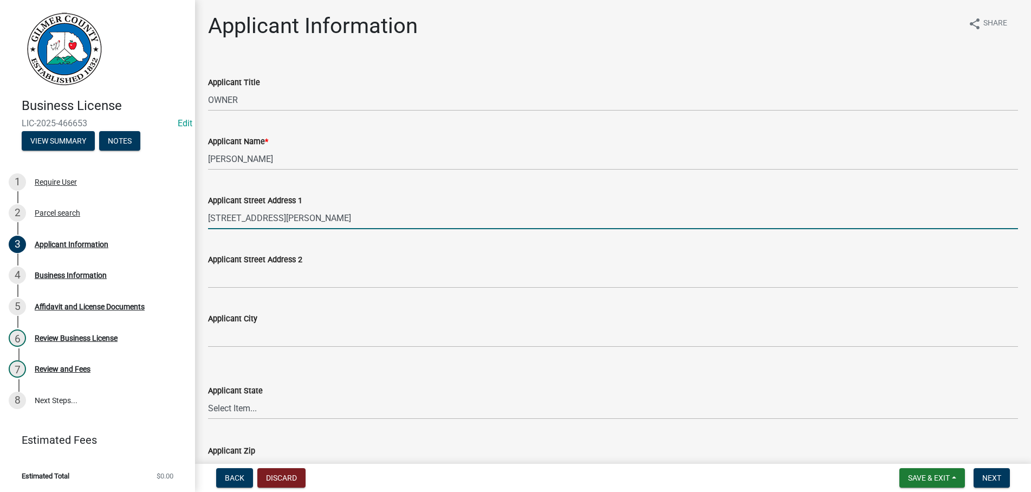
type input "[STREET_ADDRESS][PERSON_NAME]"
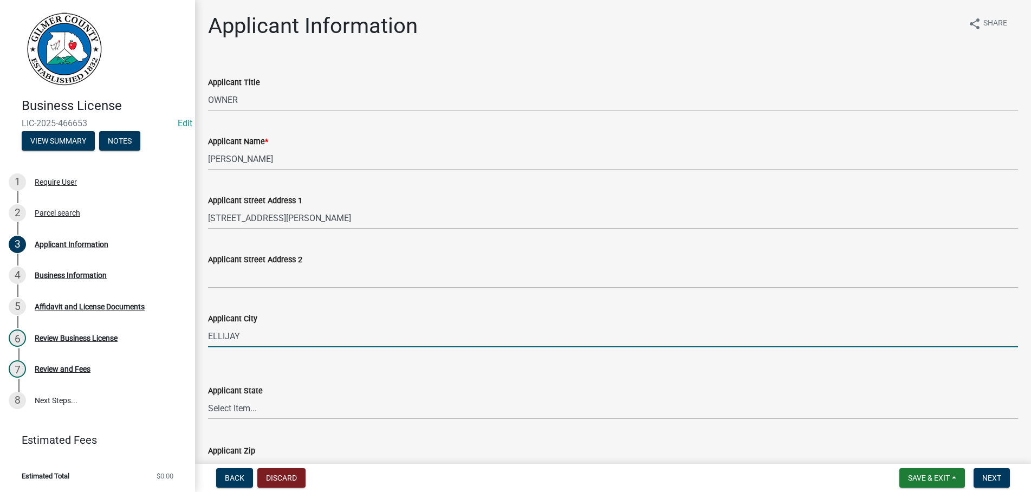
type input "ELLIJAY"
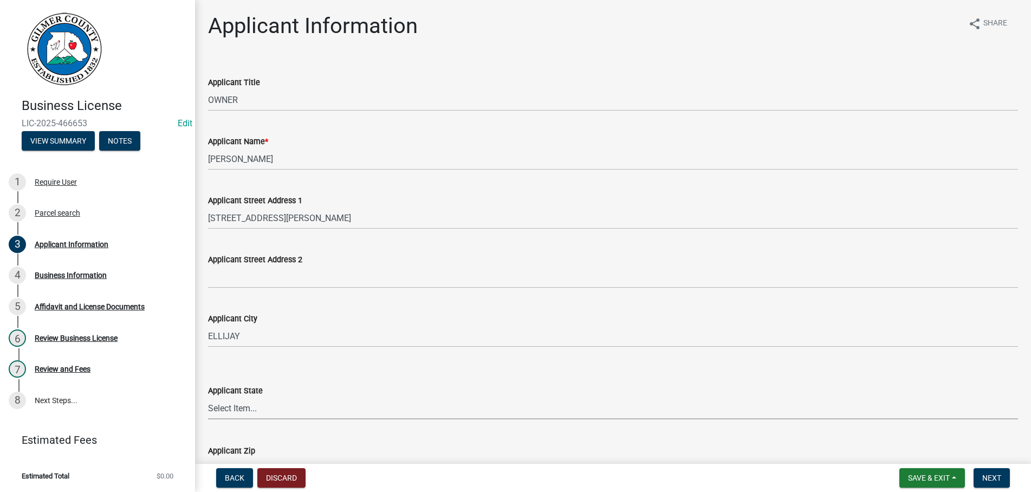
select select "GA"
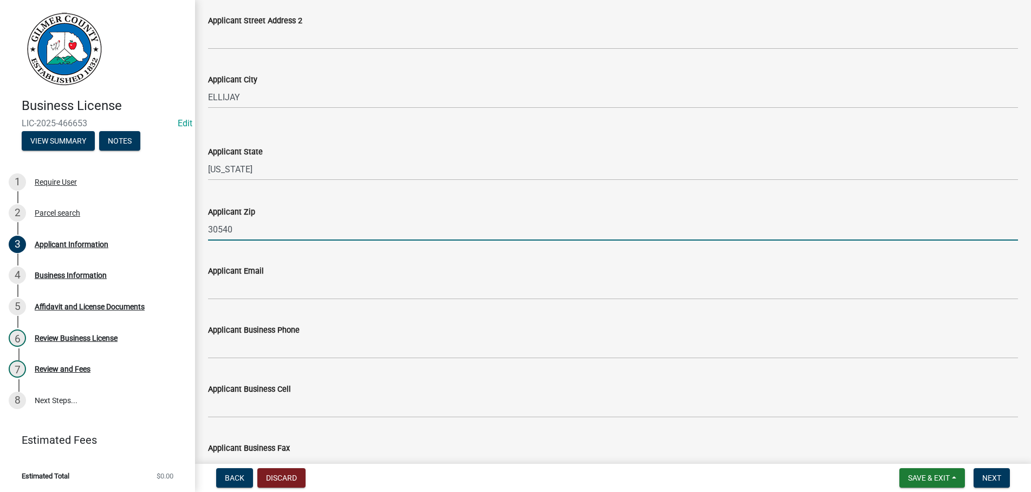
type input "30540"
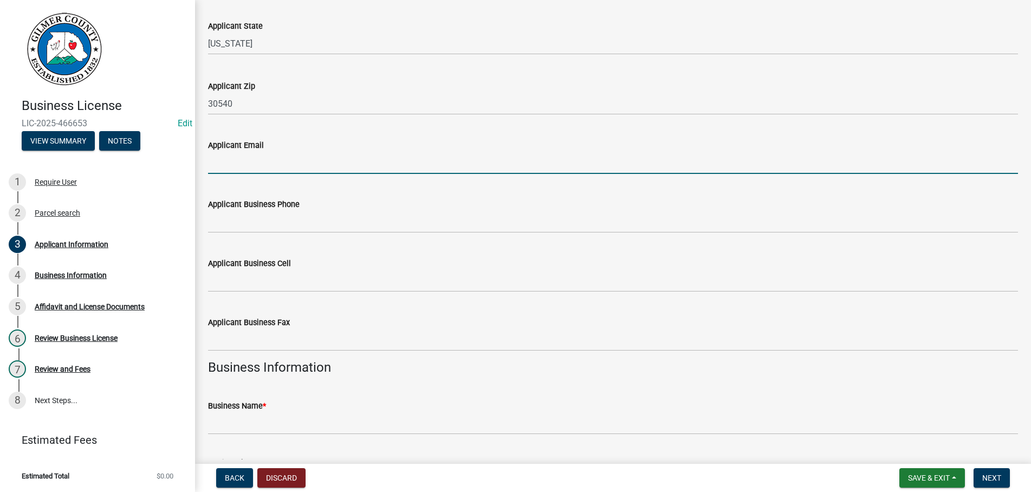
scroll to position [424, 0]
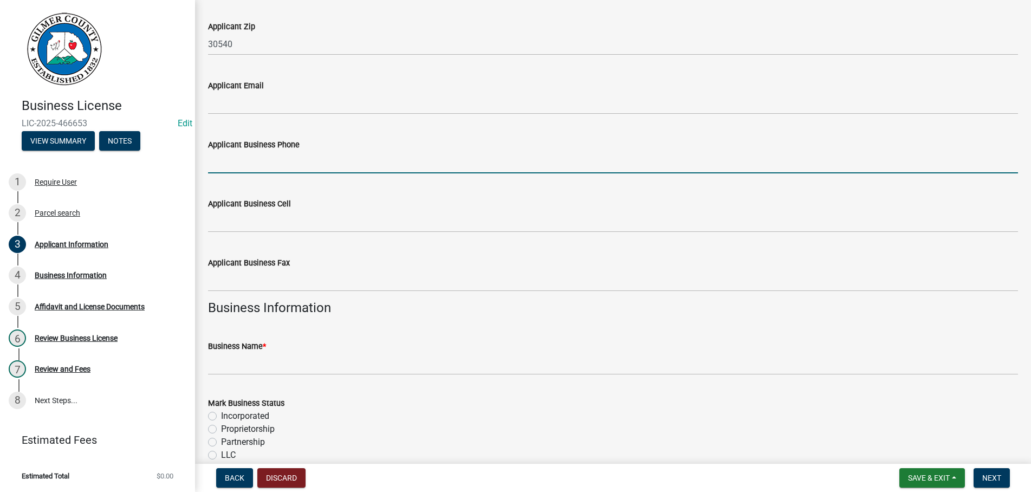
drag, startPoint x: 310, startPoint y: 167, endPoint x: 640, endPoint y: 185, distance: 330.4
click at [313, 167] on input "Applicant Business Phone" at bounding box center [613, 162] width 810 height 22
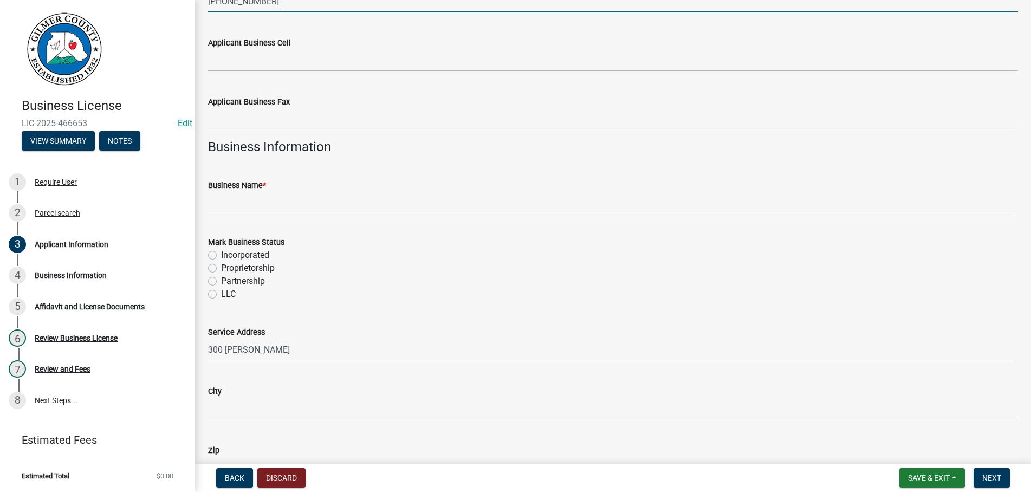
scroll to position [671, 0]
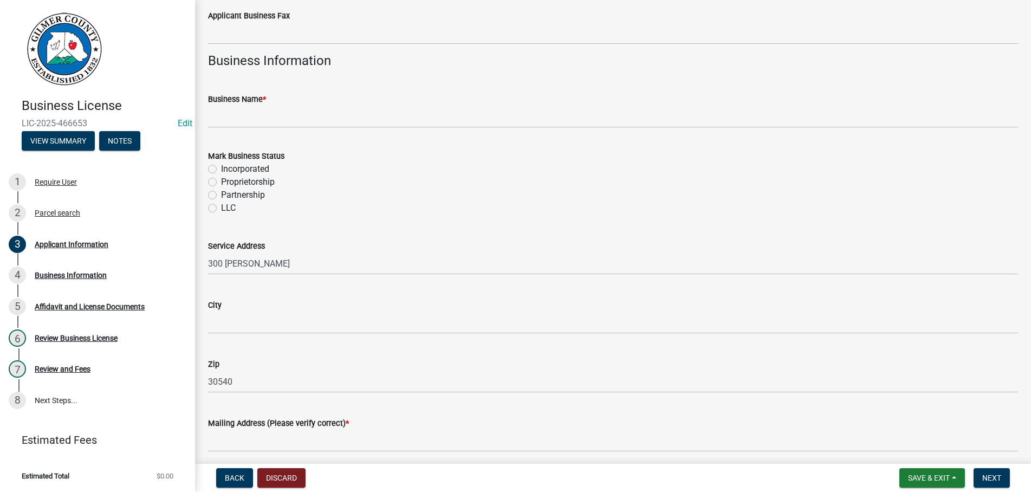
type input "[PHONE_NUMBER]"
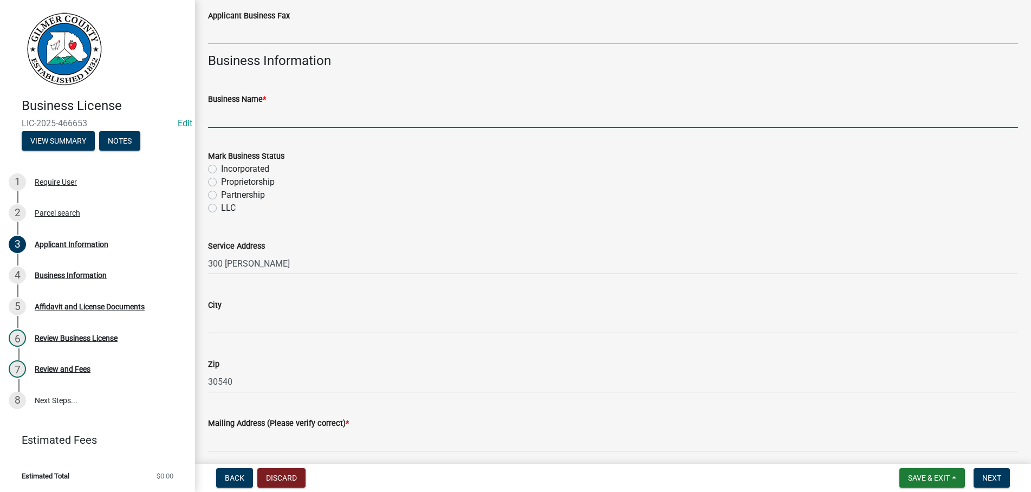
click at [284, 112] on input "Business Name *" at bounding box center [613, 117] width 810 height 22
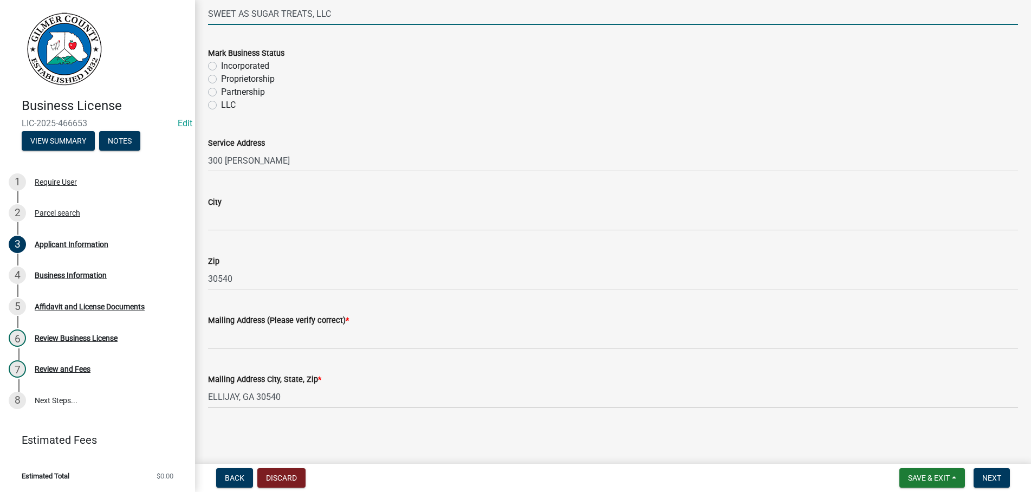
scroll to position [775, 0]
type input "SWEET AS SUGAR TREATS, LLC"
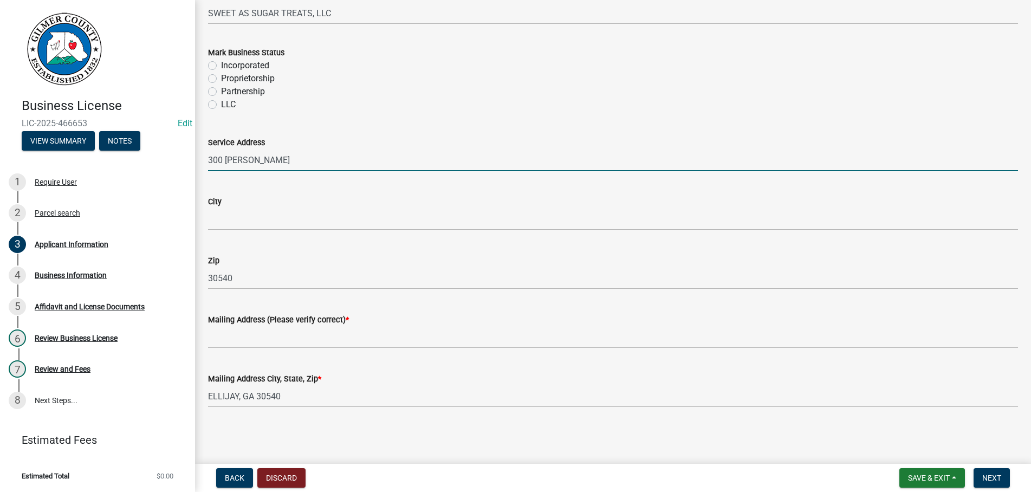
click at [304, 153] on input "300 [PERSON_NAME]" at bounding box center [613, 160] width 810 height 22
type input "[STREET_ADDRESS][PERSON_NAME]"
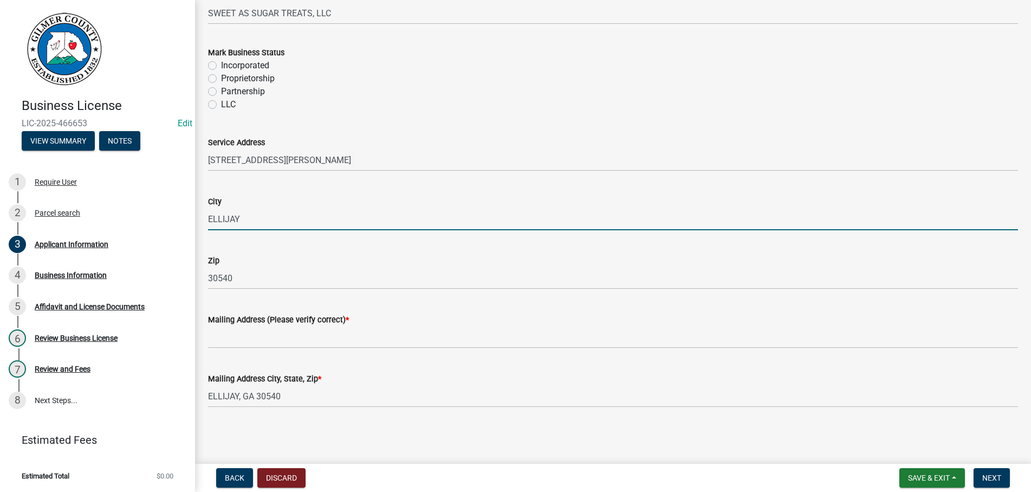
type input "ELLIJAY"
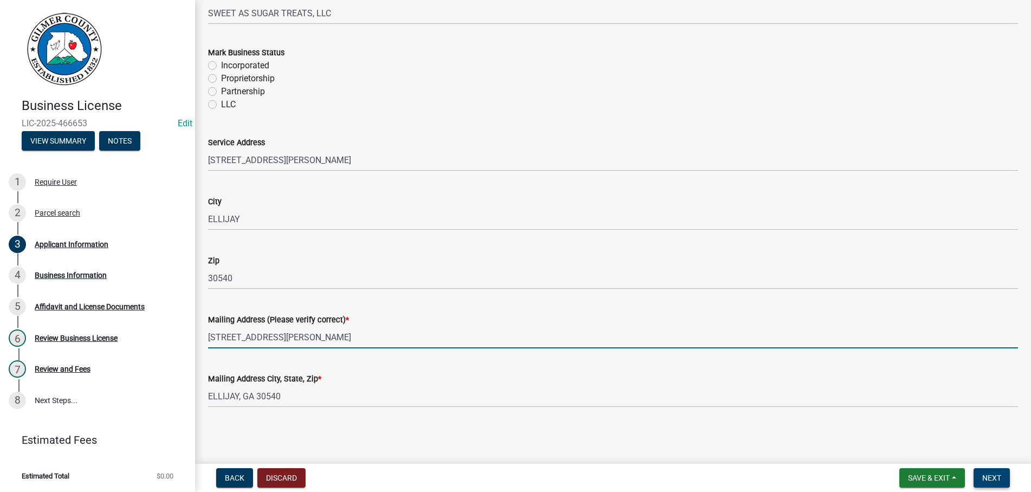
type input "[STREET_ADDRESS][PERSON_NAME]"
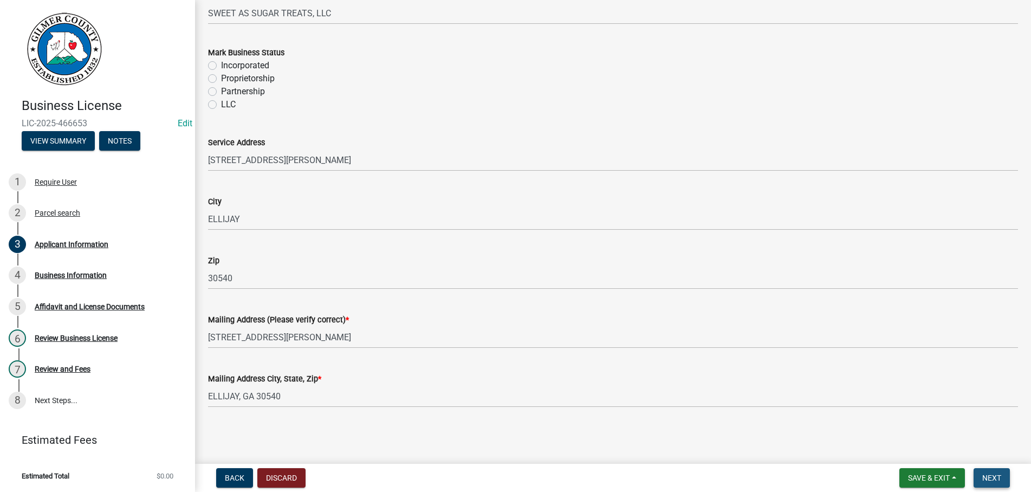
click at [989, 475] on span "Next" at bounding box center [991, 477] width 19 height 9
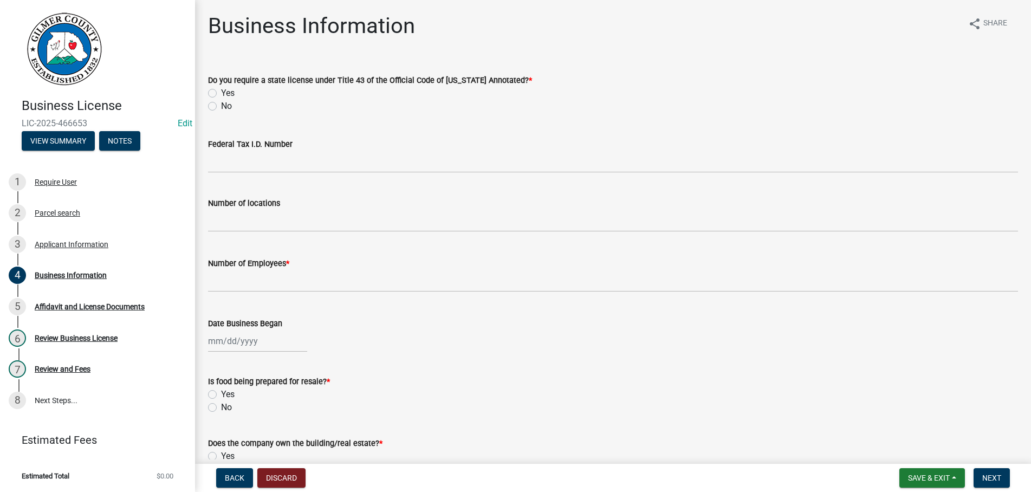
click at [221, 106] on label "No" at bounding box center [226, 106] width 11 height 13
click at [221, 106] on input "No" at bounding box center [224, 103] width 7 height 7
radio input "true"
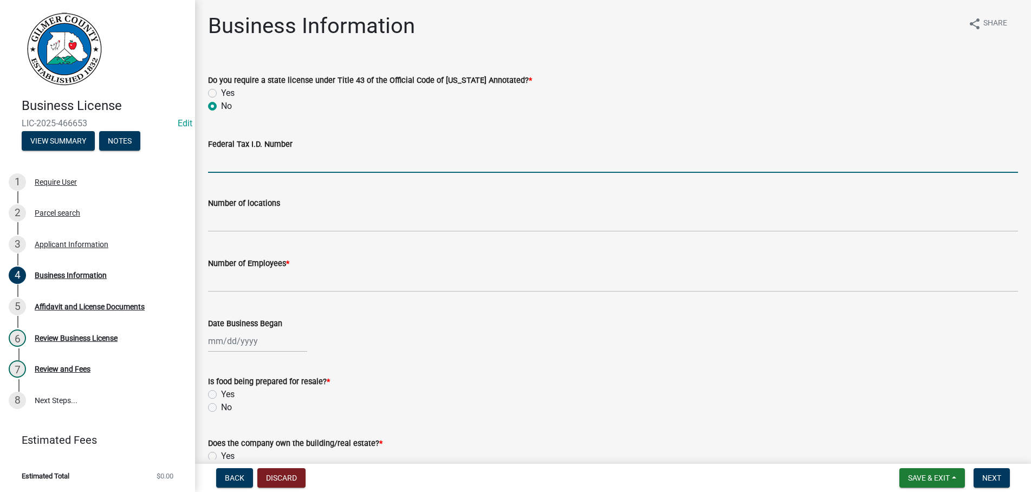
click at [229, 153] on input "Federal Tax I.D. Number" at bounding box center [613, 162] width 810 height 22
type input "[US_EMPLOYER_IDENTIFICATION_NUMBER]"
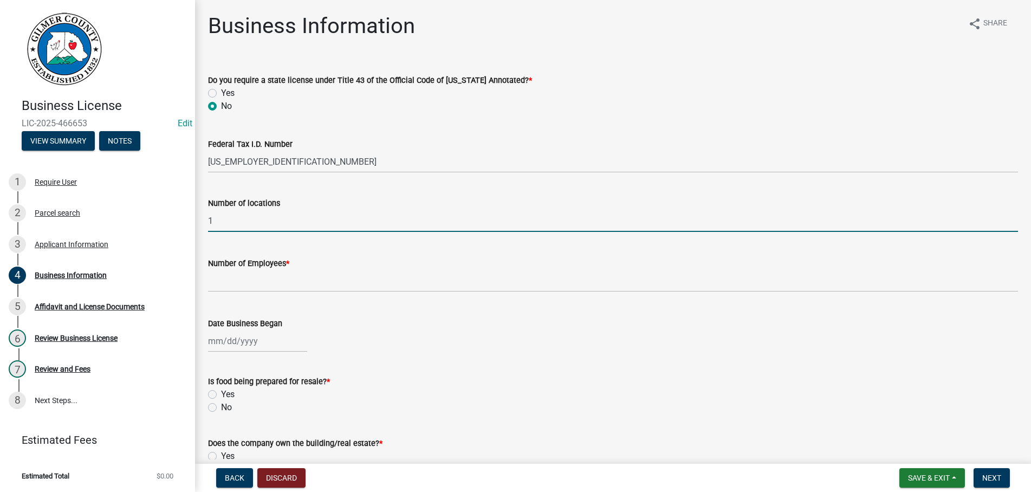
type input "1"
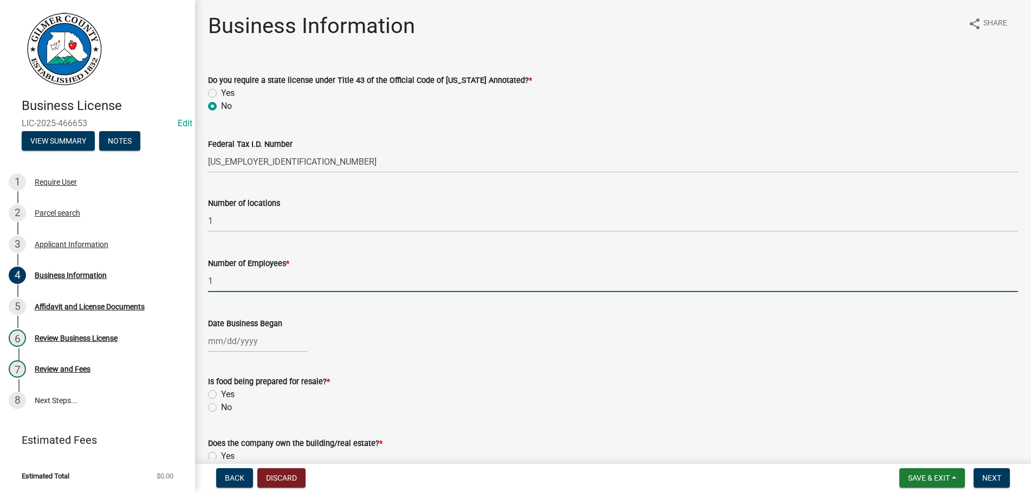
type input "1"
select select "8"
select select "2025"
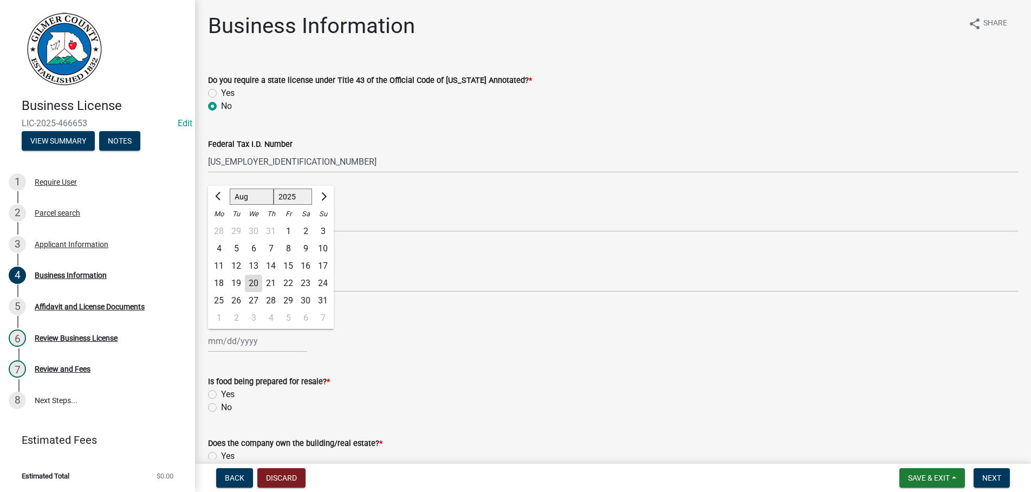
click at [287, 231] on div "1" at bounding box center [288, 231] width 17 height 17
type input "[DATE]"
click at [221, 393] on label "Yes" at bounding box center [228, 394] width 14 height 13
click at [221, 393] on input "Yes" at bounding box center [224, 391] width 7 height 7
radio input "true"
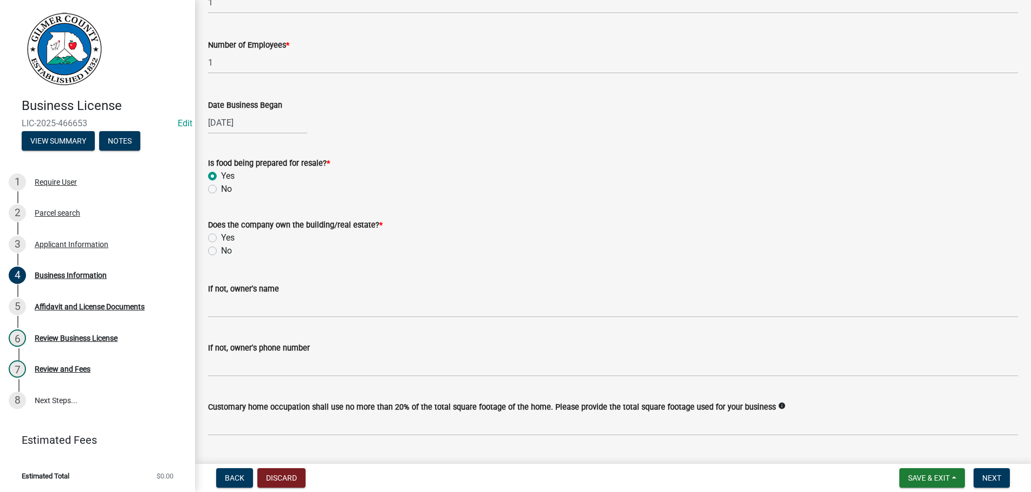
scroll to position [245, 0]
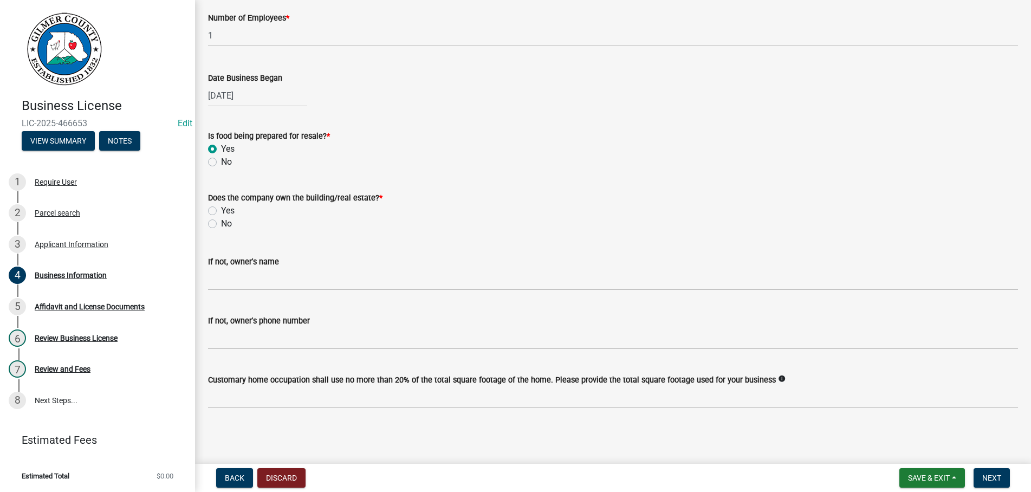
click at [221, 212] on label "Yes" at bounding box center [228, 210] width 14 height 13
click at [221, 211] on input "Yes" at bounding box center [224, 207] width 7 height 7
radio input "true"
click at [992, 477] on span "Next" at bounding box center [991, 477] width 19 height 9
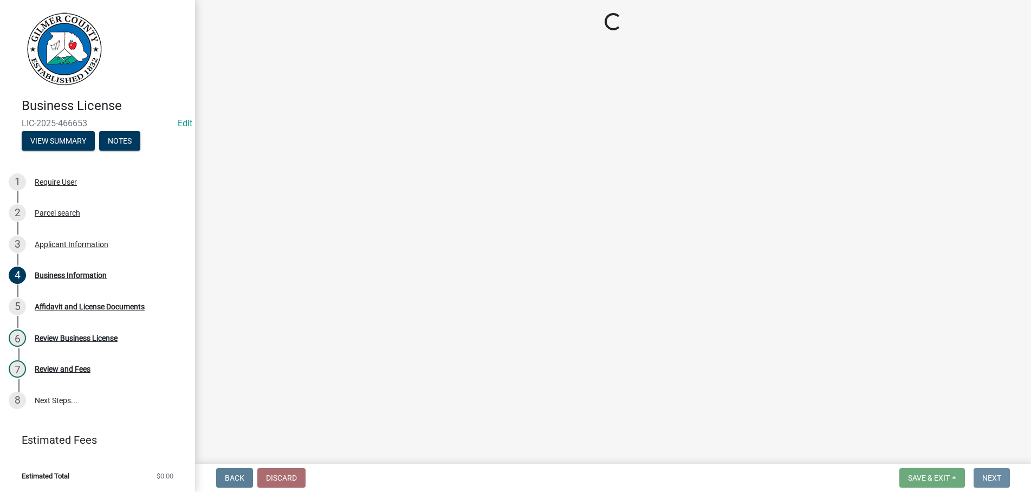
scroll to position [0, 0]
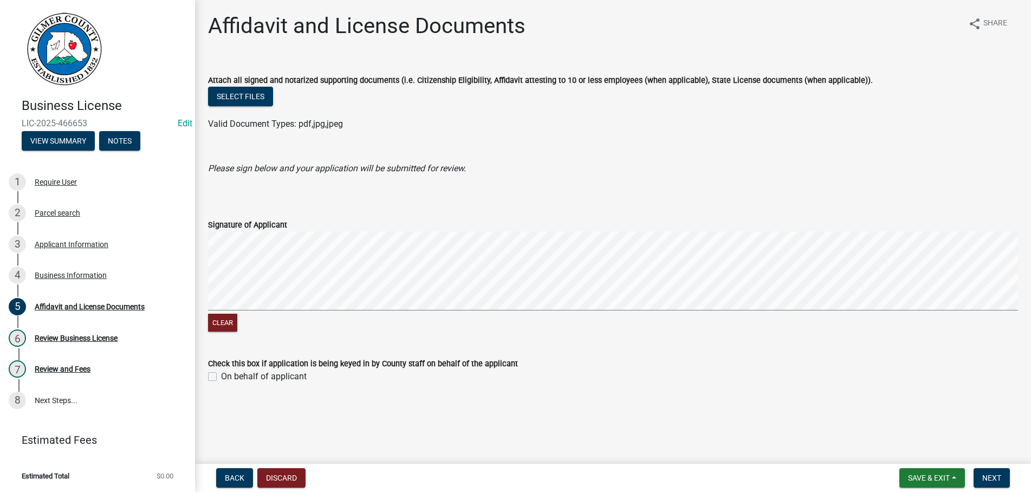
click at [221, 376] on label "On behalf of applicant" at bounding box center [264, 376] width 86 height 13
click at [221, 376] on input "On behalf of applicant" at bounding box center [224, 373] width 7 height 7
checkbox input "true"
click at [994, 473] on span "Next" at bounding box center [991, 477] width 19 height 9
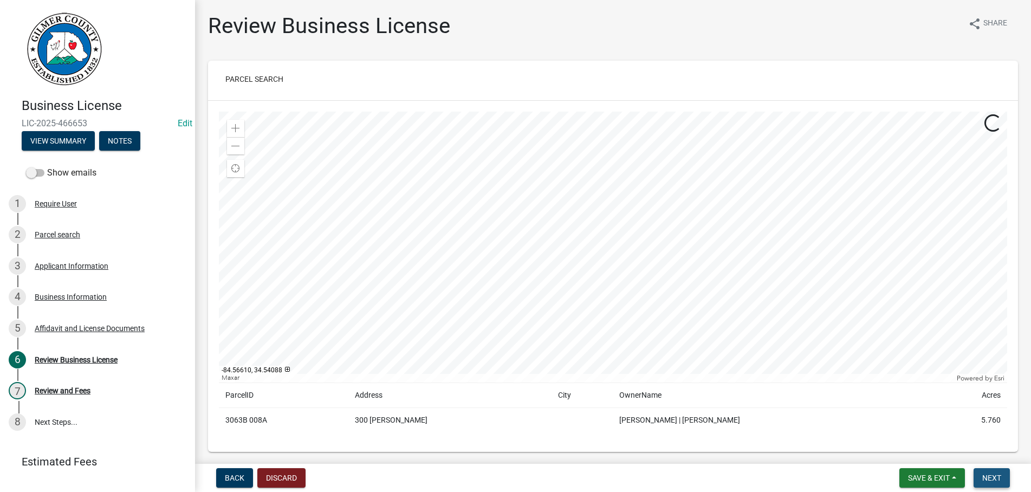
click at [996, 476] on span "Next" at bounding box center [991, 477] width 19 height 9
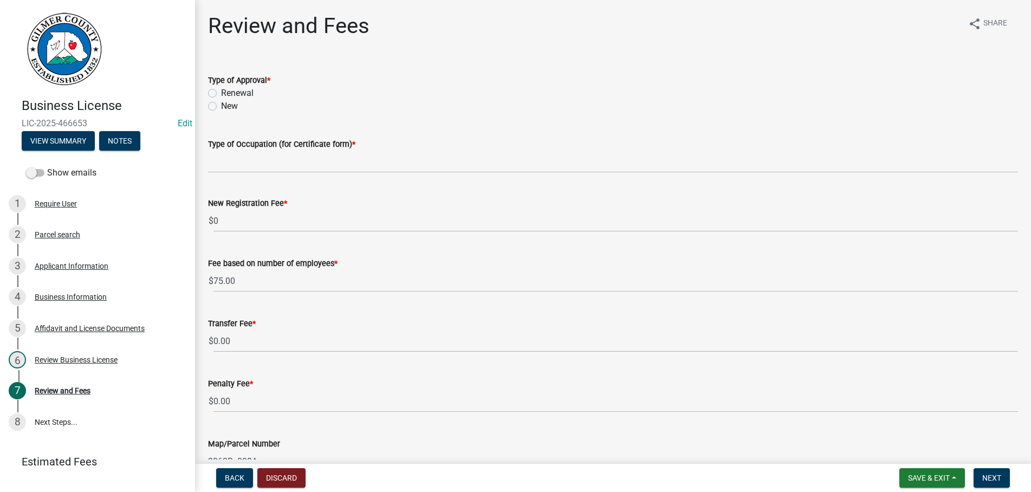
click at [221, 106] on label "New" at bounding box center [229, 106] width 17 height 13
click at [221, 106] on input "New" at bounding box center [224, 103] width 7 height 7
radio input "true"
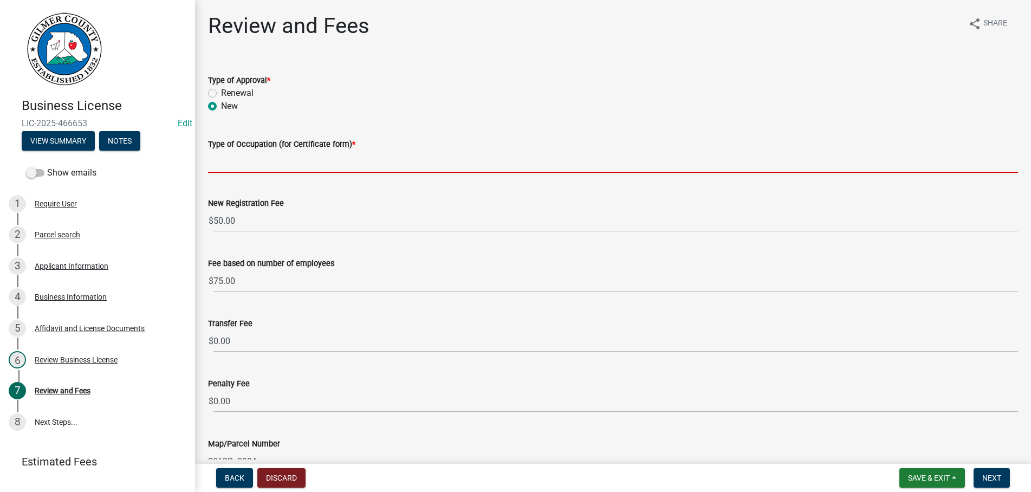
click at [236, 161] on input "Type of Occupation (for Certificate form) *" at bounding box center [613, 162] width 810 height 22
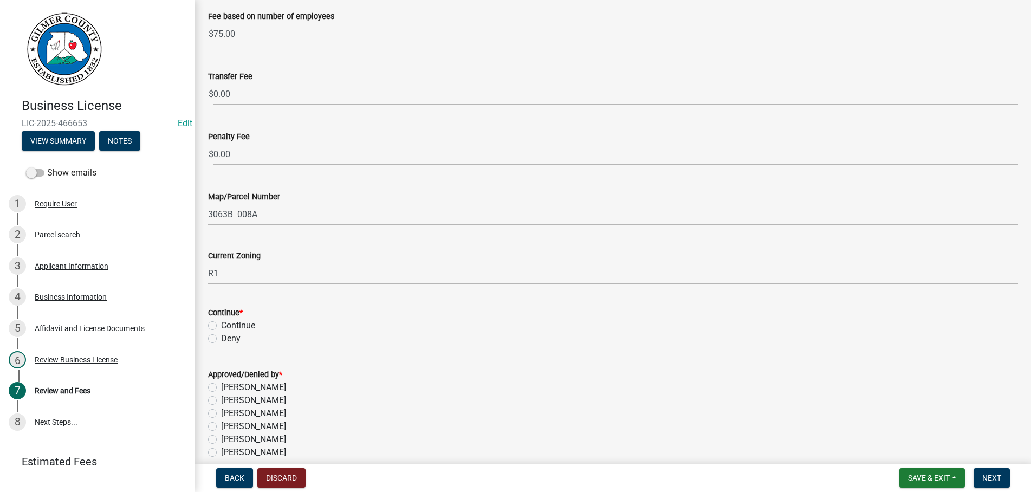
scroll to position [350, 0]
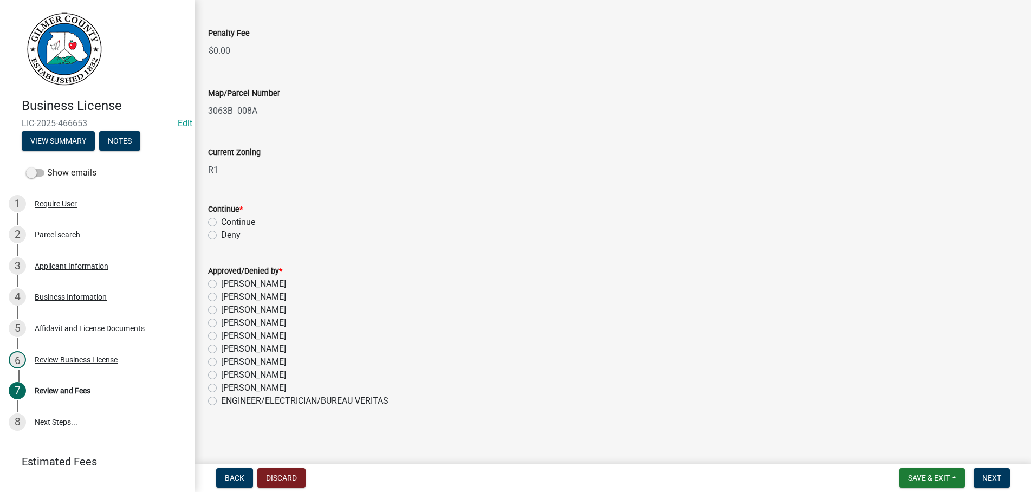
type input "COTTAGE FOOD"
click at [221, 220] on label "Continue" at bounding box center [238, 222] width 34 height 13
click at [221, 220] on input "Continue" at bounding box center [224, 219] width 7 height 7
radio input "true"
click at [221, 361] on label "[PERSON_NAME]" at bounding box center [253, 361] width 65 height 13
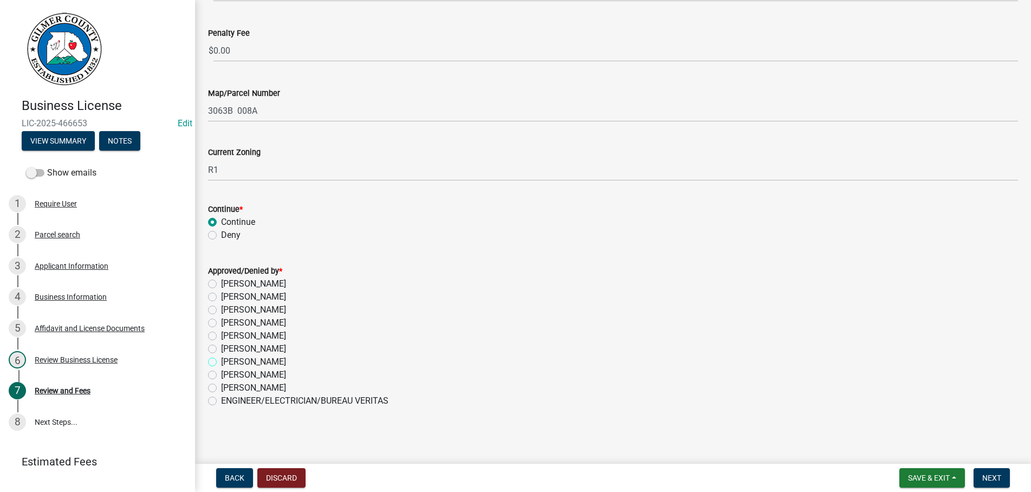
click at [221, 361] on input "[PERSON_NAME]" at bounding box center [224, 358] width 7 height 7
radio input "true"
click at [991, 477] on span "Next" at bounding box center [991, 477] width 19 height 9
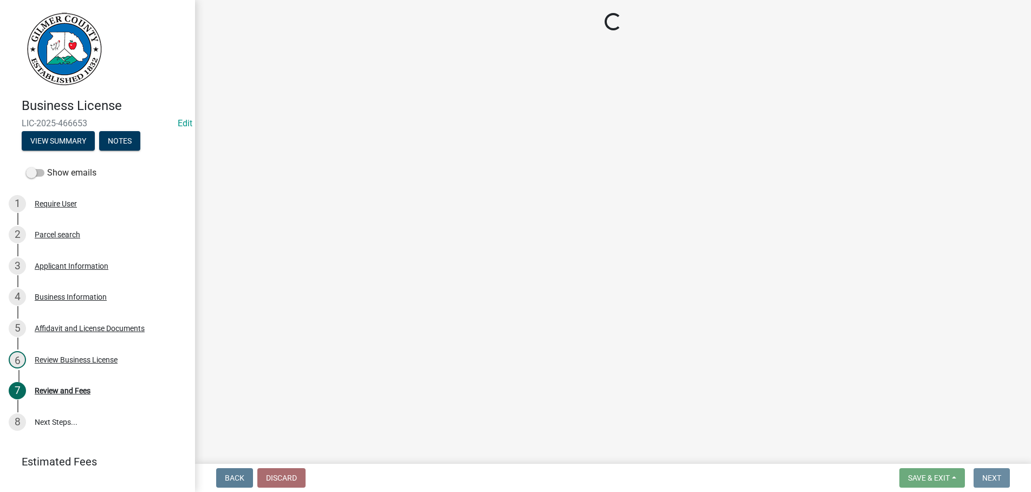
scroll to position [0, 0]
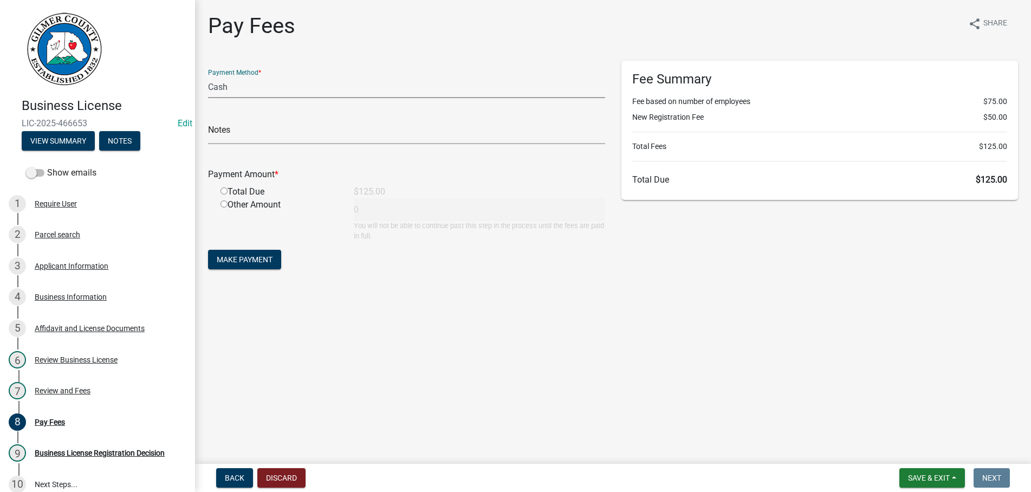
click at [208, 76] on select "Credit Card POS Check Cash" at bounding box center [406, 87] width 397 height 22
select select "1: 0"
click option "Check" at bounding box center [0, 0] width 0 height 0
click at [288, 130] on input "text" at bounding box center [406, 133] width 397 height 22
type input "1440"
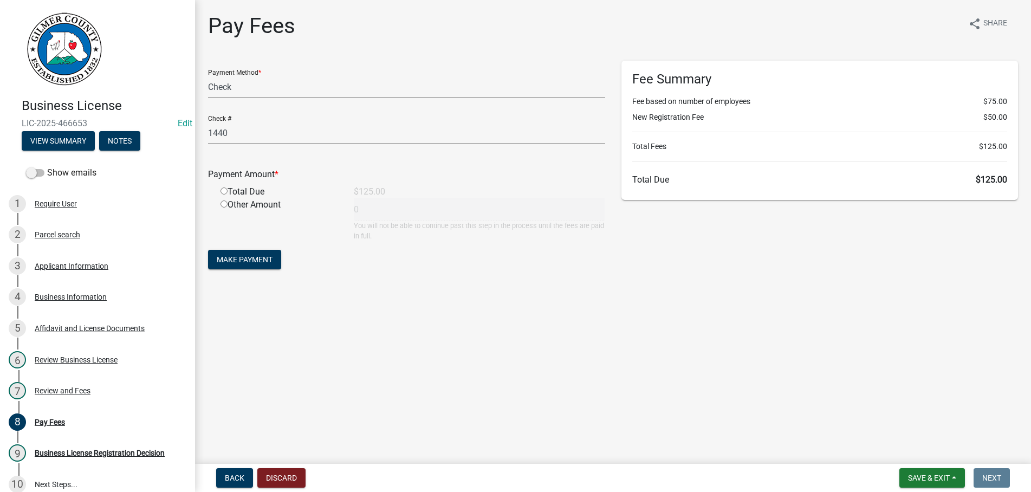
click at [220, 187] on input "radio" at bounding box center [223, 190] width 7 height 7
radio input "true"
type input "125"
click at [239, 256] on span "Make Payment" at bounding box center [245, 259] width 56 height 9
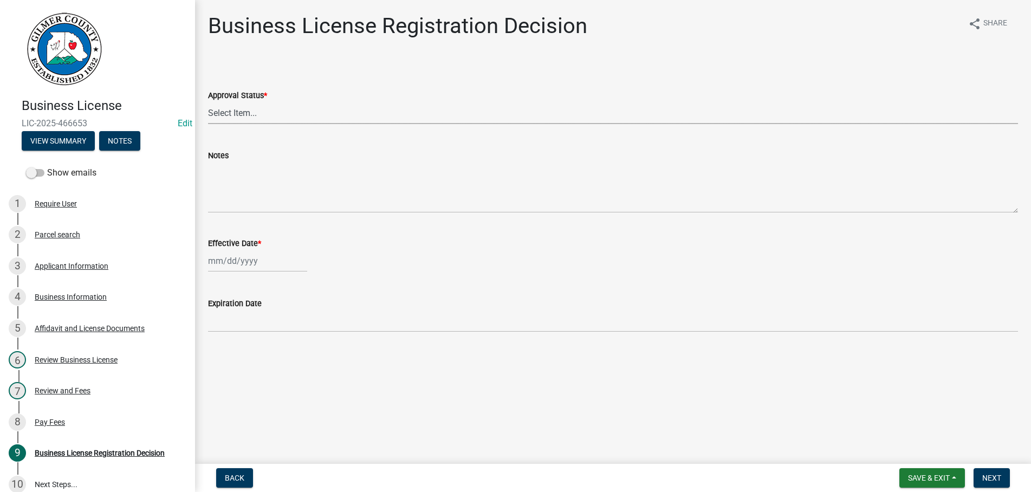
click at [208, 102] on select "Select Item... Approved Denied" at bounding box center [613, 113] width 810 height 22
click option "Approved" at bounding box center [0, 0] width 0 height 0
select select "cd44cabc-cb9c-446c-a27a-f009e7fbc738"
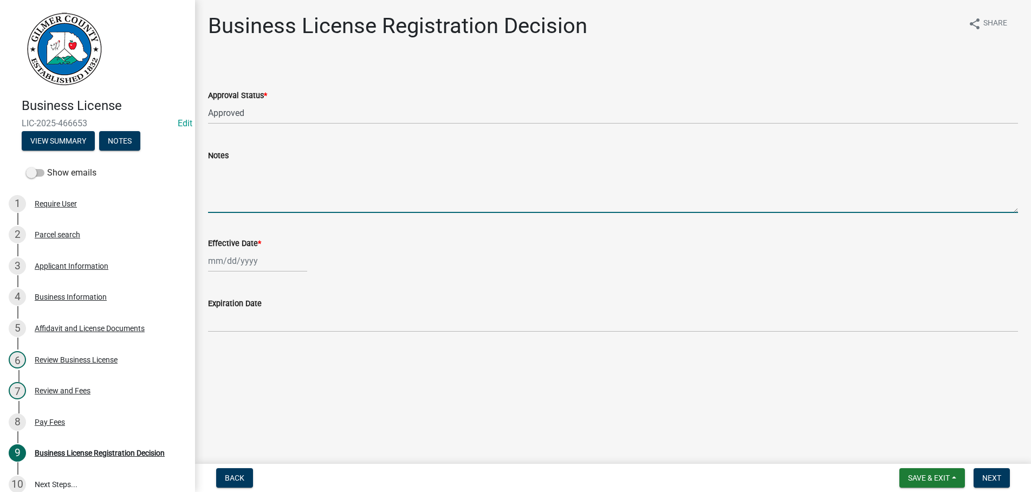
select select "8"
select select "2025"
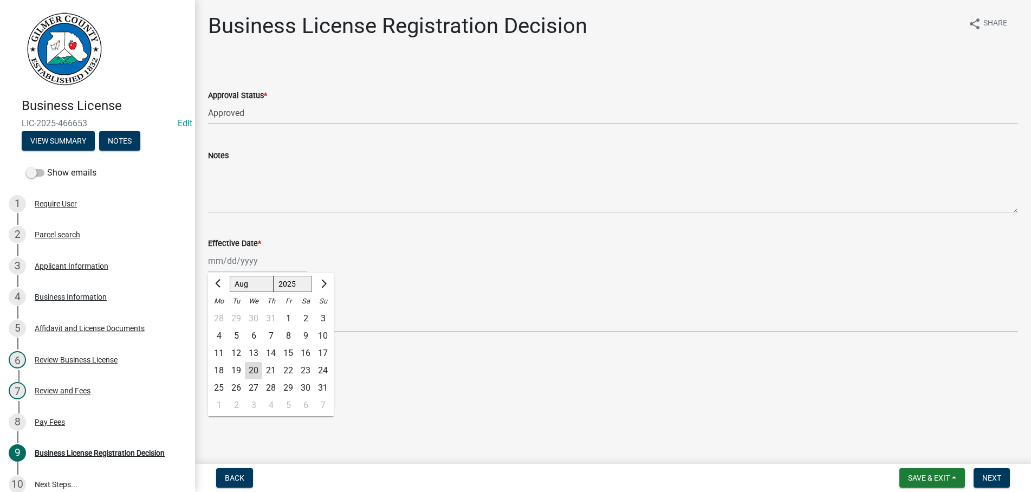
type input "[DATE]"
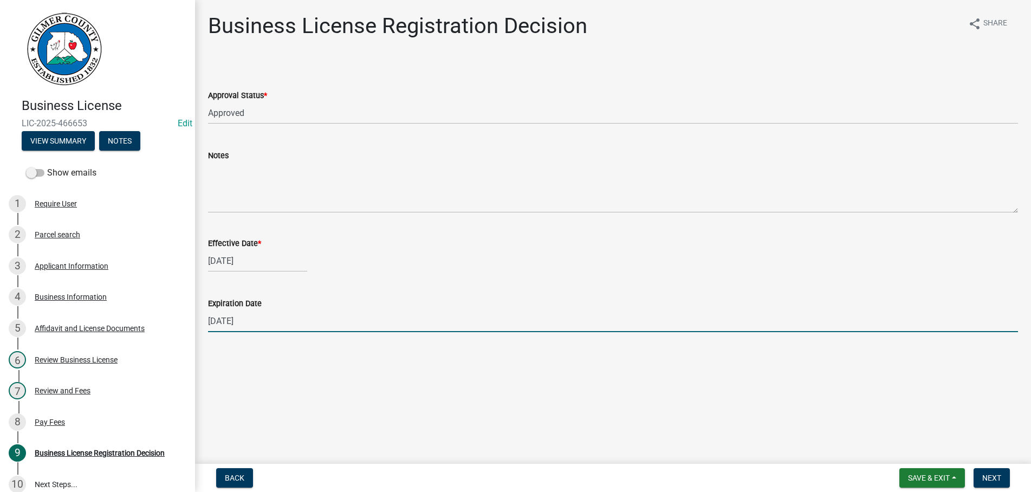
click at [277, 324] on input "[DATE]" at bounding box center [613, 321] width 810 height 22
type input "[DATE]"
click at [994, 477] on span "Next" at bounding box center [991, 477] width 19 height 9
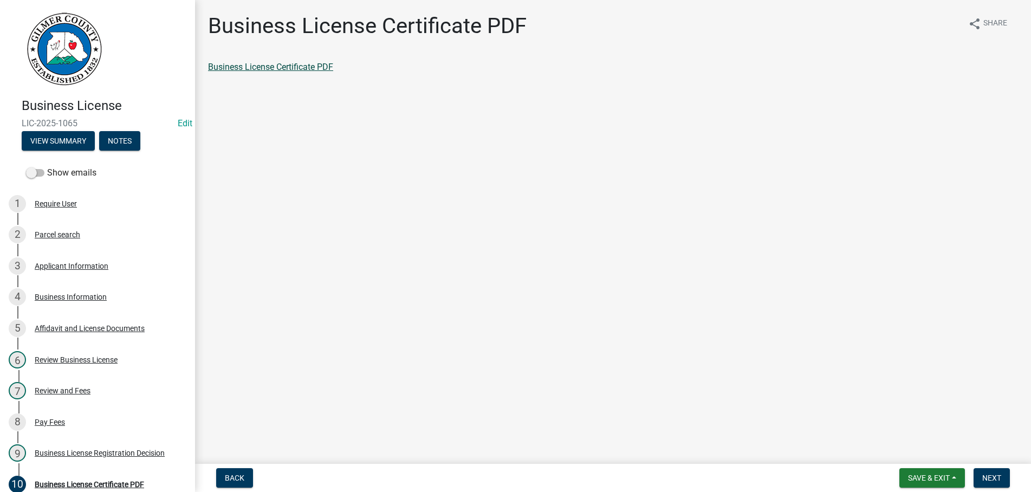
click at [241, 65] on link "Business License Certificate PDF" at bounding box center [270, 67] width 125 height 10
click at [997, 478] on span "Next" at bounding box center [991, 477] width 19 height 9
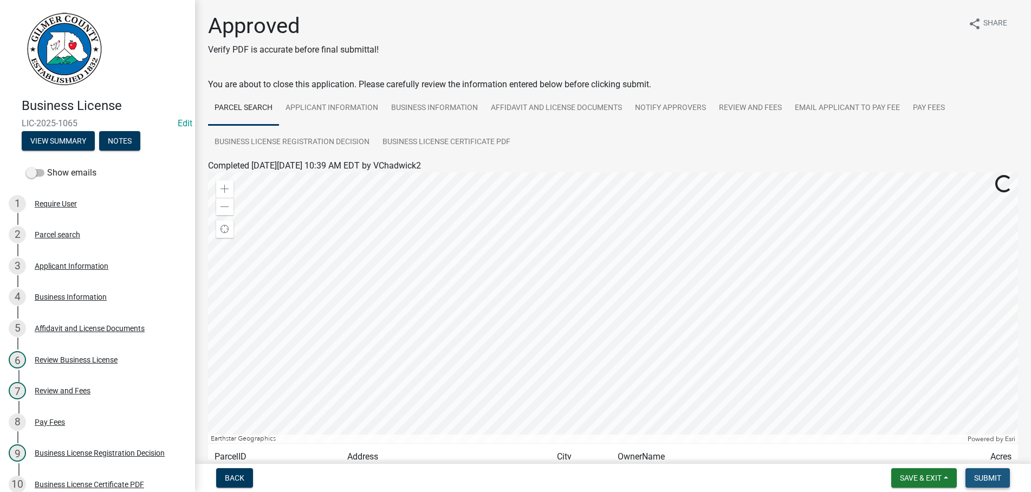
click at [992, 478] on span "Submit" at bounding box center [987, 477] width 27 height 9
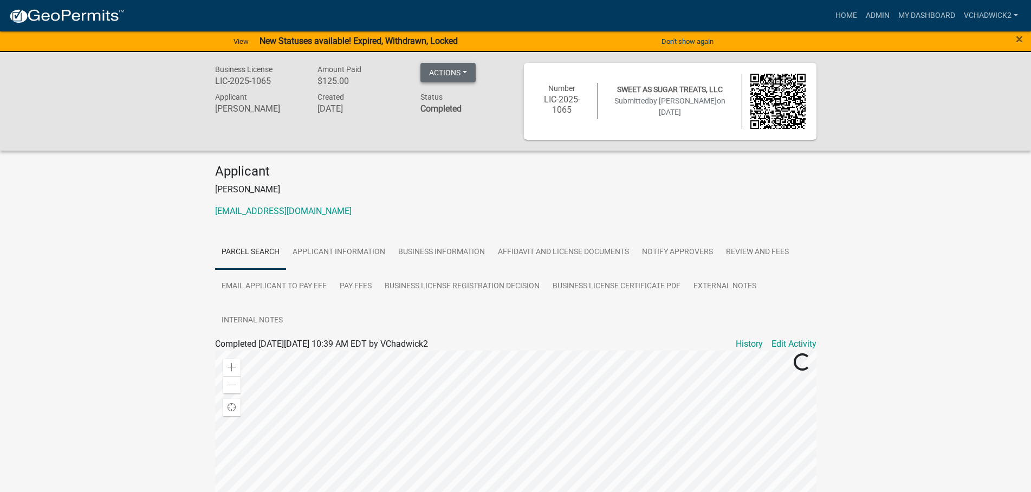
click at [459, 70] on button "Actions" at bounding box center [447, 73] width 55 height 20
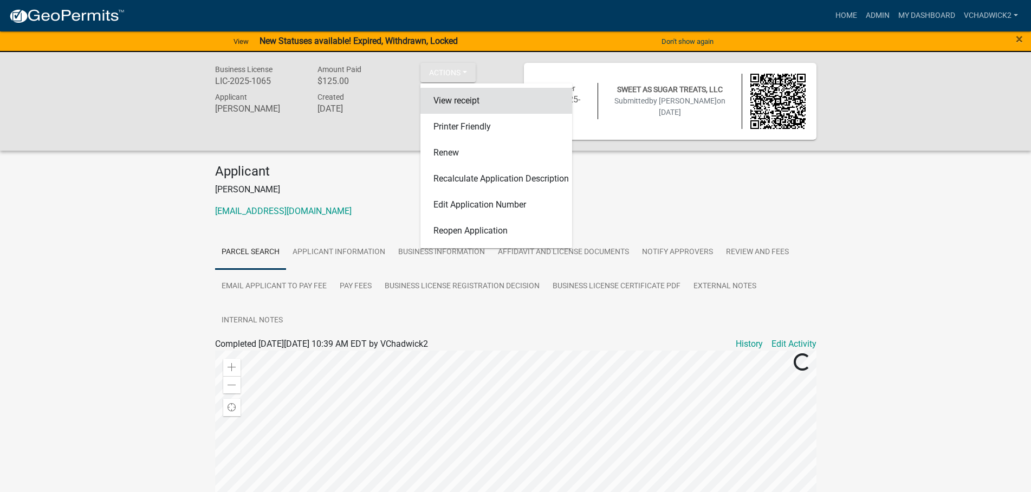
click at [456, 98] on link "View receipt" at bounding box center [496, 101] width 152 height 26
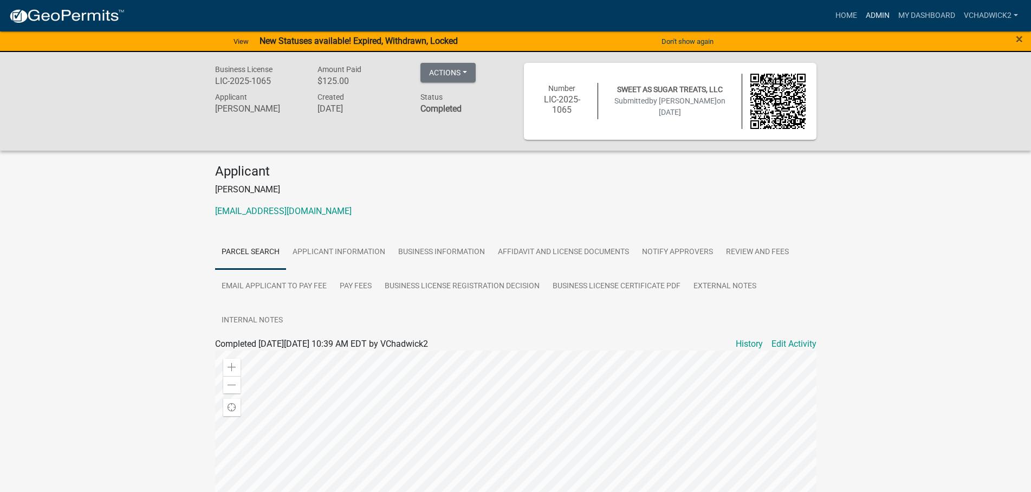
click at [874, 17] on link "Admin" at bounding box center [877, 15] width 33 height 21
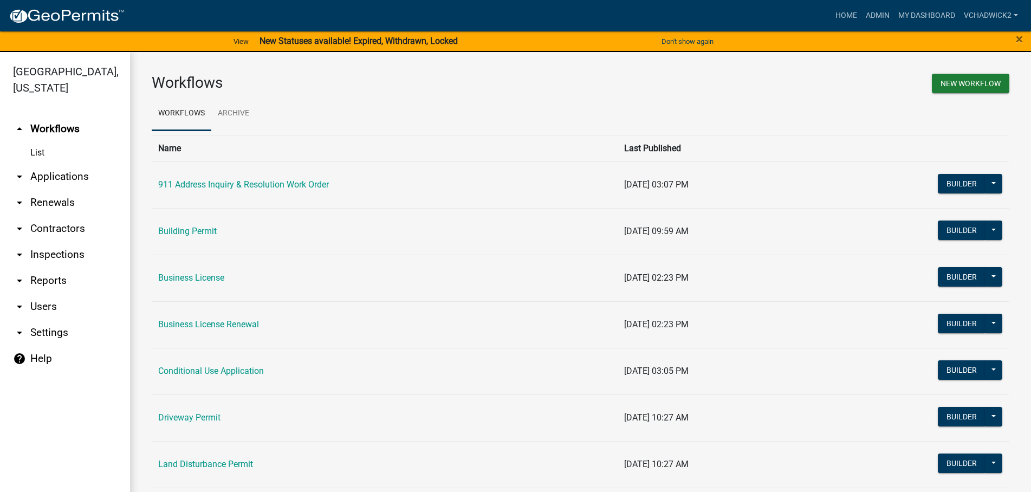
click at [51, 174] on link "arrow_drop_down Applications" at bounding box center [65, 177] width 130 height 26
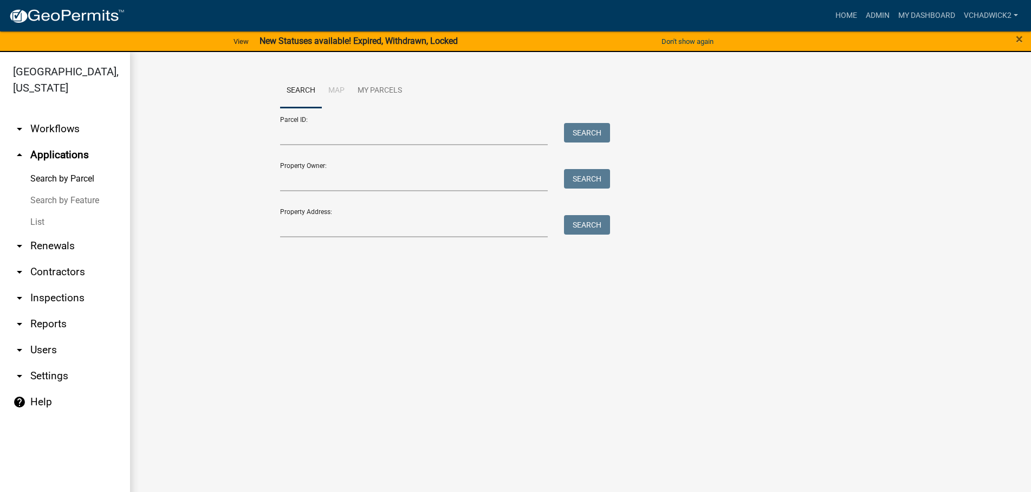
click at [33, 219] on link "List" at bounding box center [65, 222] width 130 height 22
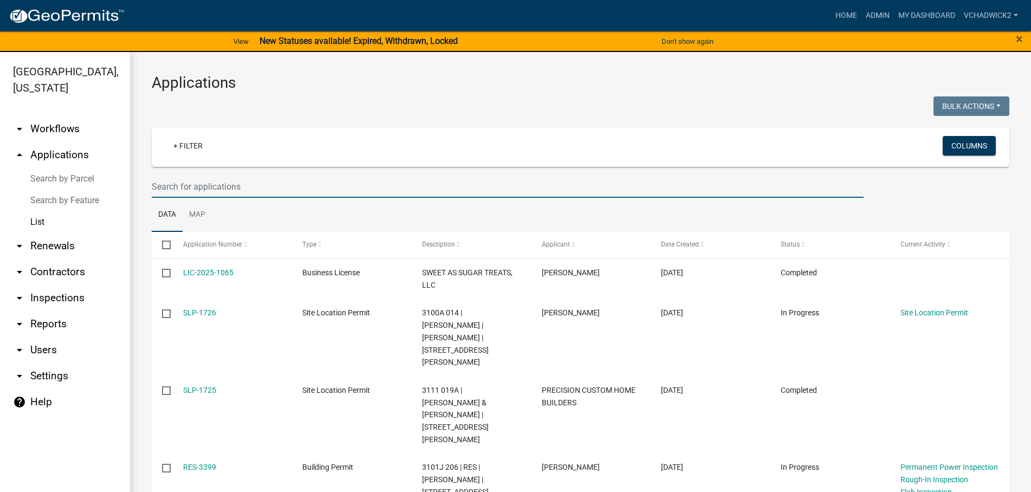
click at [196, 190] on input "text" at bounding box center [508, 187] width 712 height 22
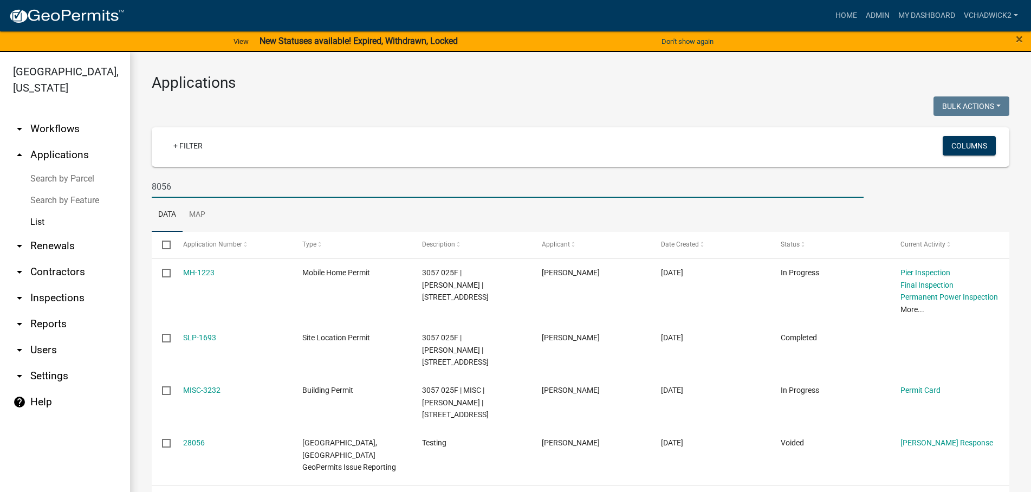
drag, startPoint x: 197, startPoint y: 186, endPoint x: 59, endPoint y: 181, distance: 137.7
click at [152, 181] on input "8056" at bounding box center [508, 187] width 712 height 22
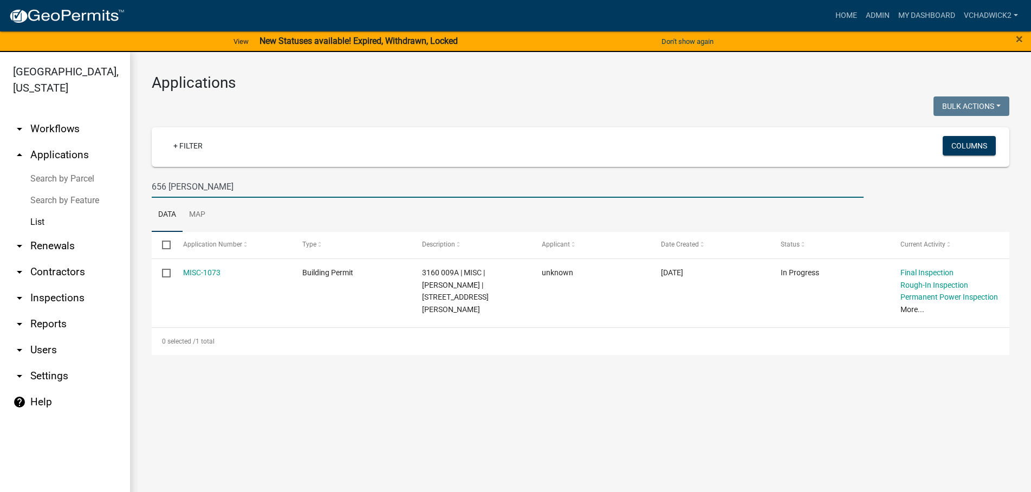
type input "656 [PERSON_NAME]"
